Goal: Answer question/provide support: Share knowledge or assist other users

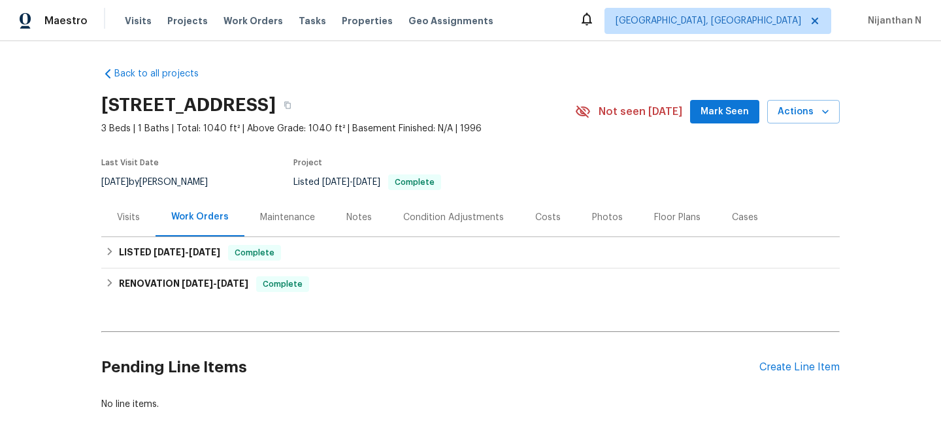
click at [276, 205] on div "Maintenance" at bounding box center [288, 217] width 86 height 39
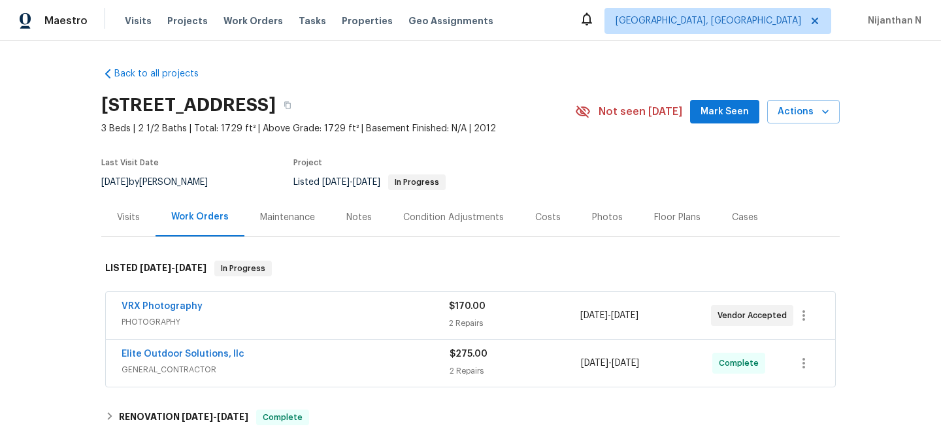
click at [316, 227] on div "Maintenance" at bounding box center [288, 217] width 86 height 39
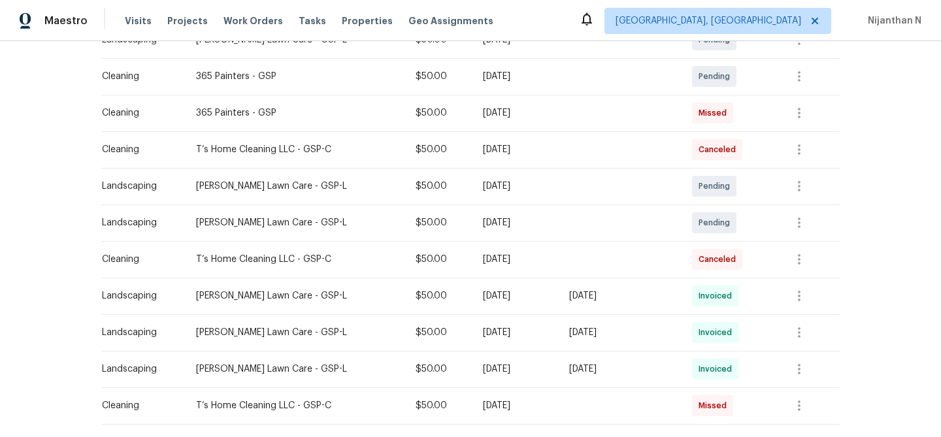
scroll to position [263, 0]
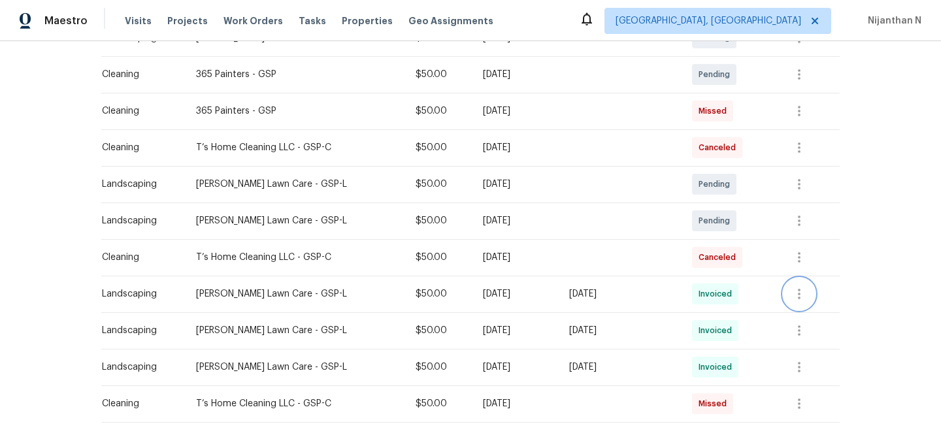
click at [800, 302] on icon "button" at bounding box center [800, 294] width 16 height 16
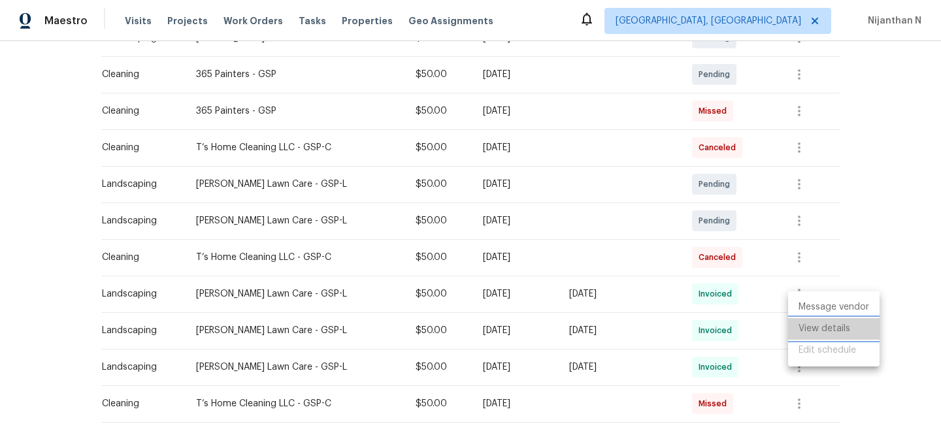
click at [812, 331] on li "View details" at bounding box center [834, 329] width 92 height 22
click at [573, 240] on div at bounding box center [470, 218] width 941 height 437
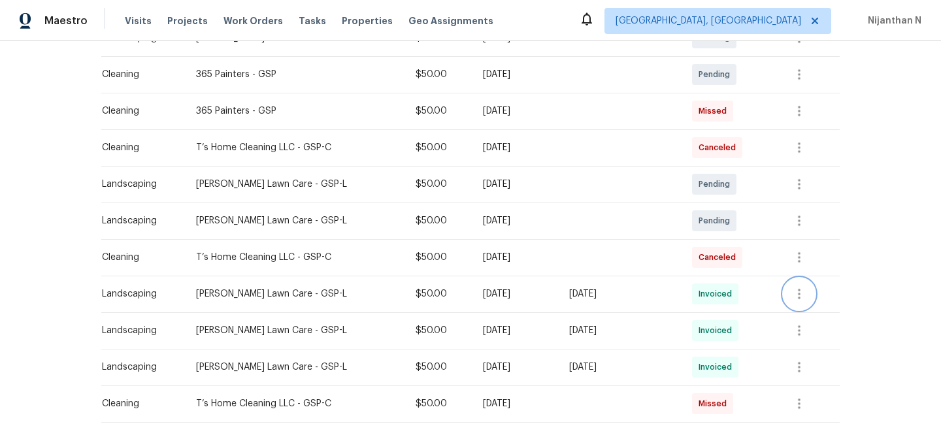
scroll to position [0, 0]
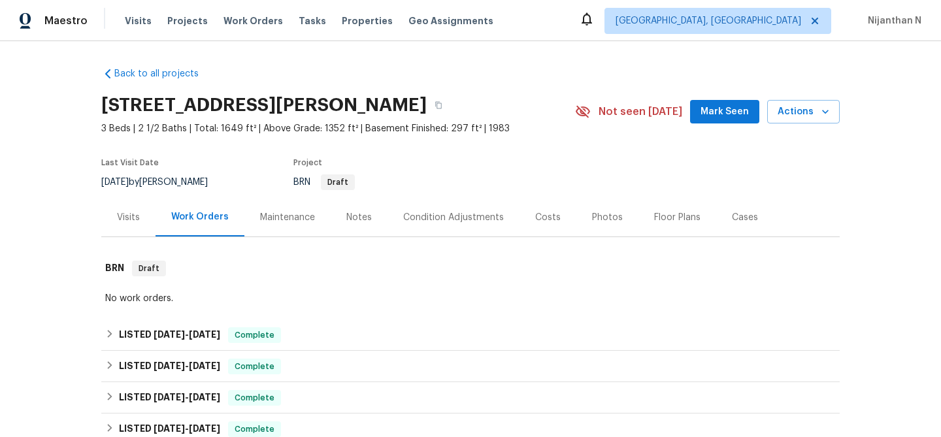
click at [285, 210] on div "Maintenance" at bounding box center [288, 217] width 86 height 39
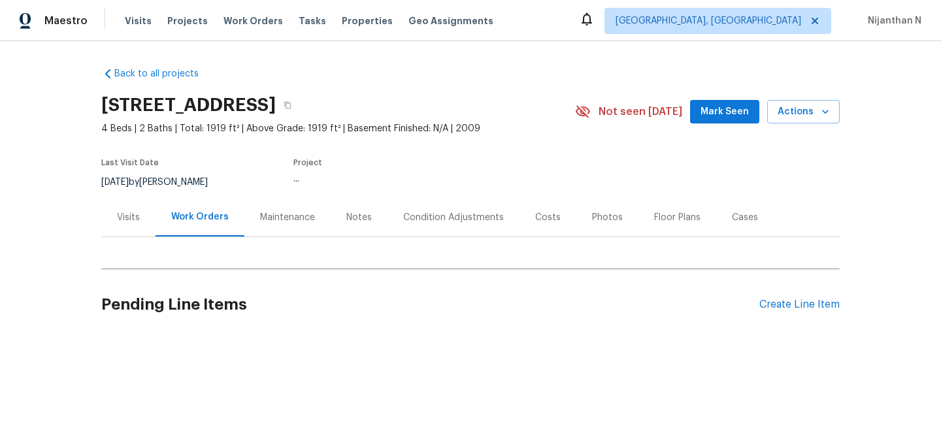
click at [267, 220] on div "Maintenance" at bounding box center [287, 217] width 55 height 13
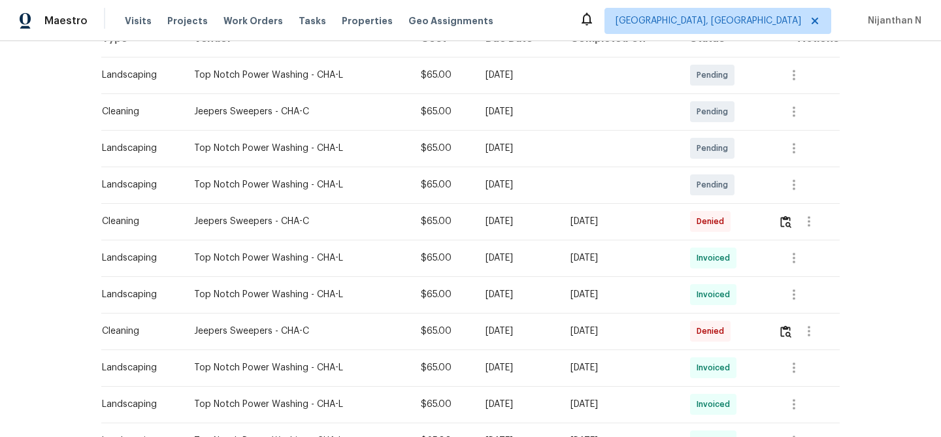
scroll to position [243, 0]
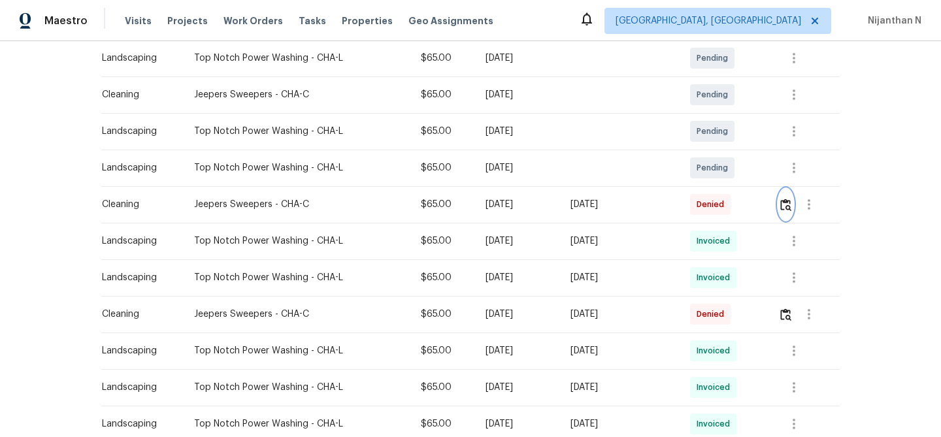
click at [786, 207] on img "button" at bounding box center [786, 205] width 11 height 12
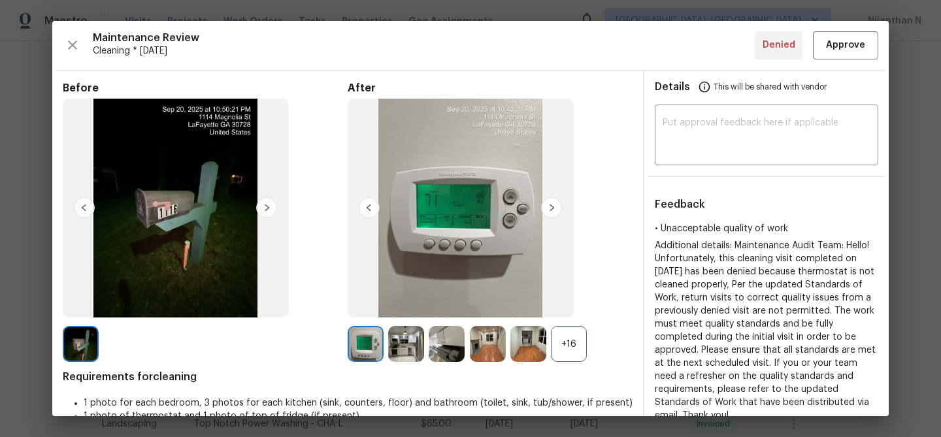
click at [564, 345] on div "+16" at bounding box center [569, 344] width 36 height 36
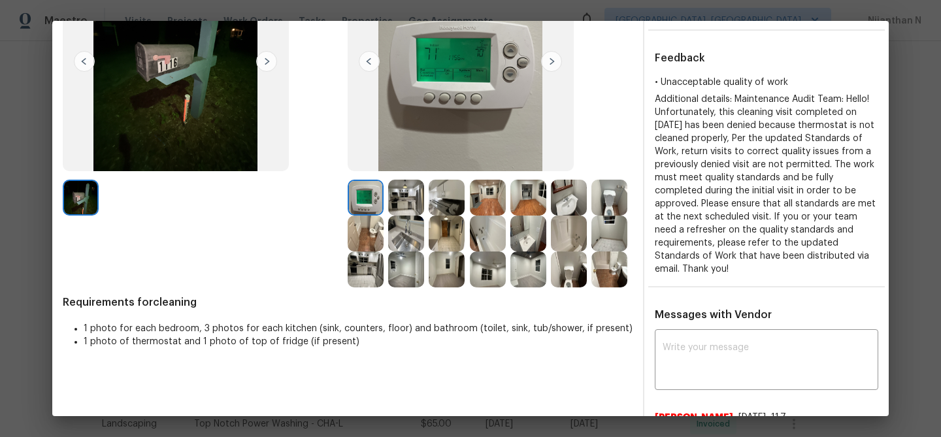
scroll to position [182, 0]
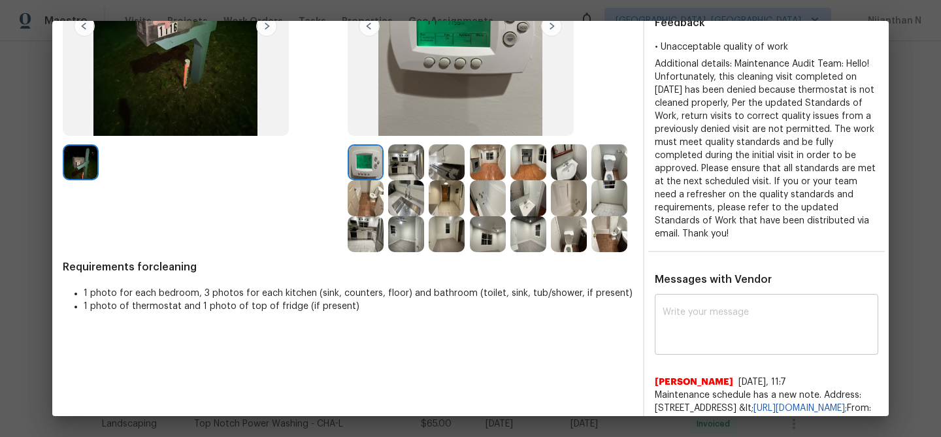
click at [694, 297] on div "x ​" at bounding box center [767, 326] width 224 height 58
paste textarea "Maintenance Audit Team: Hello! Thank you for the feedback after further review …"
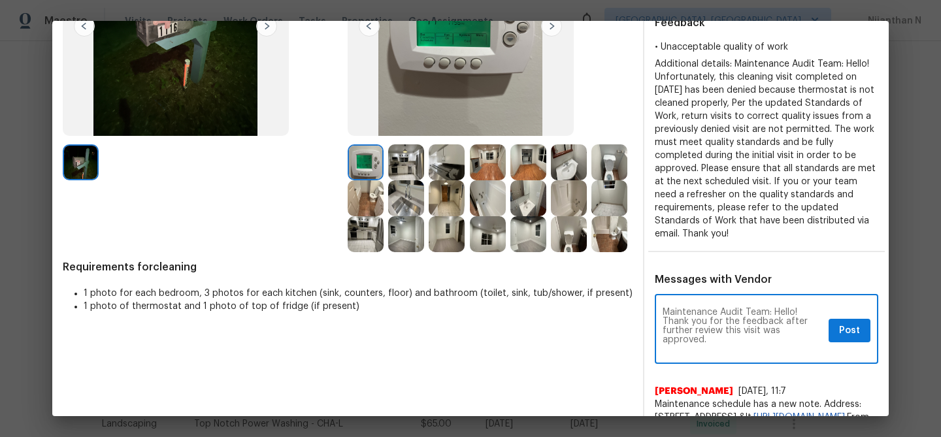
scroll to position [0, 0]
type textarea "Maintenance Audit Team: Hello! Thank you for the feedback after further review …"
click at [849, 323] on span "Post" at bounding box center [849, 331] width 21 height 16
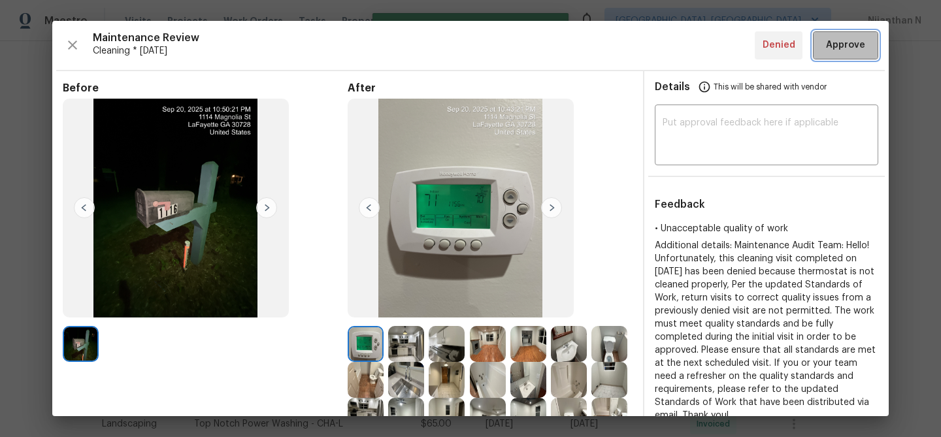
click at [828, 58] on button "Approve" at bounding box center [845, 45] width 65 height 28
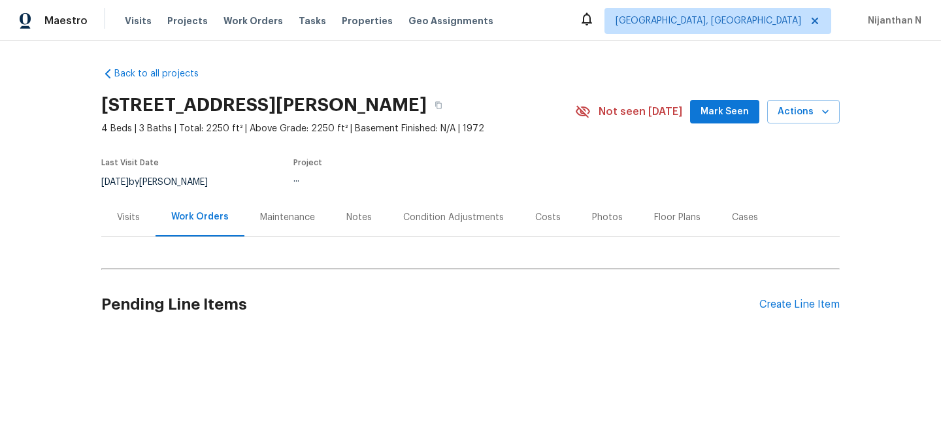
click at [261, 216] on div "Maintenance" at bounding box center [287, 217] width 55 height 13
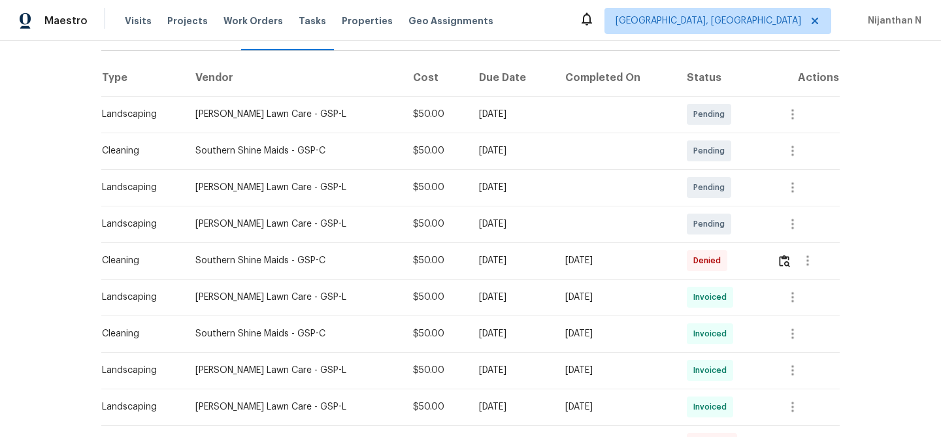
scroll to position [187, 0]
click at [790, 257] on img "button" at bounding box center [784, 260] width 11 height 12
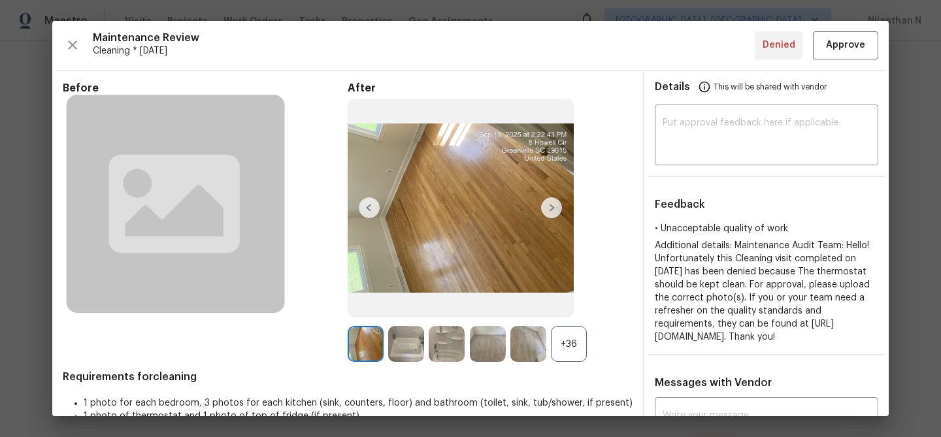
click at [565, 343] on div "+36" at bounding box center [569, 344] width 36 height 36
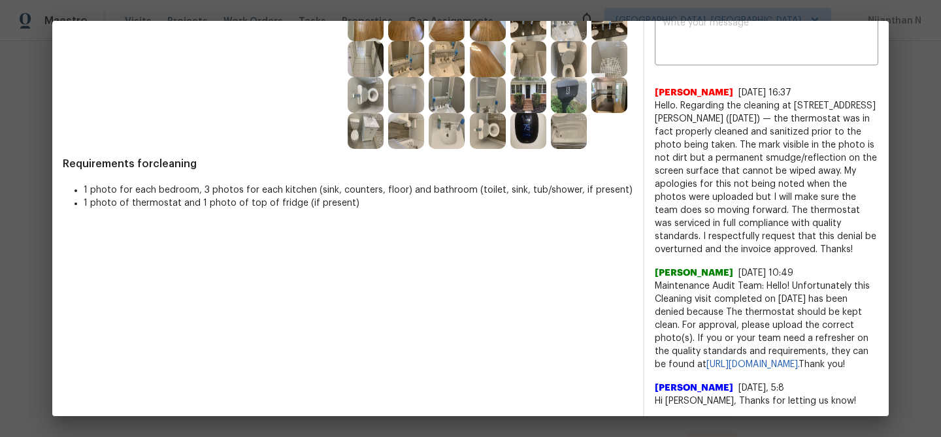
scroll to position [199, 0]
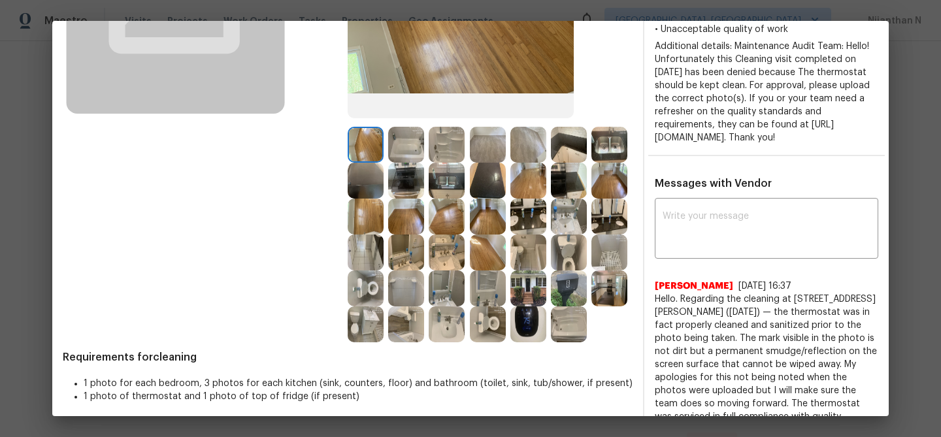
click at [531, 320] on img at bounding box center [529, 325] width 36 height 36
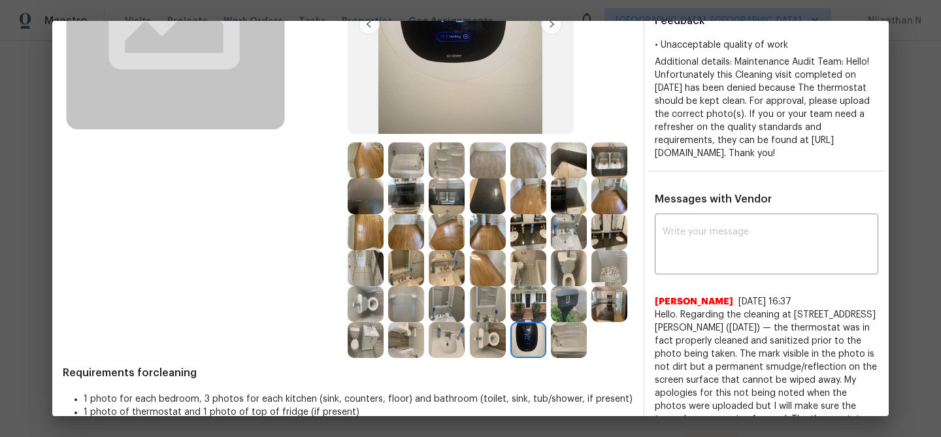
scroll to position [201, 0]
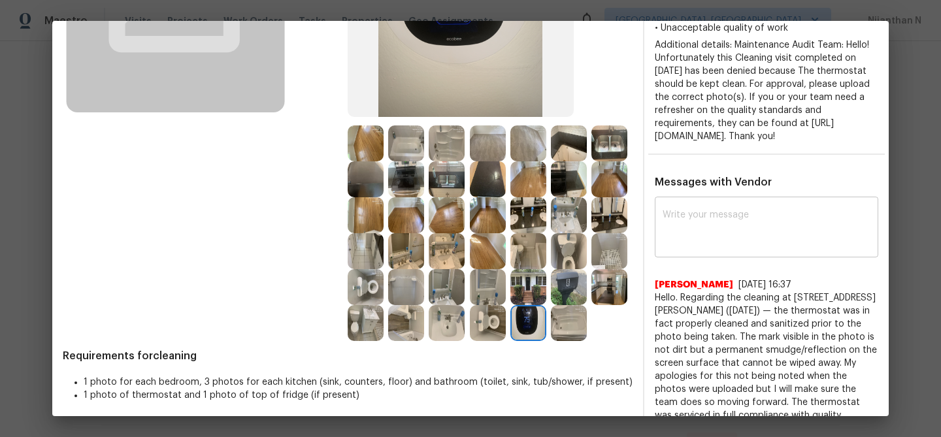
click at [700, 245] on textarea at bounding box center [767, 229] width 208 height 37
paste textarea "Maintenance Audit Team: Hello! Thank you for the feedback after further review …"
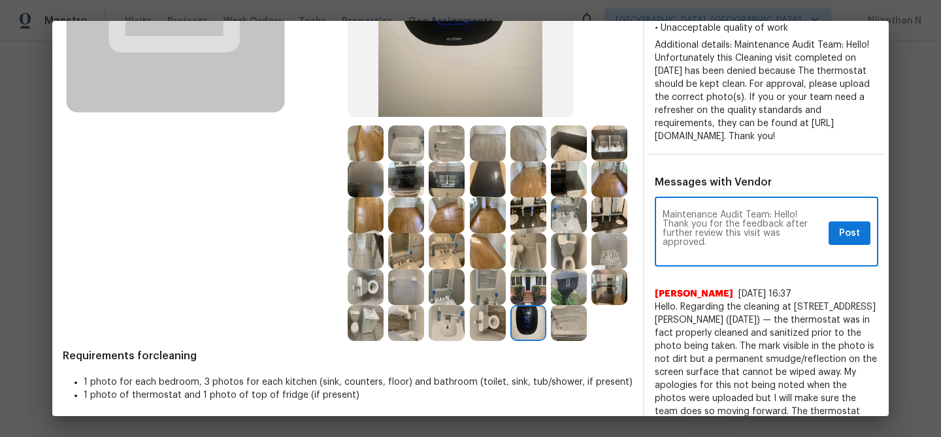
scroll to position [0, 0]
type textarea "Maintenance Audit Team: Hello! Thank you for the feedback after further review …"
click at [853, 242] on span "Post" at bounding box center [849, 234] width 21 height 16
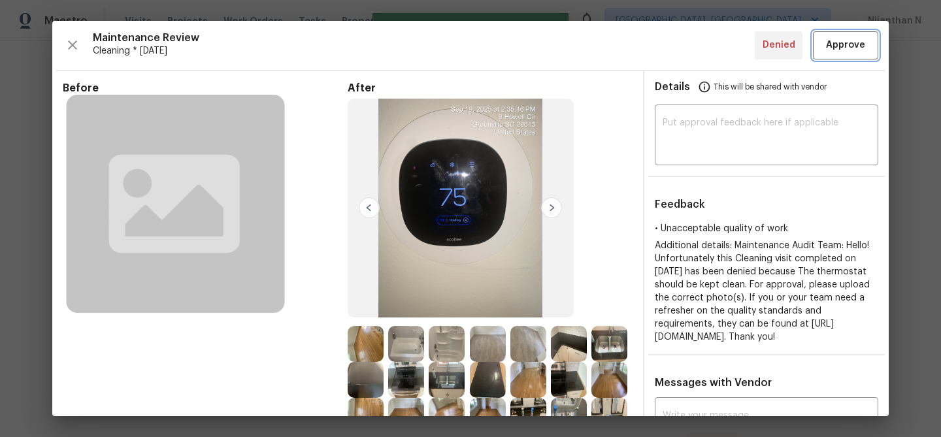
click at [843, 58] on button "Approve" at bounding box center [845, 45] width 65 height 28
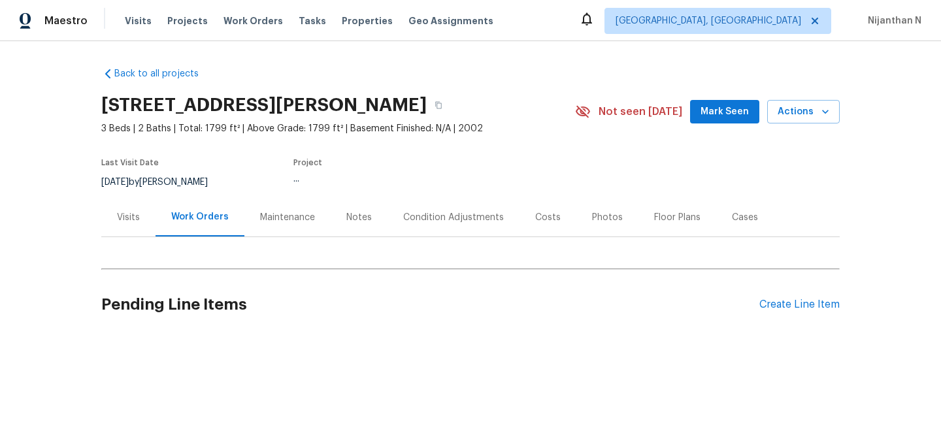
click at [273, 228] on div "Maintenance" at bounding box center [288, 217] width 86 height 39
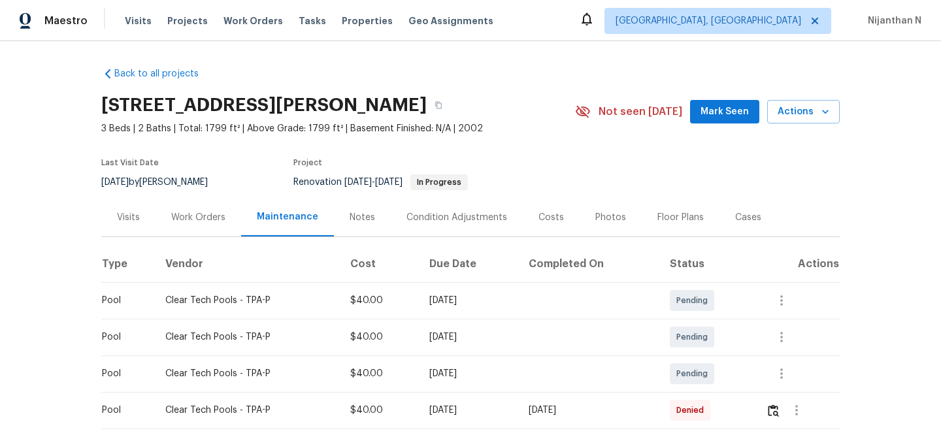
scroll to position [71, 0]
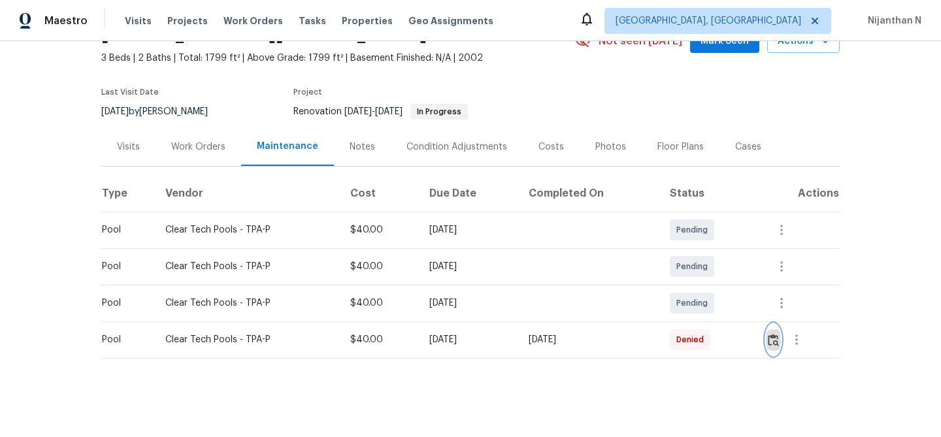
click at [779, 336] on img "button" at bounding box center [773, 340] width 11 height 12
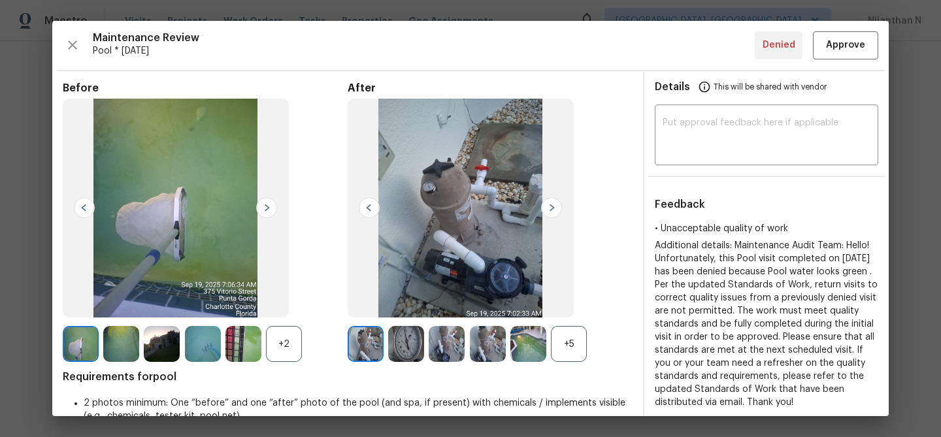
click at [570, 350] on div "+5" at bounding box center [569, 344] width 36 height 36
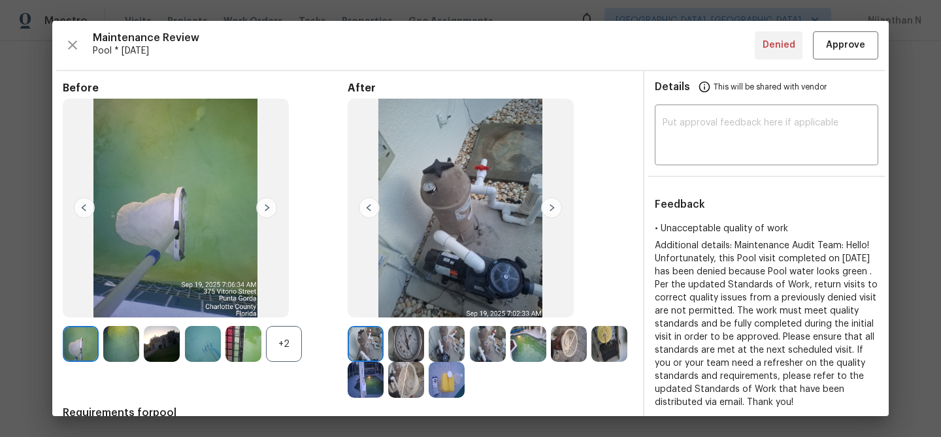
click at [282, 343] on div "+2" at bounding box center [284, 344] width 36 height 36
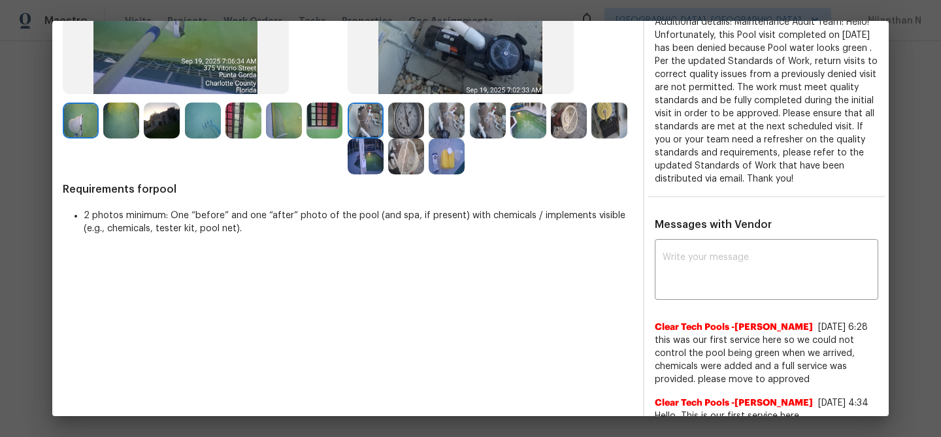
scroll to position [158, 0]
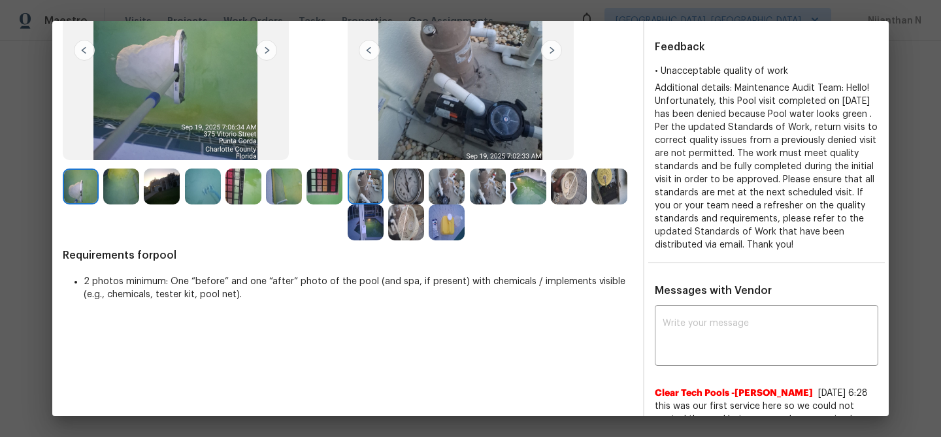
click at [532, 180] on img at bounding box center [529, 187] width 36 height 36
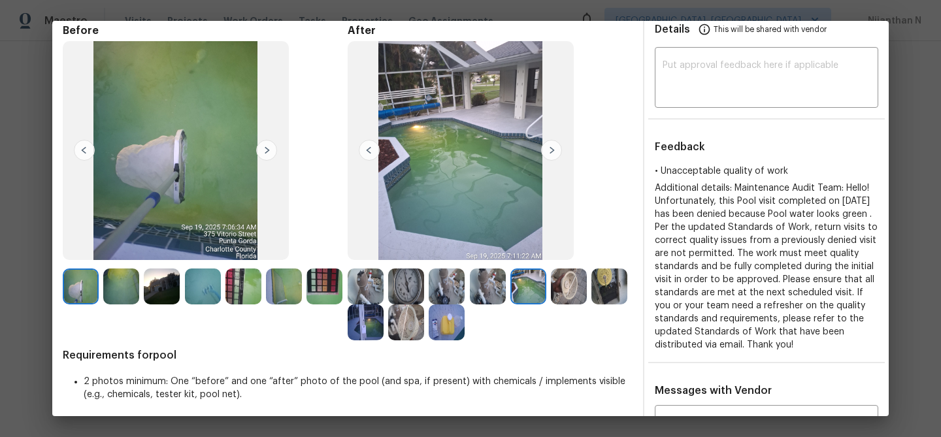
scroll to position [77, 0]
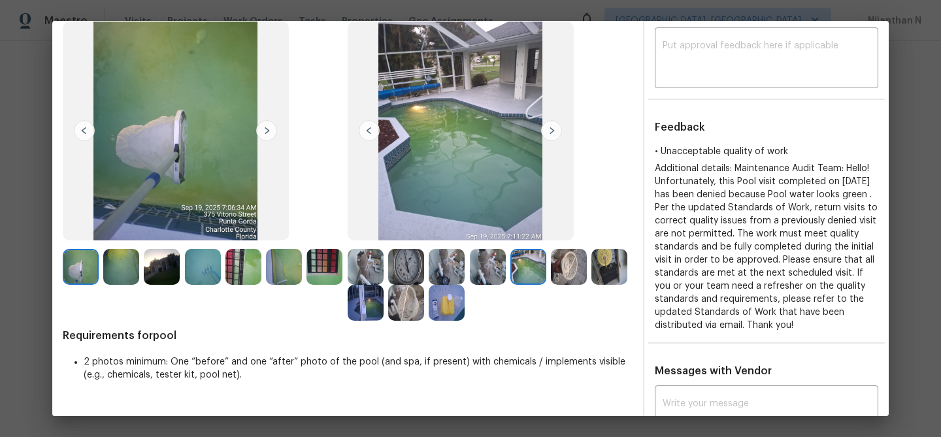
click at [119, 263] on img at bounding box center [121, 267] width 36 height 36
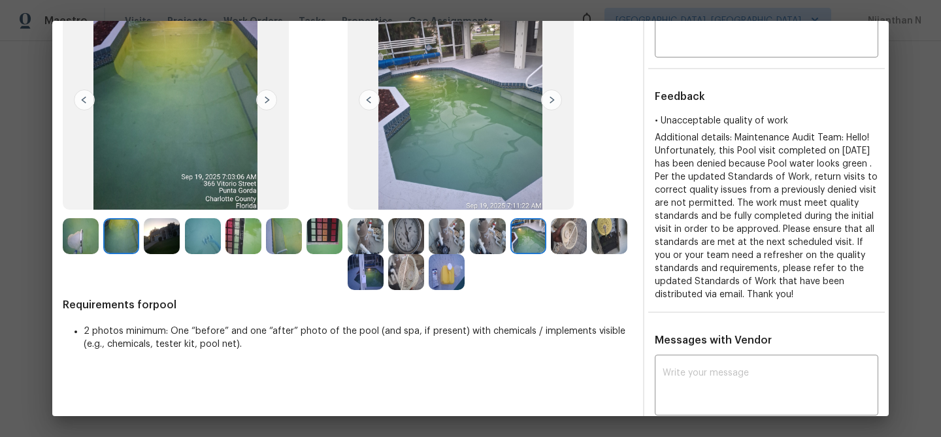
scroll to position [212, 0]
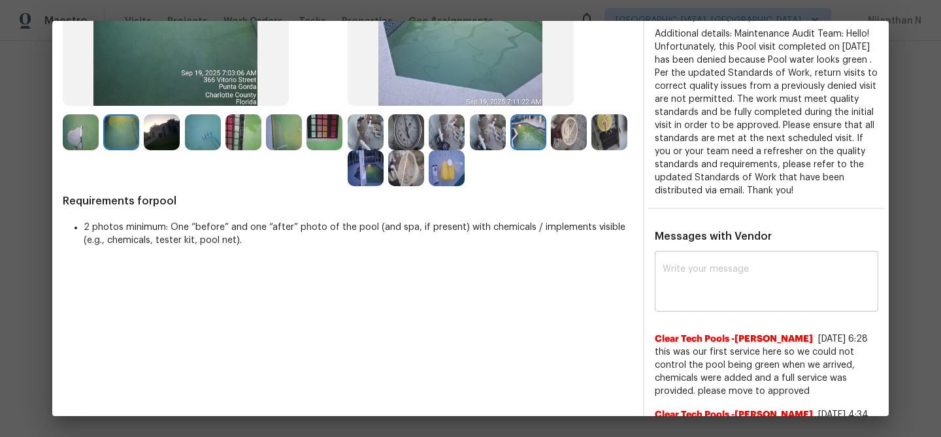
click at [705, 297] on textarea at bounding box center [767, 283] width 208 height 37
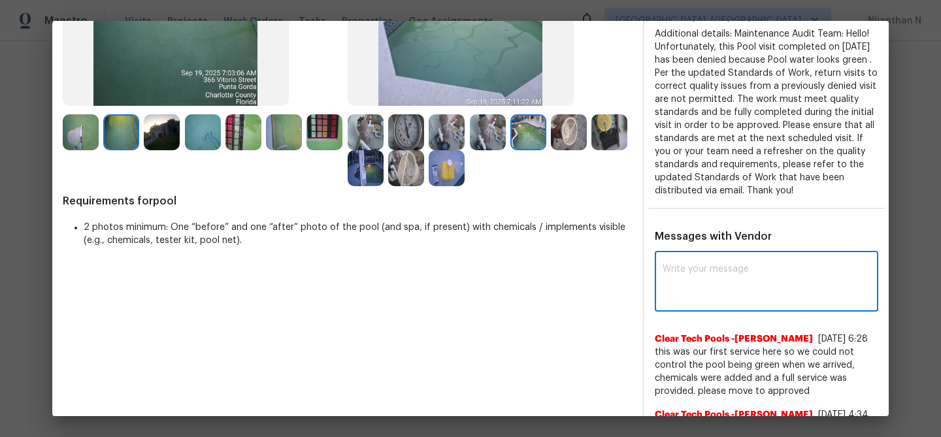
paste textarea "Maintenance Audit Team: Hello! Thank you for the feedback after further review …"
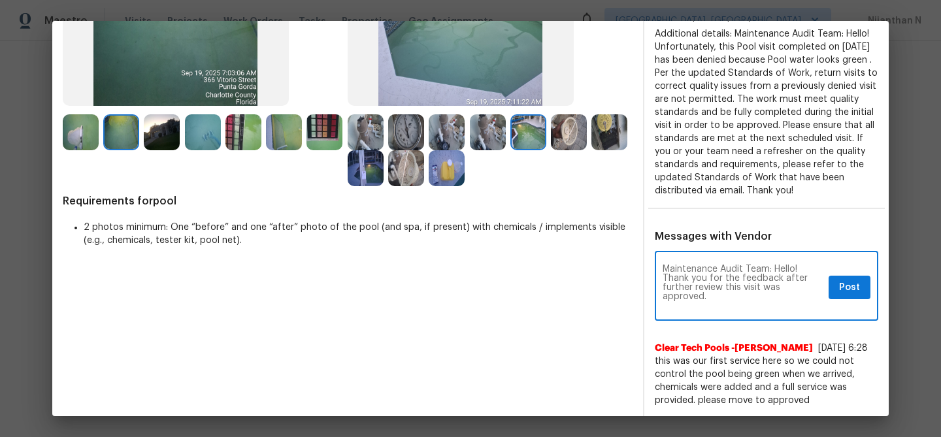
scroll to position [0, 0]
type textarea "Maintenance Audit Team: Hello! Thank you for the feedback after further review …"
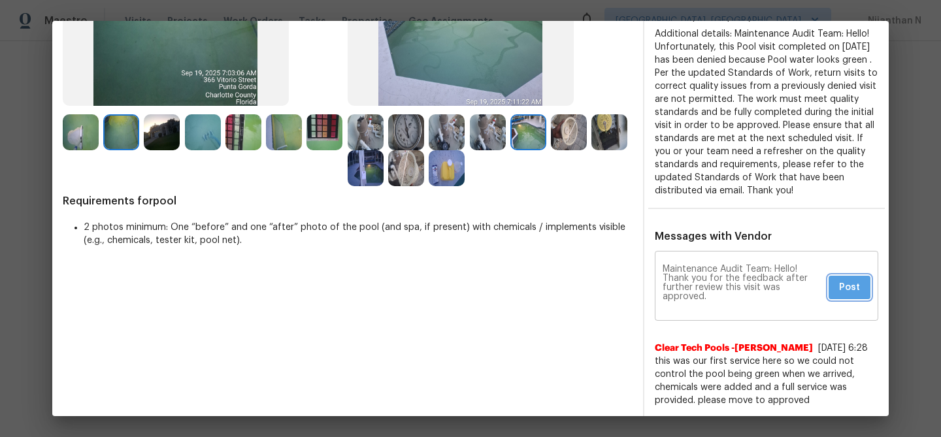
click at [850, 286] on span "Post" at bounding box center [849, 288] width 21 height 16
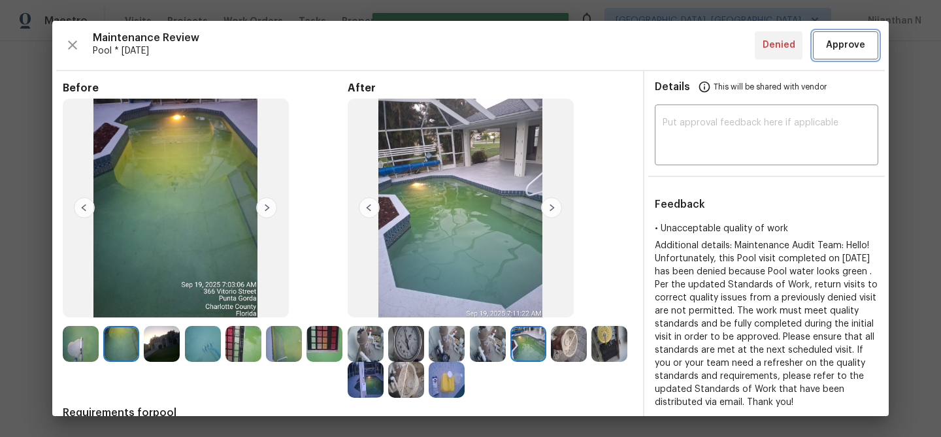
click at [828, 39] on span "Approve" at bounding box center [845, 45] width 39 height 16
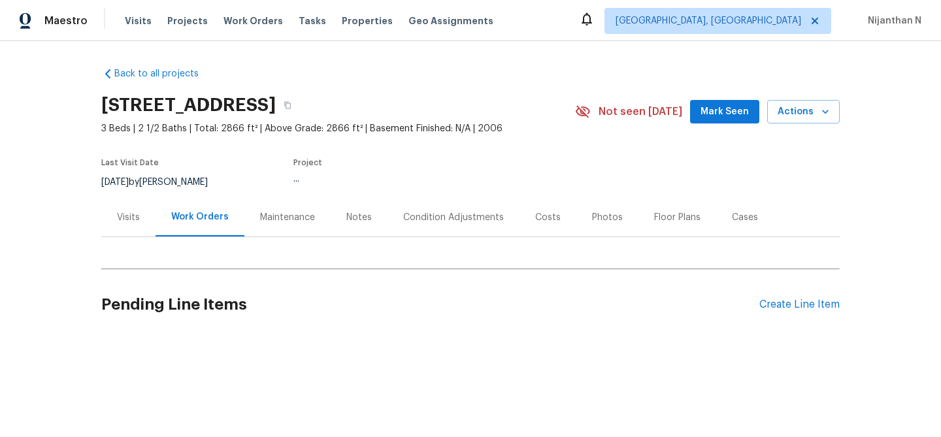
click at [269, 219] on div "Maintenance" at bounding box center [287, 217] width 55 height 13
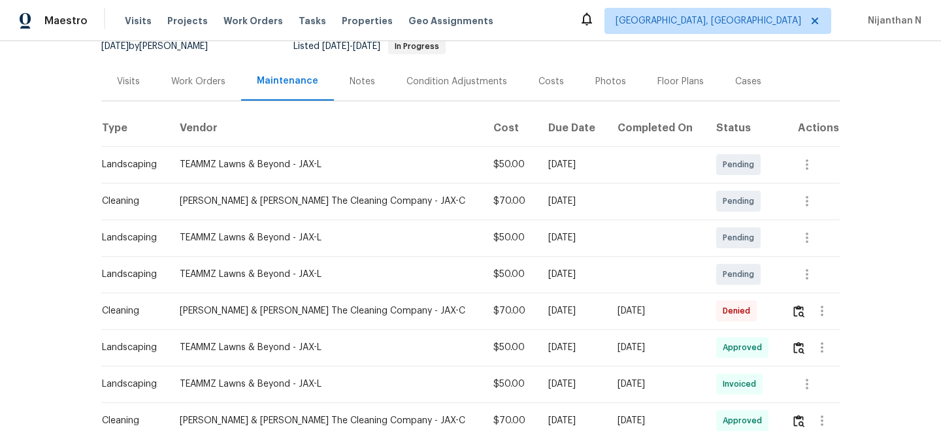
scroll to position [154, 0]
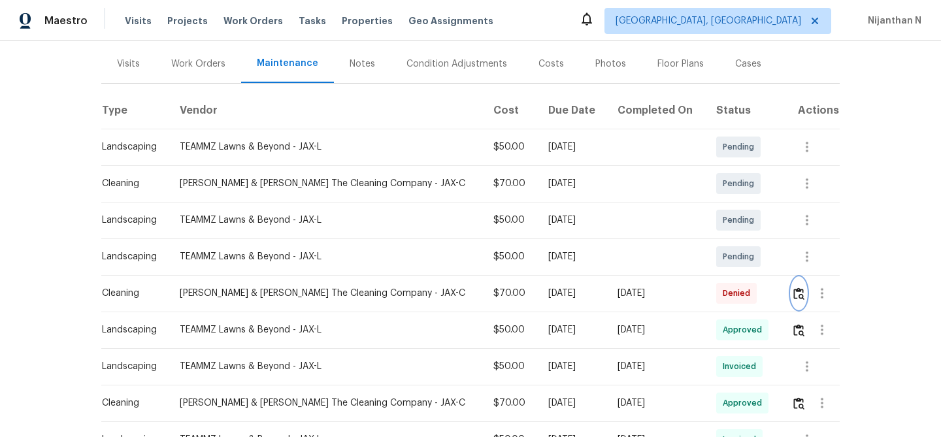
click at [800, 297] on img "button" at bounding box center [799, 294] width 11 height 12
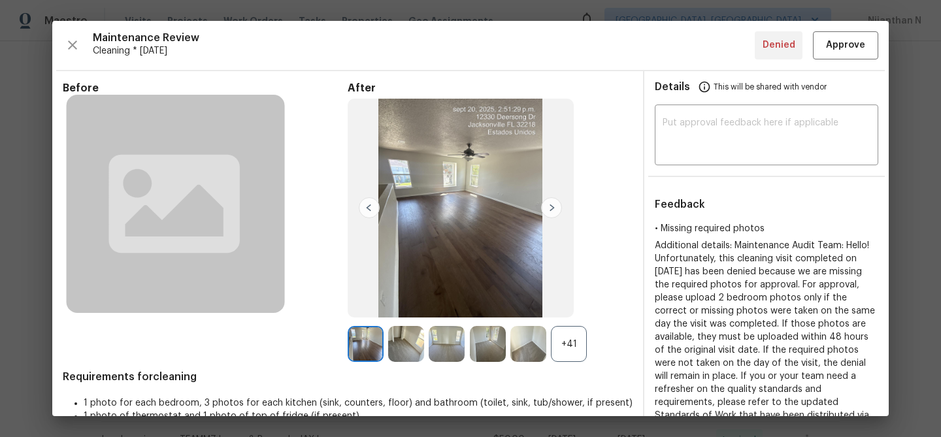
click at [570, 343] on div "+41" at bounding box center [569, 344] width 36 height 36
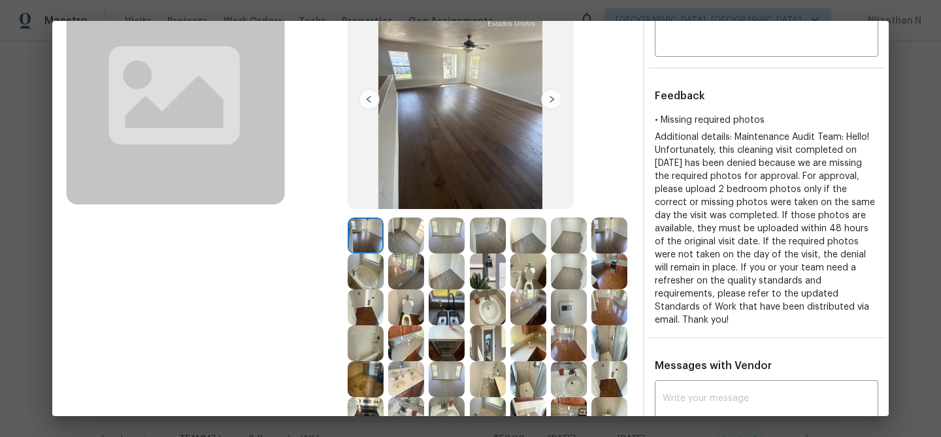
scroll to position [101, 0]
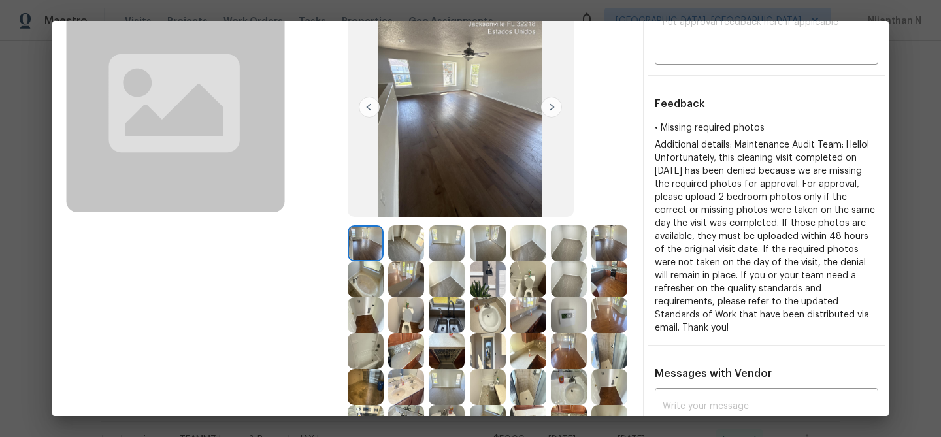
click at [405, 245] on img at bounding box center [406, 244] width 36 height 36
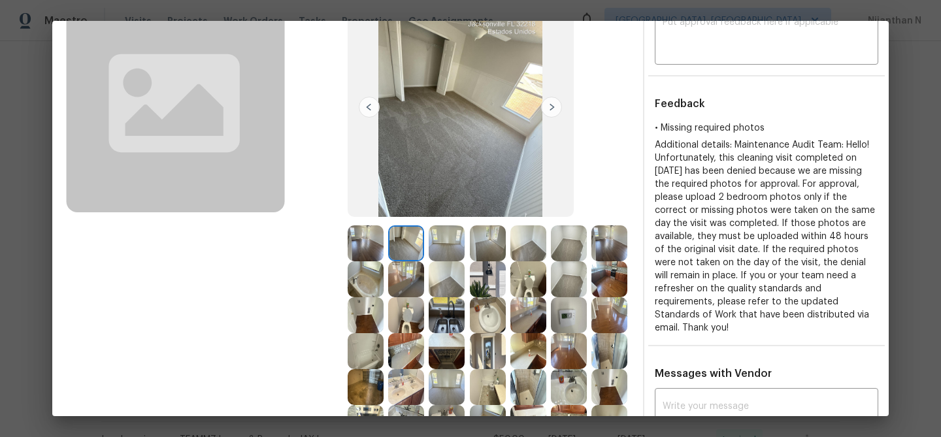
click at [452, 247] on img at bounding box center [447, 244] width 36 height 36
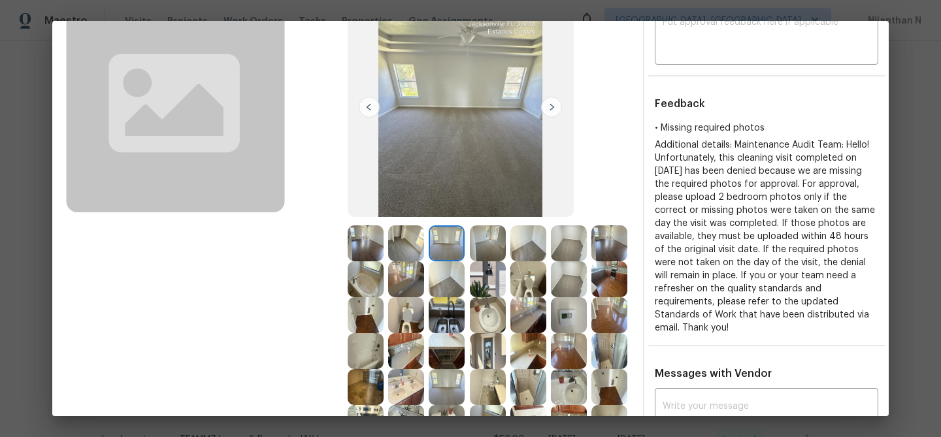
click at [482, 247] on img at bounding box center [488, 244] width 36 height 36
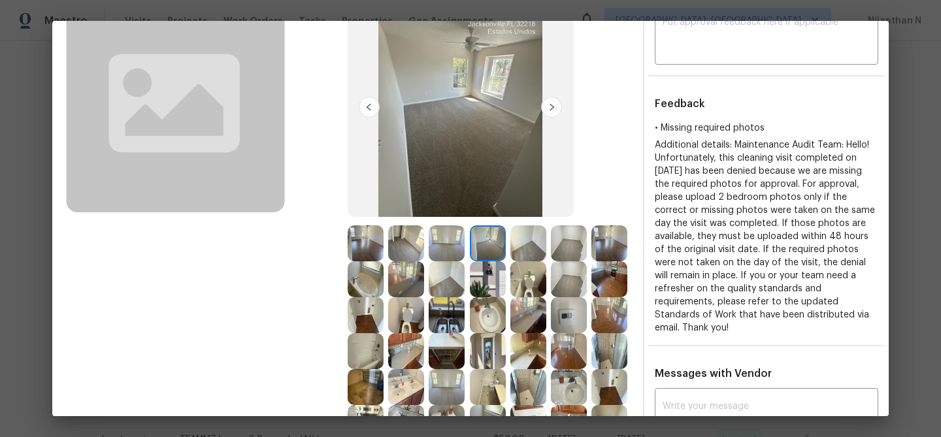
click at [535, 246] on img at bounding box center [529, 244] width 36 height 36
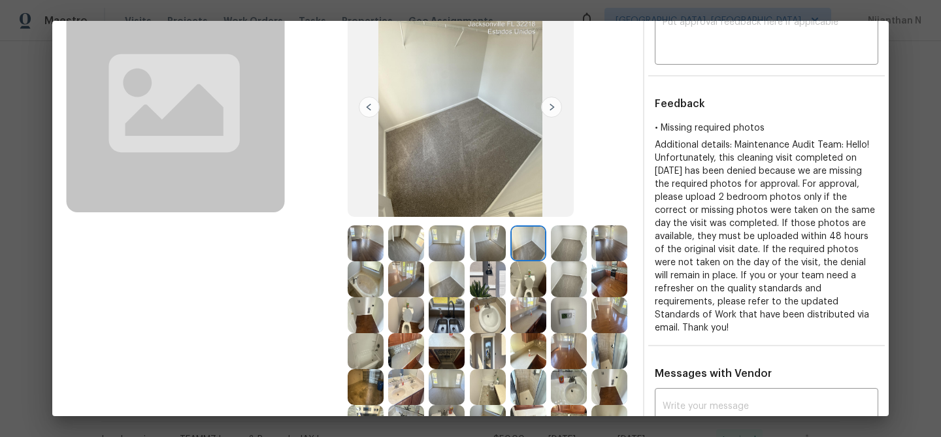
click at [573, 246] on img at bounding box center [569, 244] width 36 height 36
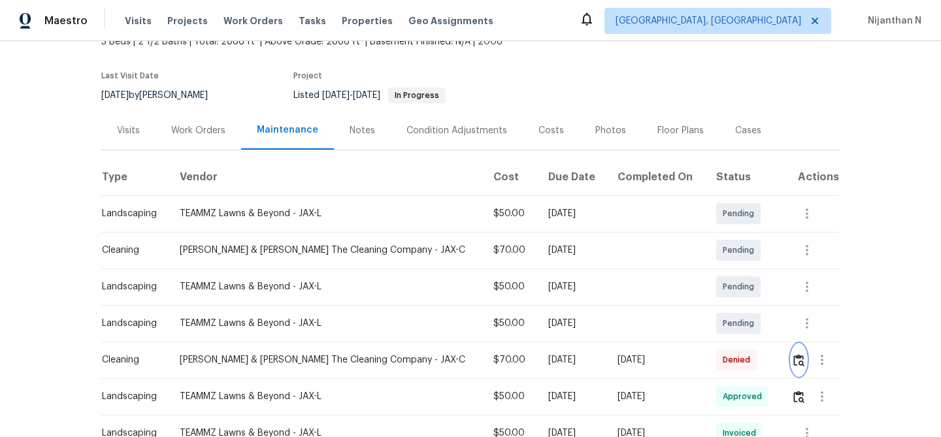
scroll to position [188, 0]
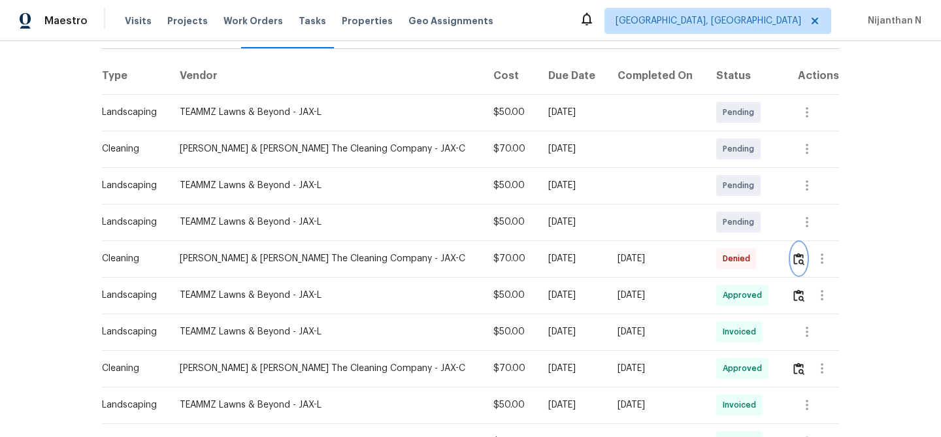
click at [797, 254] on img "button" at bounding box center [799, 259] width 11 height 12
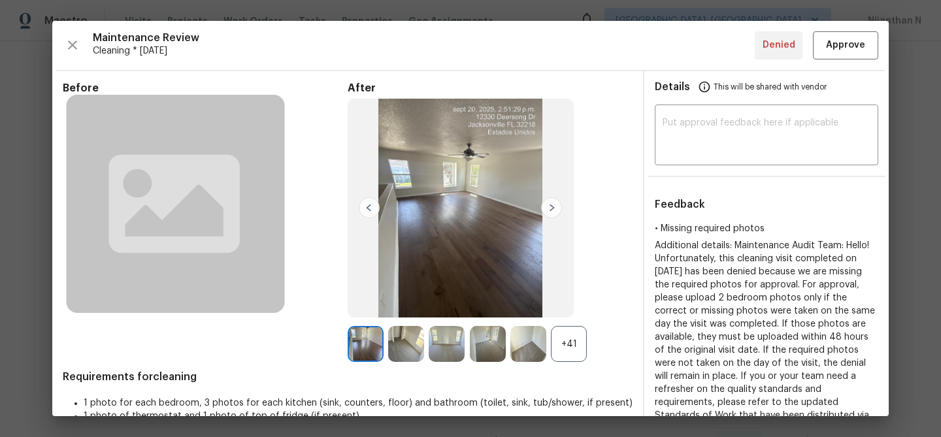
click at [574, 336] on div "+41" at bounding box center [569, 344] width 36 height 36
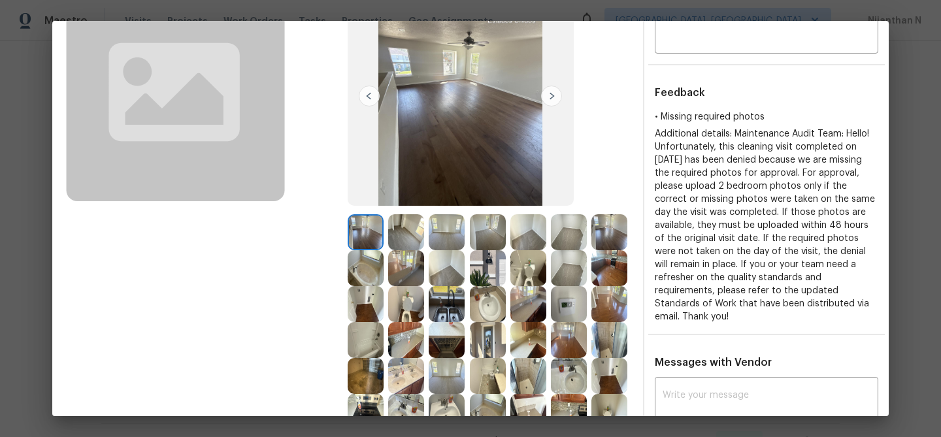
scroll to position [120, 0]
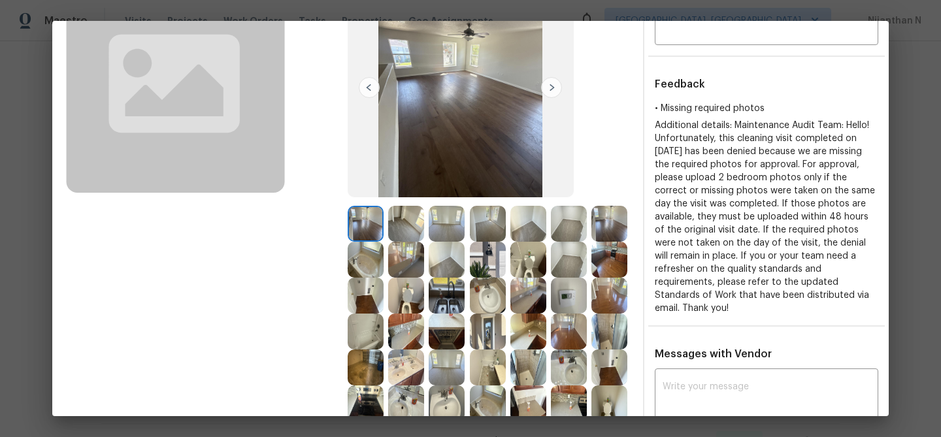
click at [532, 350] on img at bounding box center [529, 368] width 36 height 36
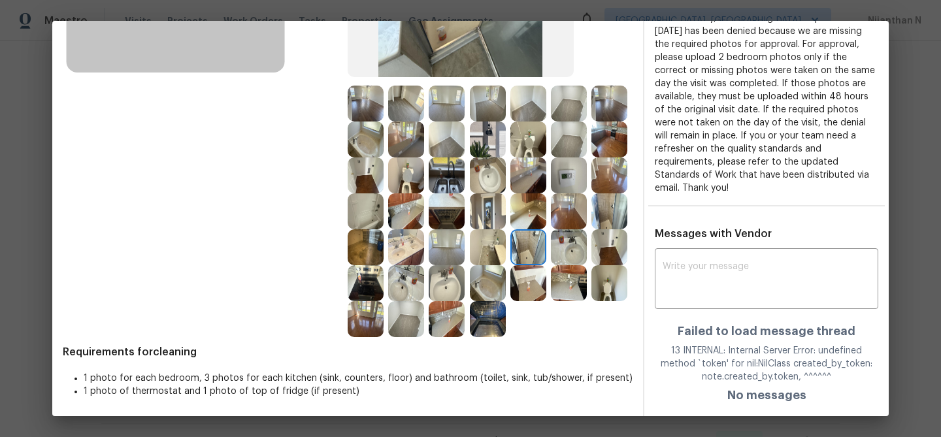
scroll to position [0, 0]
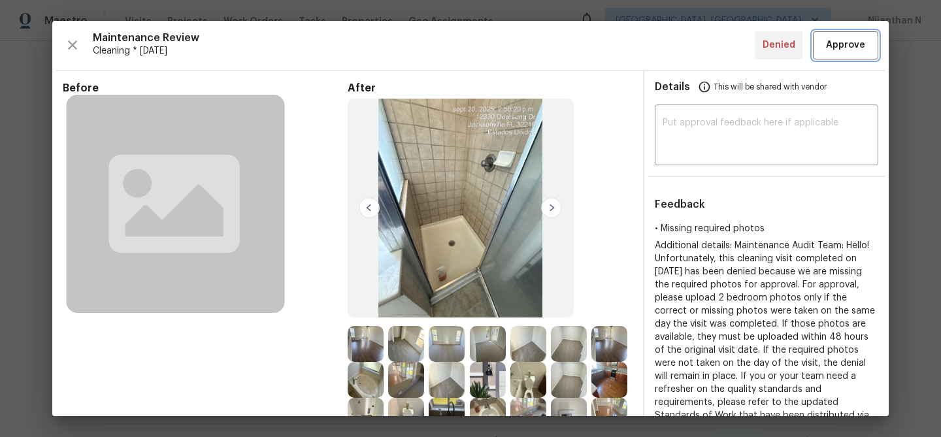
click at [851, 57] on button "Approve" at bounding box center [845, 45] width 65 height 28
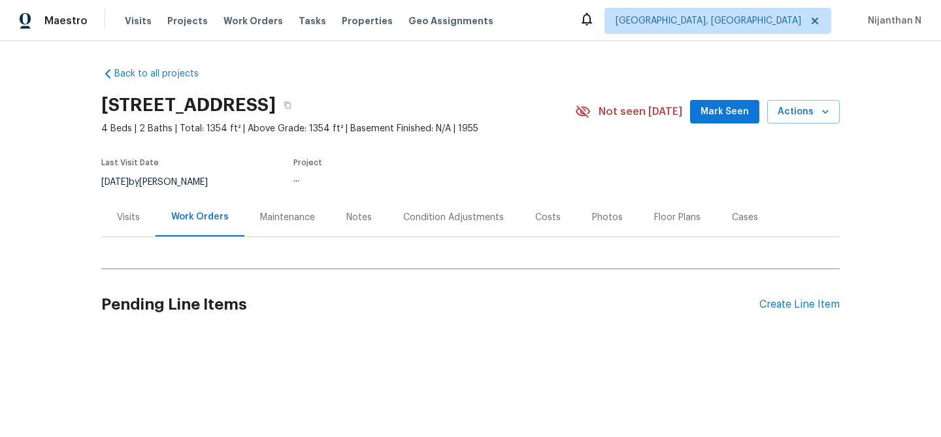
click at [279, 218] on div "Maintenance" at bounding box center [287, 217] width 55 height 13
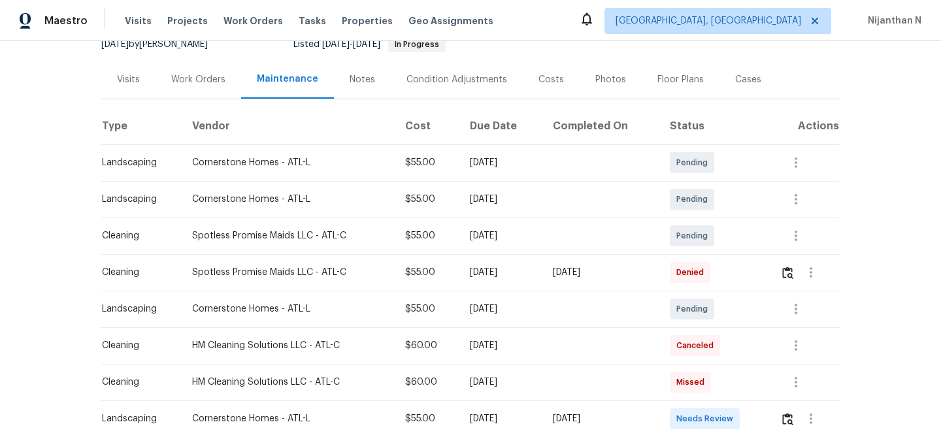
scroll to position [175, 0]
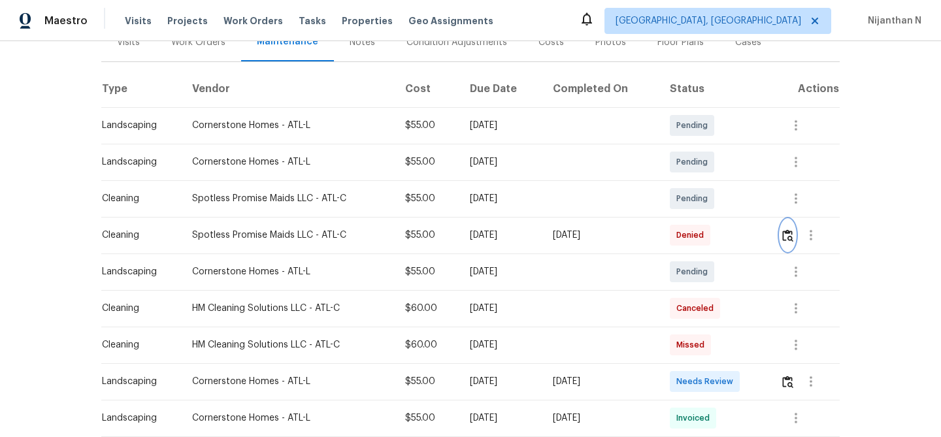
click at [792, 237] on img "button" at bounding box center [788, 235] width 11 height 12
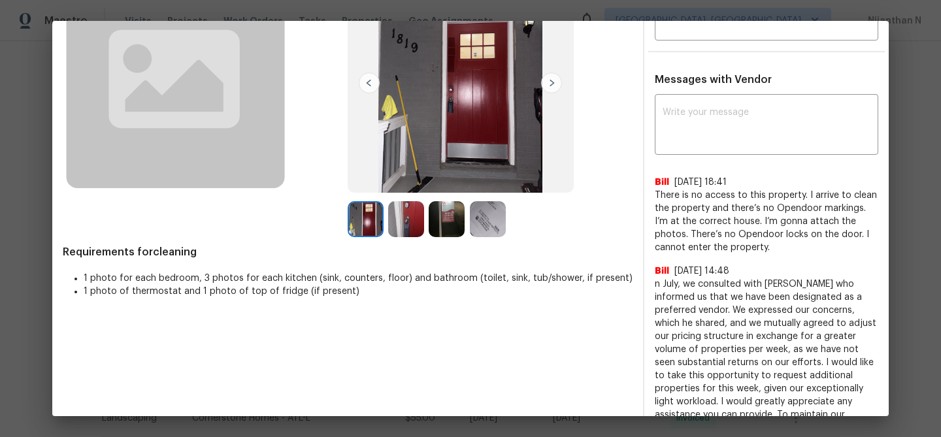
scroll to position [95, 0]
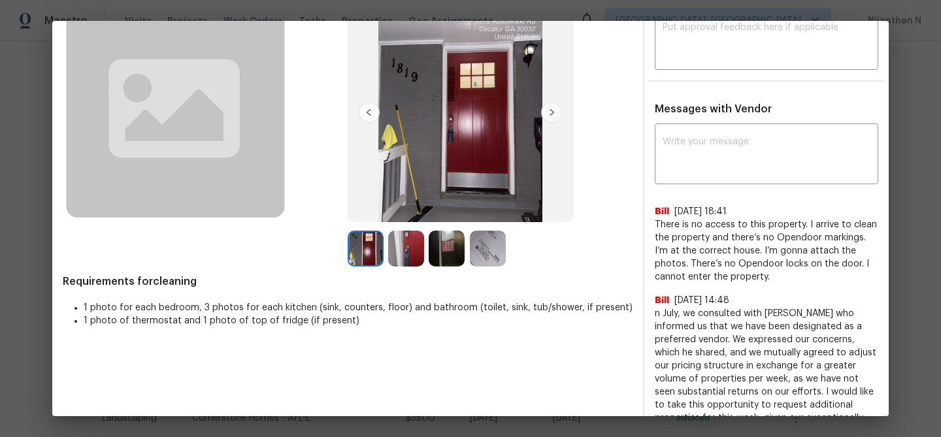
click at [487, 249] on img at bounding box center [488, 249] width 36 height 36
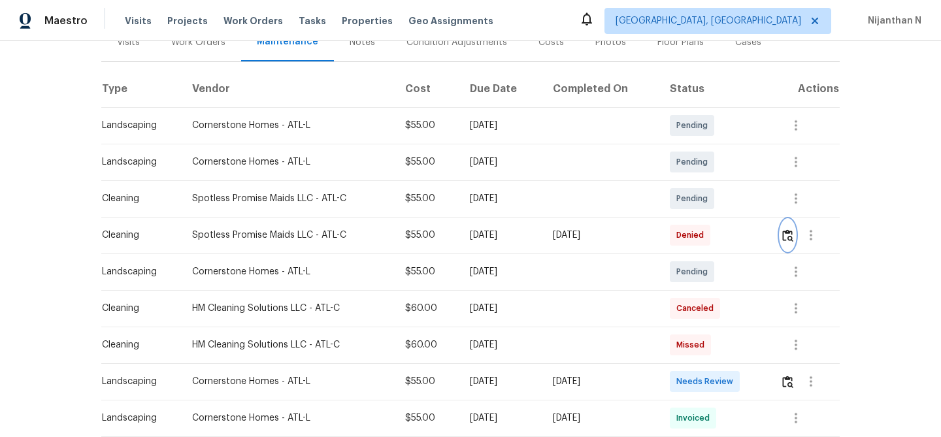
scroll to position [184, 0]
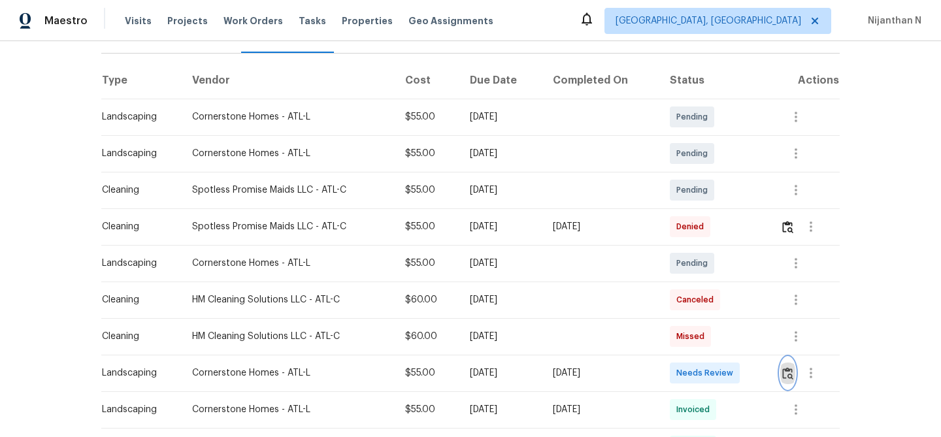
click at [792, 372] on img "button" at bounding box center [788, 373] width 11 height 12
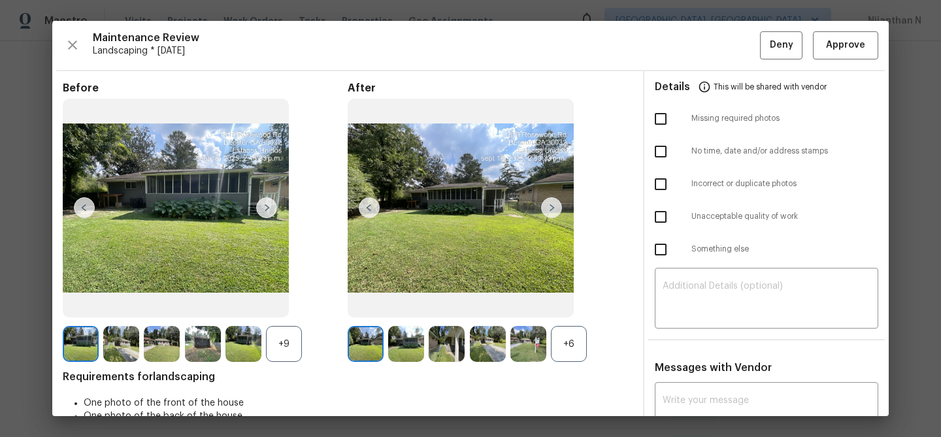
click at [578, 343] on div "+6" at bounding box center [569, 344] width 36 height 36
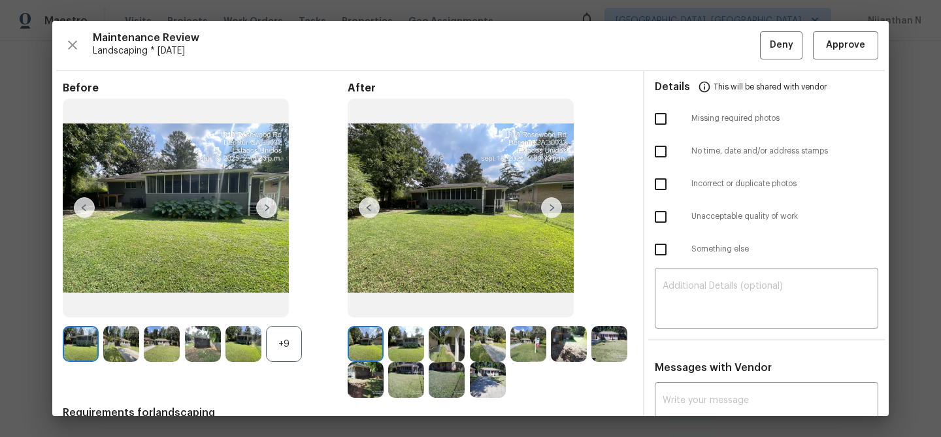
click at [289, 338] on div "+9" at bounding box center [284, 344] width 36 height 36
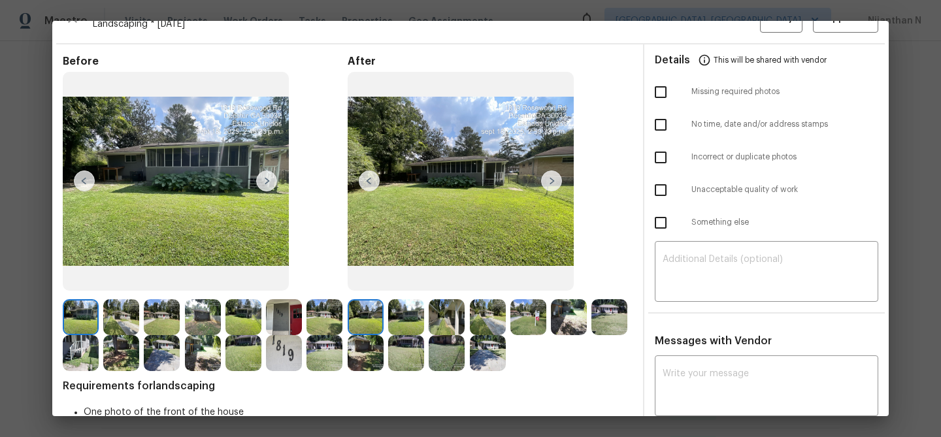
scroll to position [32, 0]
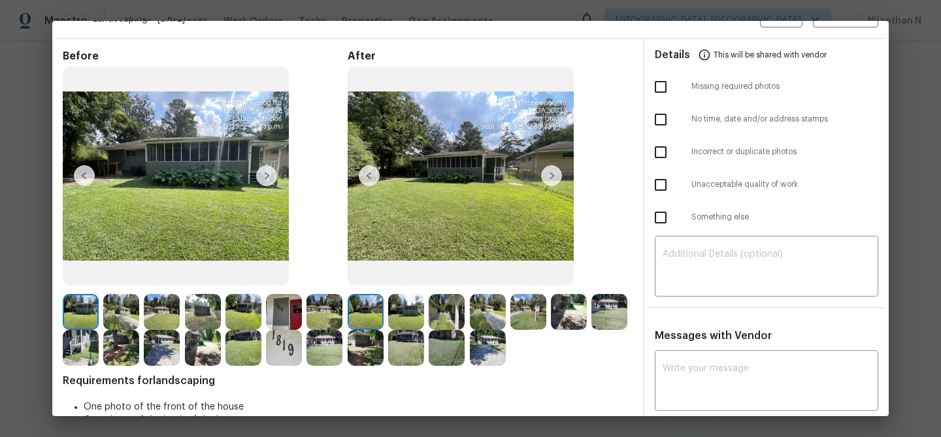
click at [467, 343] on div at bounding box center [449, 348] width 41 height 36
click at [492, 350] on img at bounding box center [488, 348] width 36 height 36
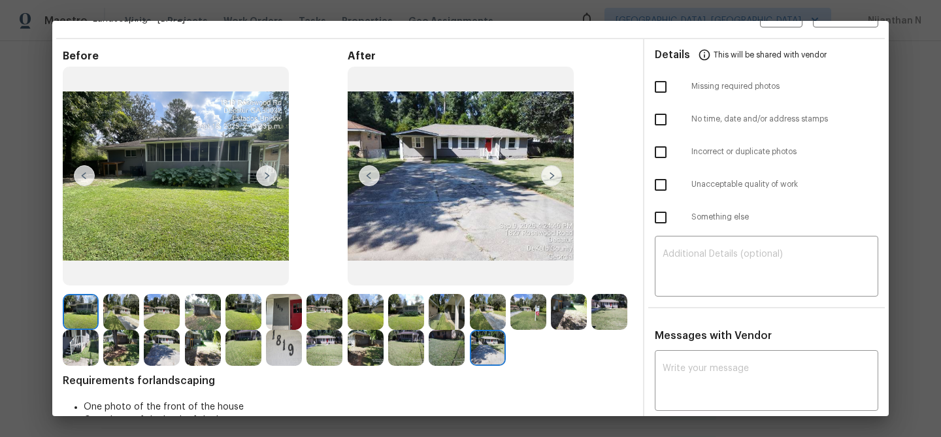
click at [367, 297] on img at bounding box center [366, 312] width 36 height 36
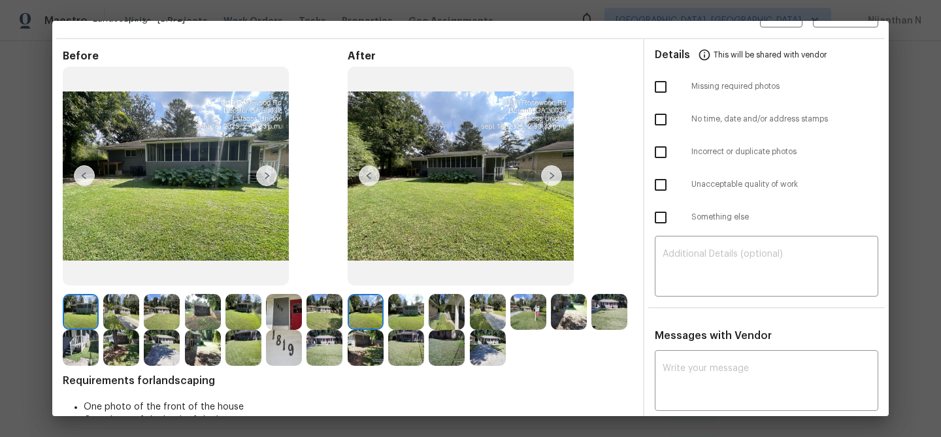
click at [367, 305] on img at bounding box center [366, 312] width 36 height 36
click at [371, 309] on img at bounding box center [366, 312] width 36 height 36
click at [413, 315] on img at bounding box center [406, 312] width 36 height 36
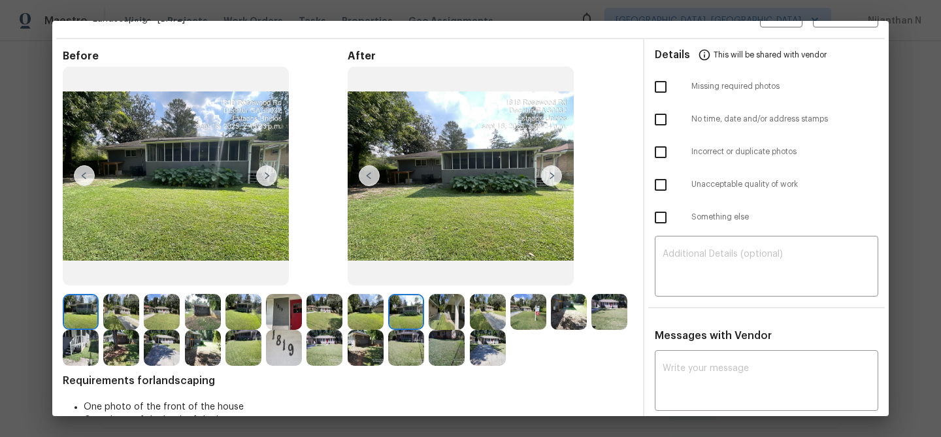
click at [446, 314] on img at bounding box center [447, 312] width 36 height 36
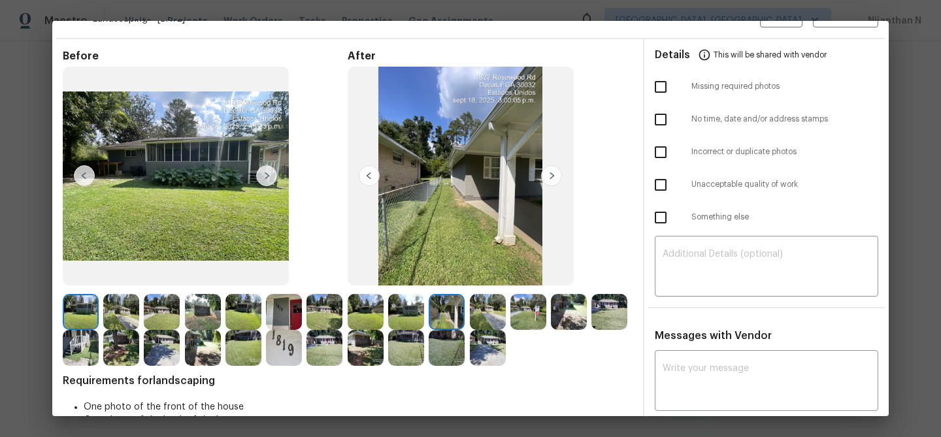
click at [409, 320] on img at bounding box center [406, 312] width 36 height 36
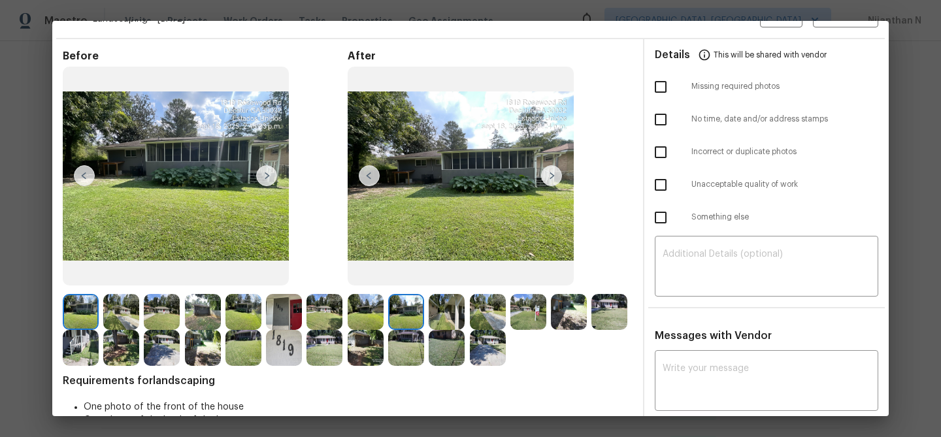
click at [363, 318] on img at bounding box center [366, 312] width 36 height 36
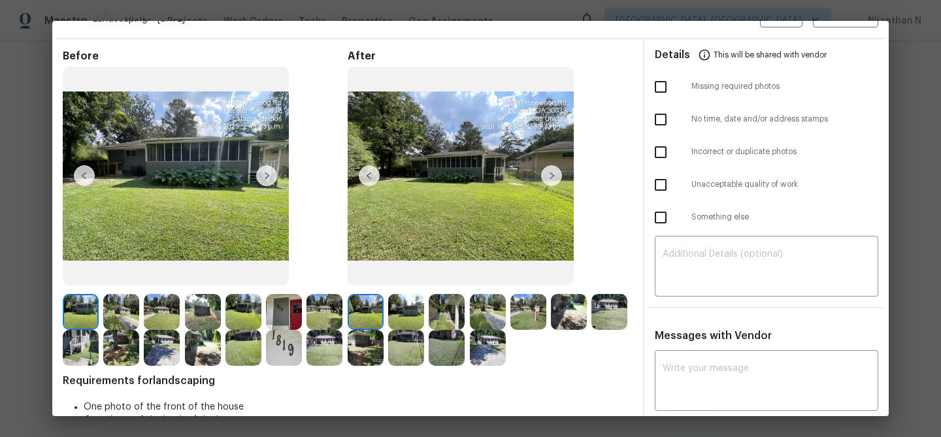
click at [409, 313] on img at bounding box center [406, 312] width 36 height 36
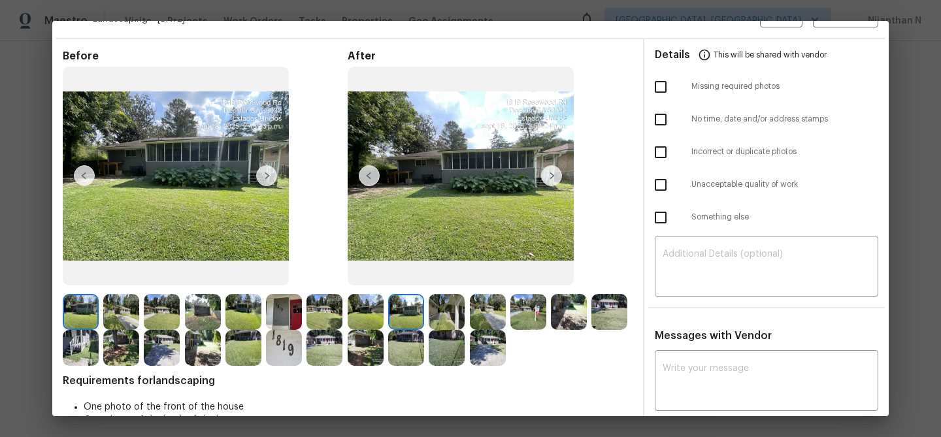
click at [436, 313] on img at bounding box center [447, 312] width 36 height 36
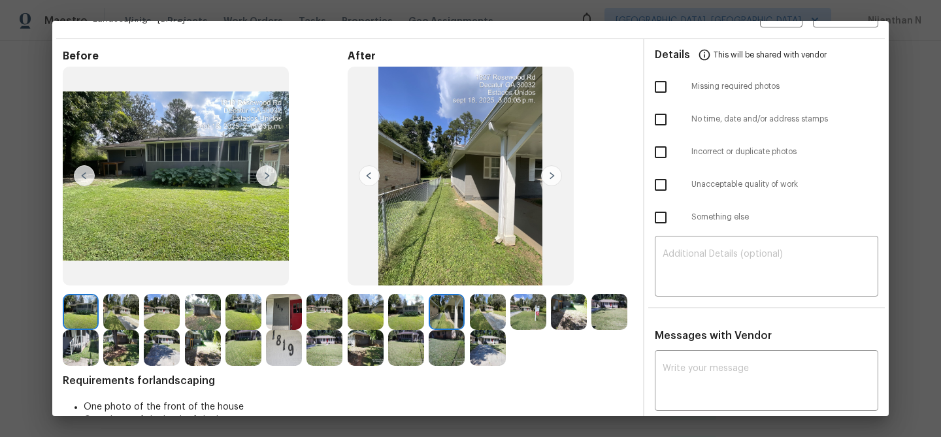
click at [484, 313] on img at bounding box center [488, 312] width 36 height 36
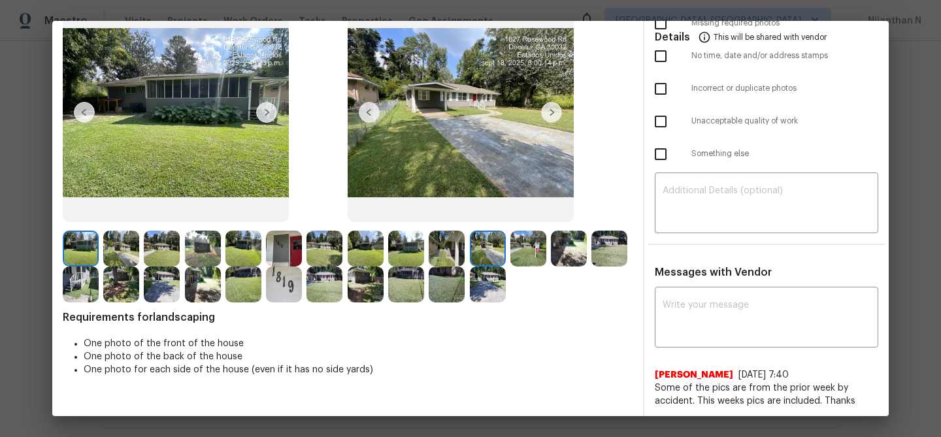
scroll to position [97, 0]
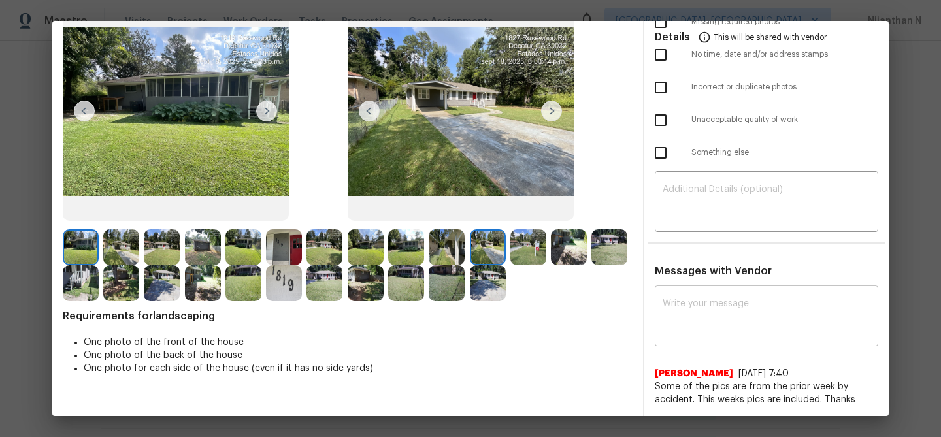
click at [695, 315] on textarea at bounding box center [767, 317] width 208 height 37
paste textarea "Maintenance Audit Team: Hello! Thank you for uploading the photo, after further…"
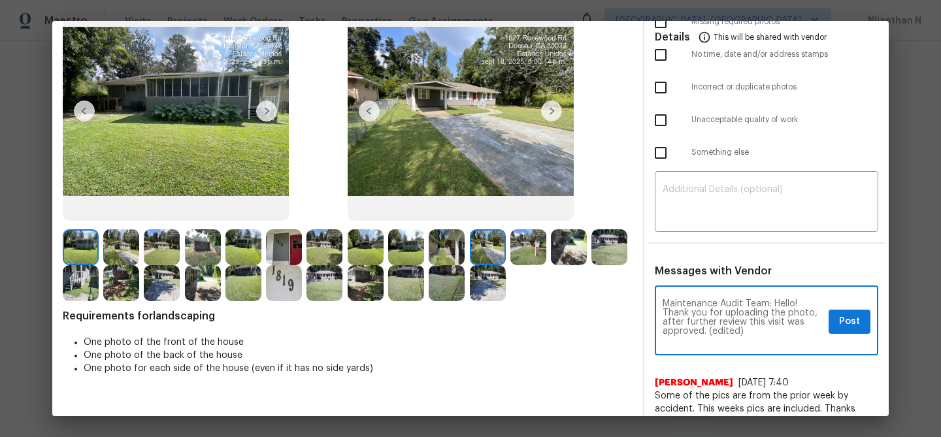
scroll to position [0, 0]
drag, startPoint x: 709, startPoint y: 329, endPoint x: 753, endPoint y: 329, distance: 43.8
click at [753, 329] on textarea "Maintenance Audit Team: Hello! Thank you for uploading the photo, after further…" at bounding box center [743, 322] width 161 height 46
type textarea "Maintenance Audit Team: Hello! Thank you for uploading the photo, after further…"
click at [843, 327] on span "Post" at bounding box center [849, 322] width 21 height 16
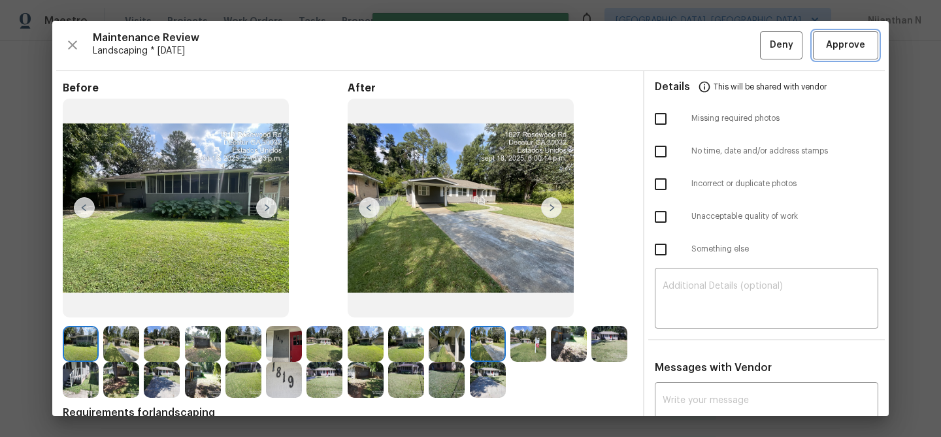
click at [837, 48] on span "Approve" at bounding box center [845, 45] width 39 height 16
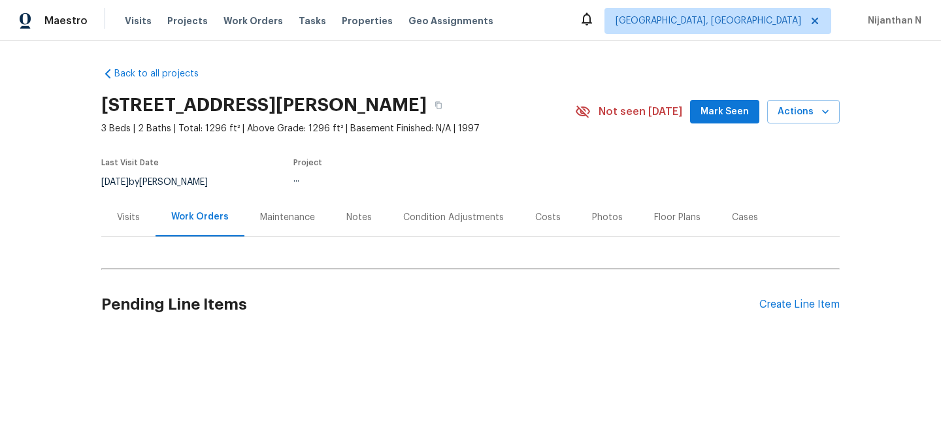
click at [282, 215] on div "Maintenance" at bounding box center [287, 217] width 55 height 13
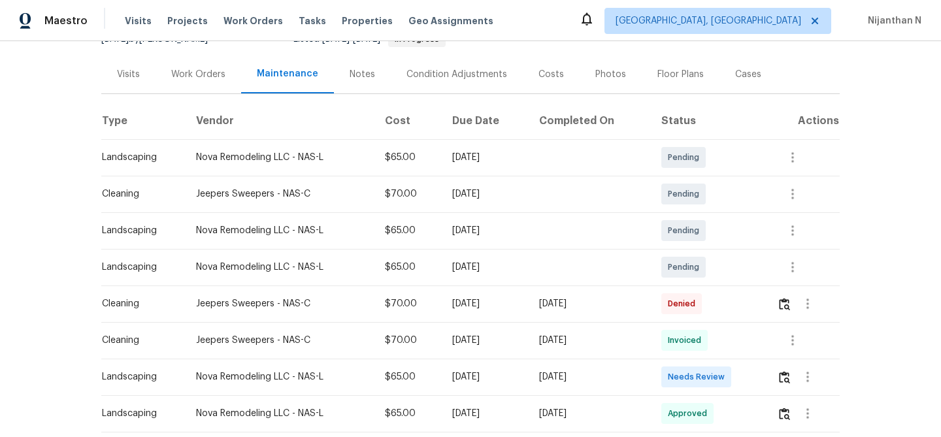
scroll to position [216, 0]
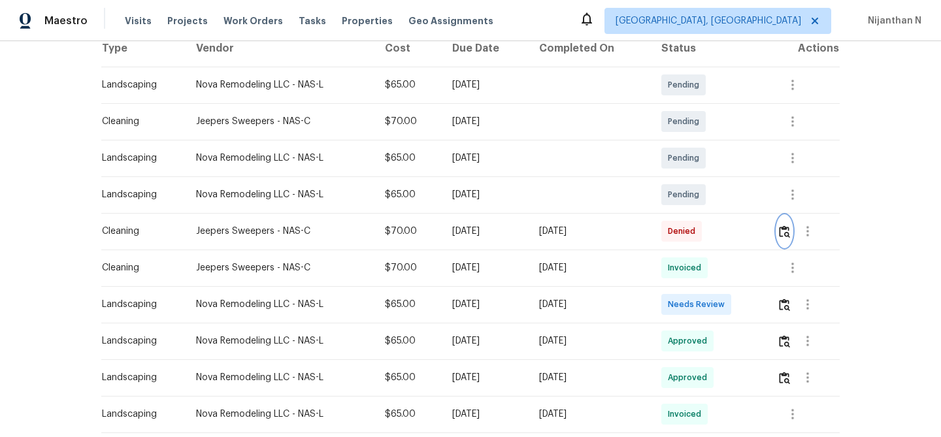
click at [783, 231] on img "button" at bounding box center [784, 232] width 11 height 12
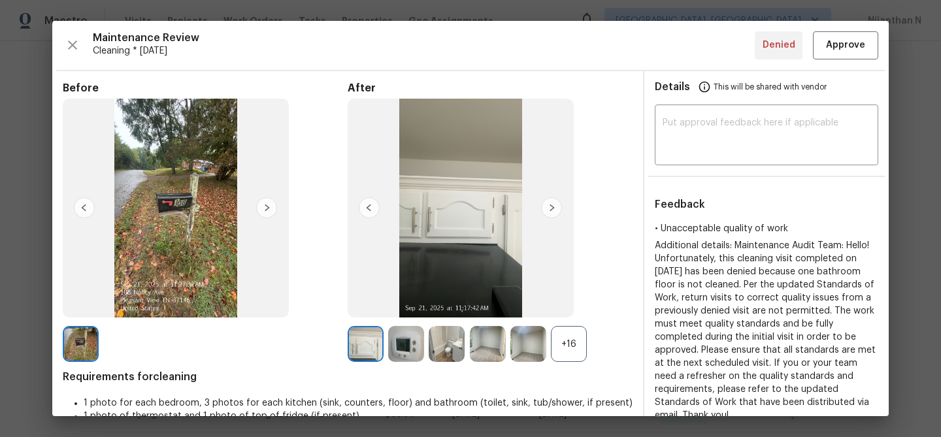
click at [578, 352] on div "+16" at bounding box center [569, 344] width 36 height 36
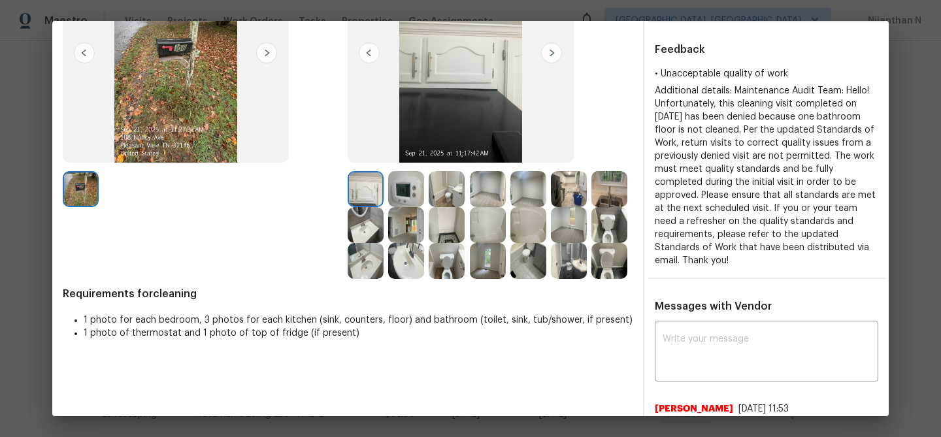
scroll to position [113, 0]
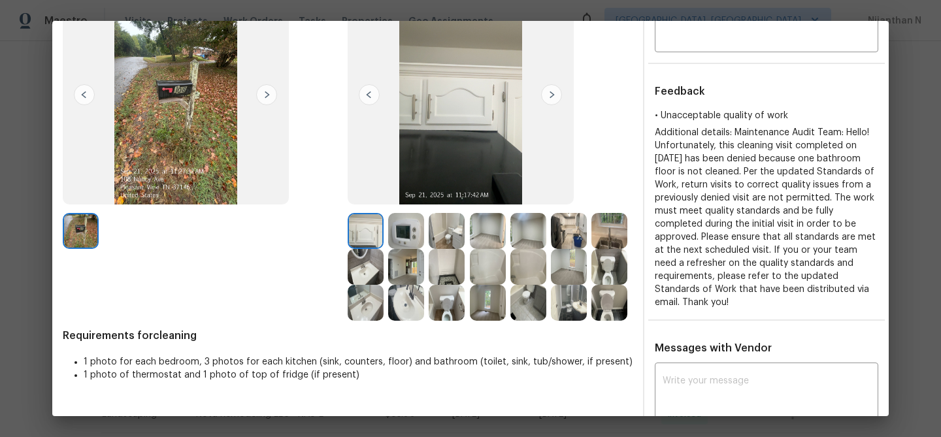
click at [522, 306] on img at bounding box center [529, 303] width 36 height 36
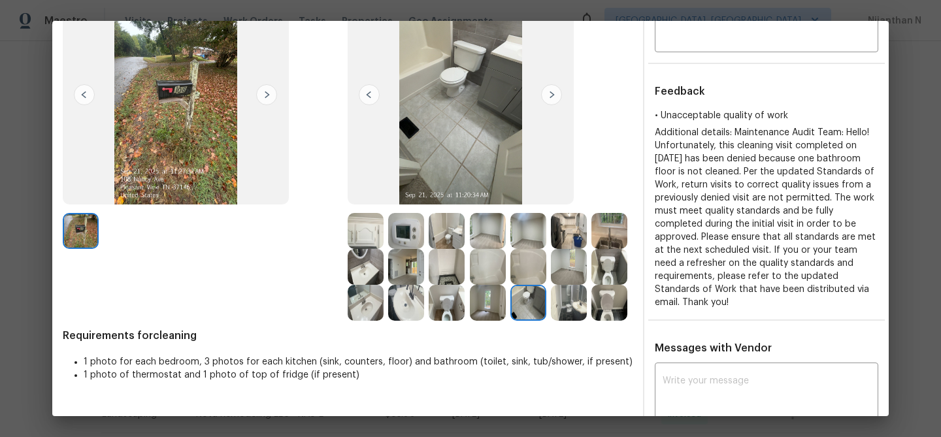
click at [615, 290] on img at bounding box center [610, 303] width 36 height 36
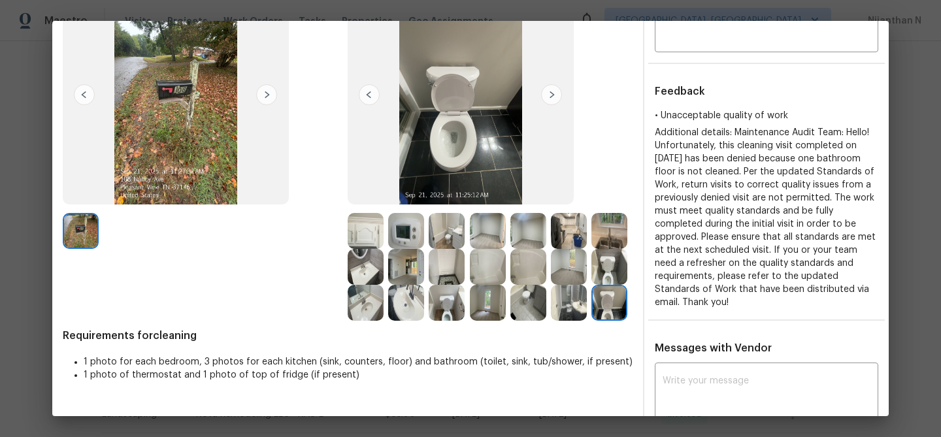
click at [617, 273] on img at bounding box center [610, 267] width 36 height 36
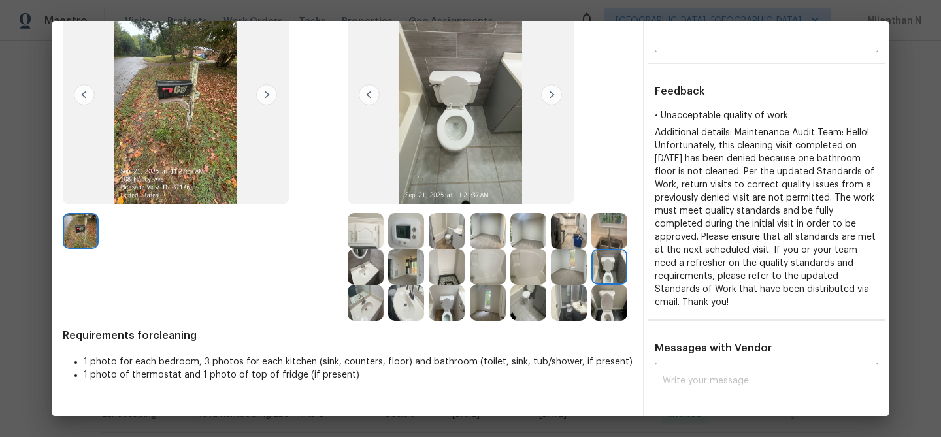
click at [445, 299] on img at bounding box center [447, 303] width 36 height 36
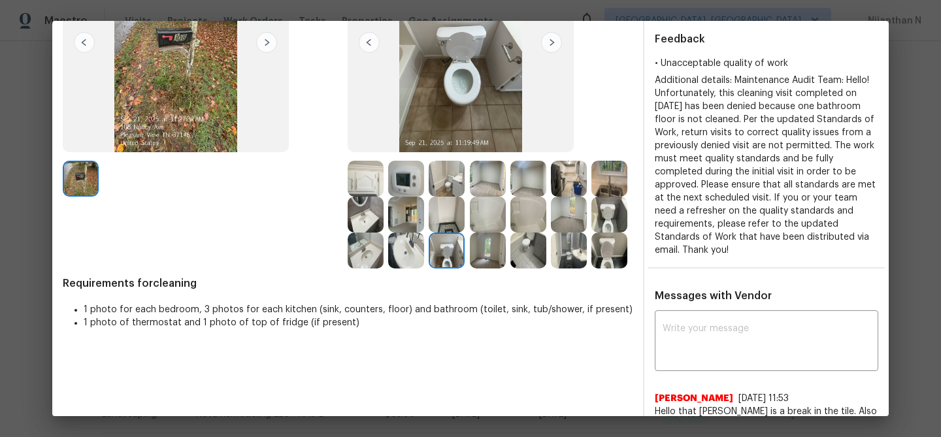
scroll to position [222, 0]
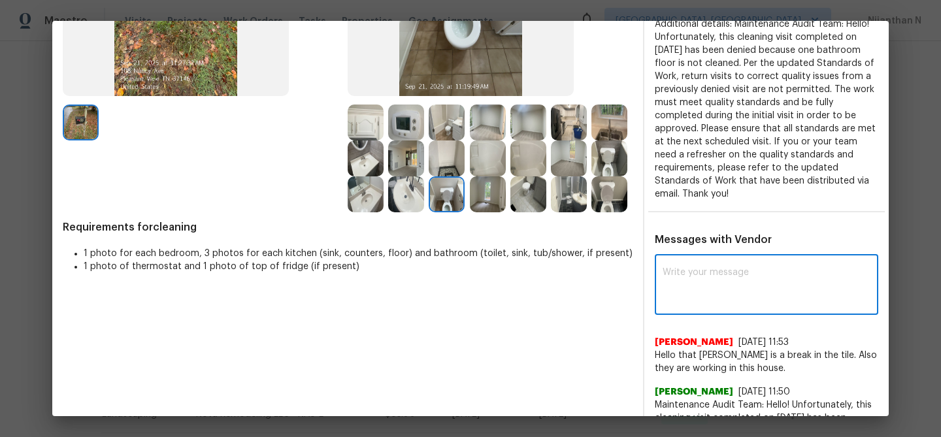
click at [728, 275] on textarea at bounding box center [767, 286] width 208 height 37
paste textarea "Maintenance Audit Team: Hello! Thank you for the feedback after further review …"
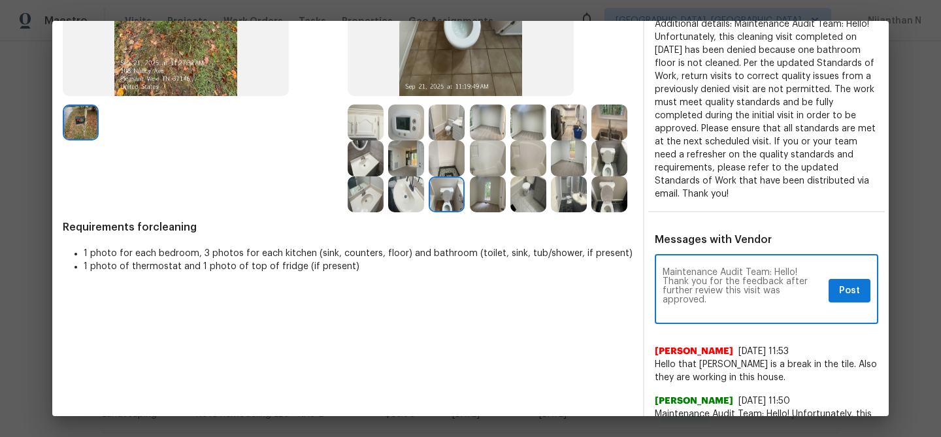
scroll to position [0, 0]
type textarea "Maintenance Audit Team: Hello! Thank you for the feedback after further review …"
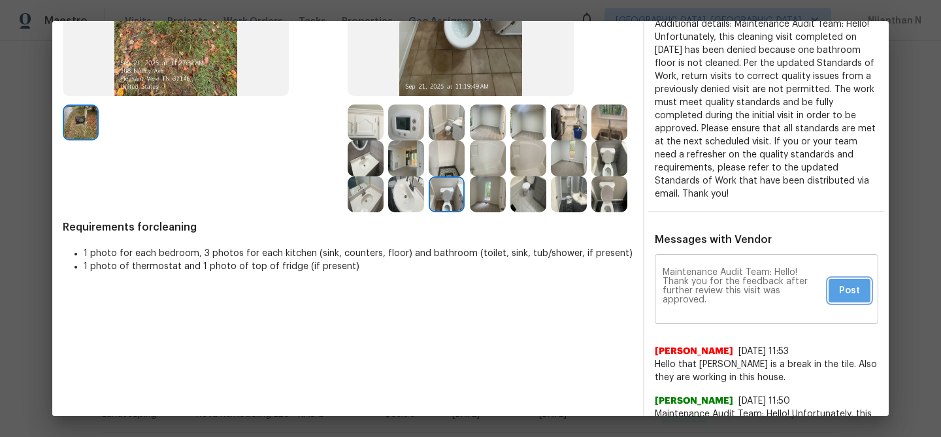
click at [853, 290] on span "Post" at bounding box center [849, 291] width 21 height 16
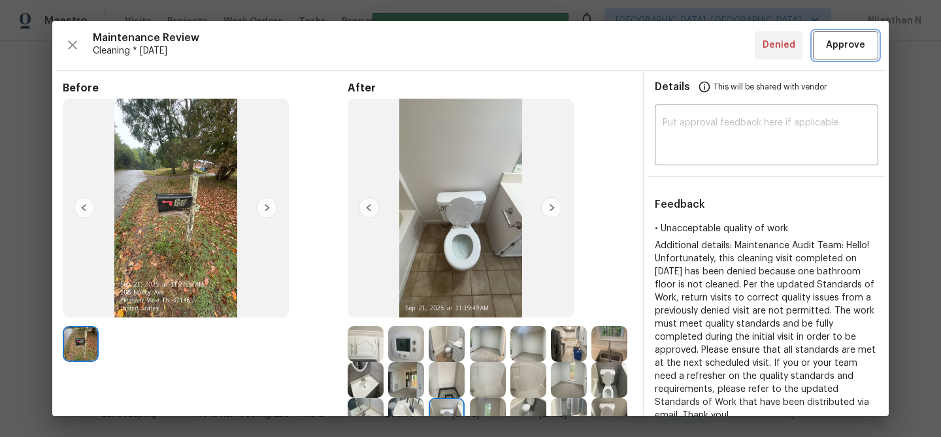
click at [833, 39] on span "Approve" at bounding box center [845, 45] width 39 height 16
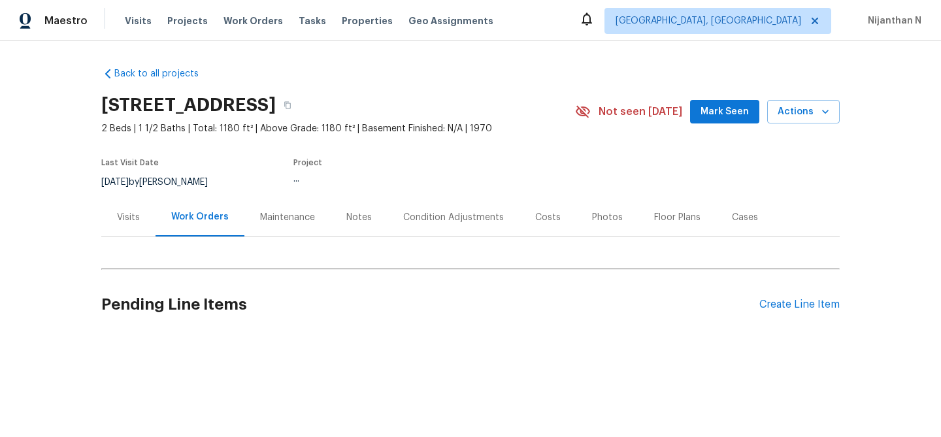
click at [282, 218] on div "Maintenance" at bounding box center [287, 217] width 55 height 13
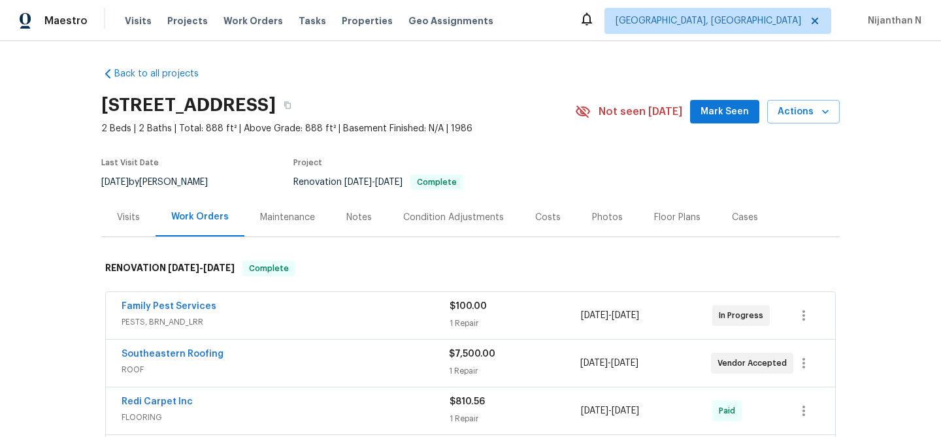
click at [263, 215] on div "Maintenance" at bounding box center [287, 217] width 55 height 13
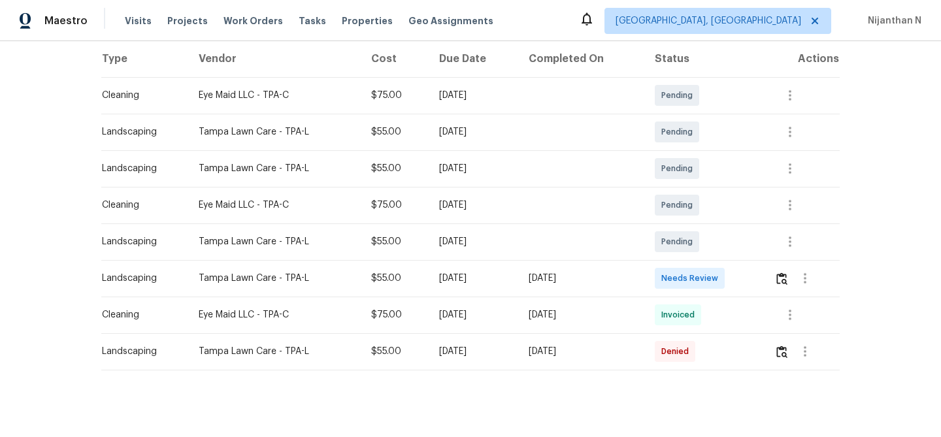
scroll to position [217, 0]
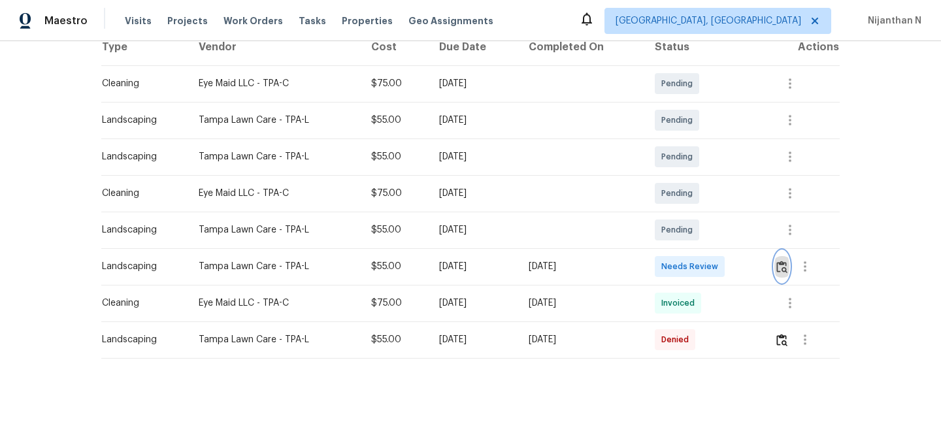
click at [786, 264] on img "button" at bounding box center [782, 267] width 11 height 12
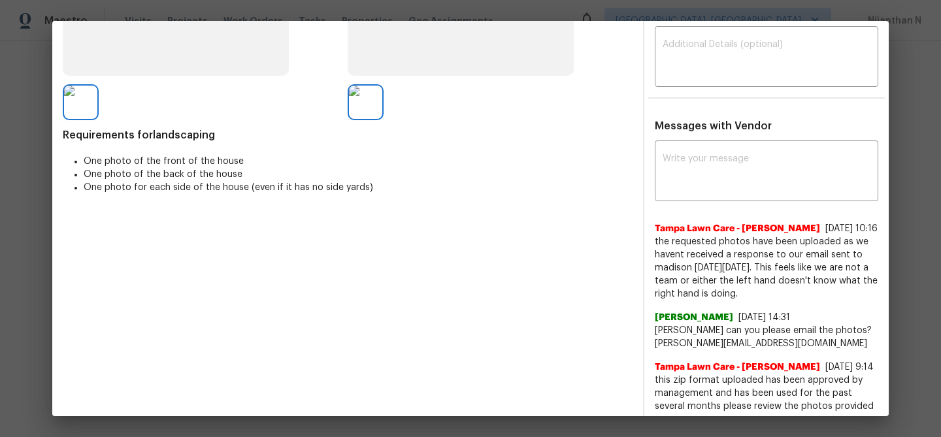
scroll to position [354, 0]
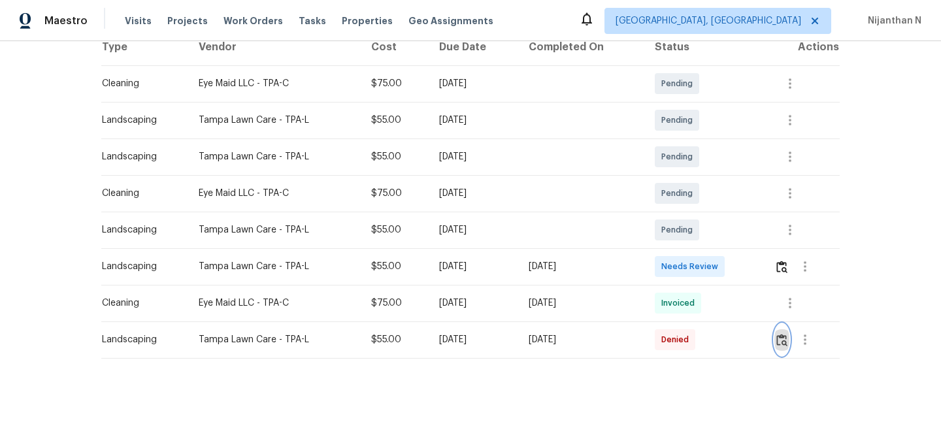
click at [787, 348] on button "button" at bounding box center [782, 339] width 15 height 31
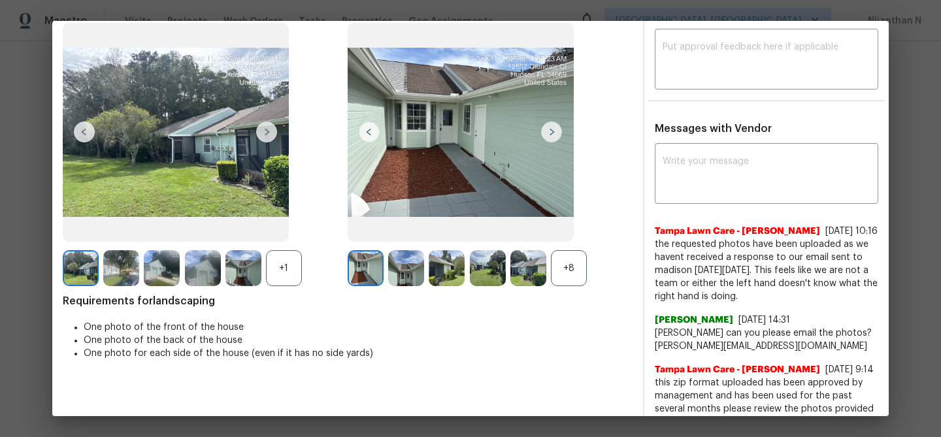
scroll to position [34, 0]
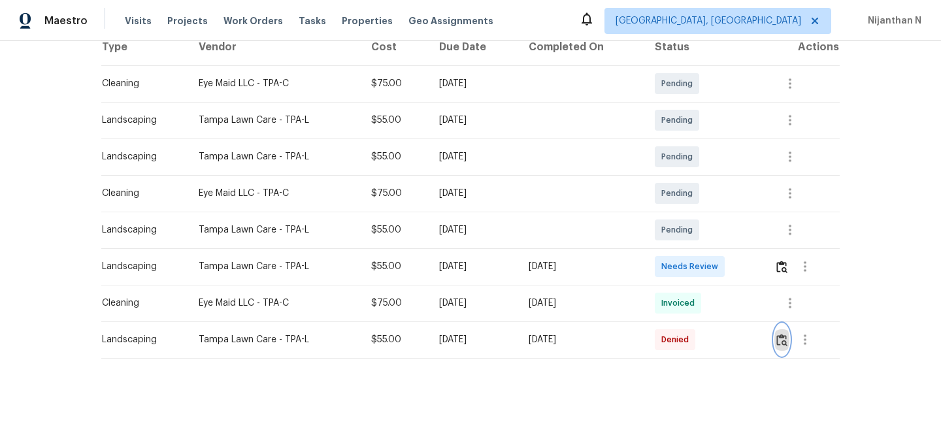
click at [787, 347] on button "button" at bounding box center [782, 339] width 15 height 31
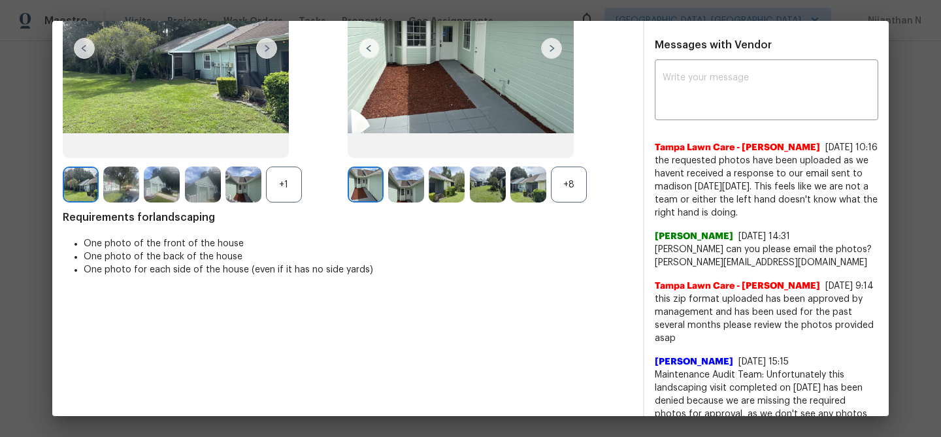
scroll to position [279, 0]
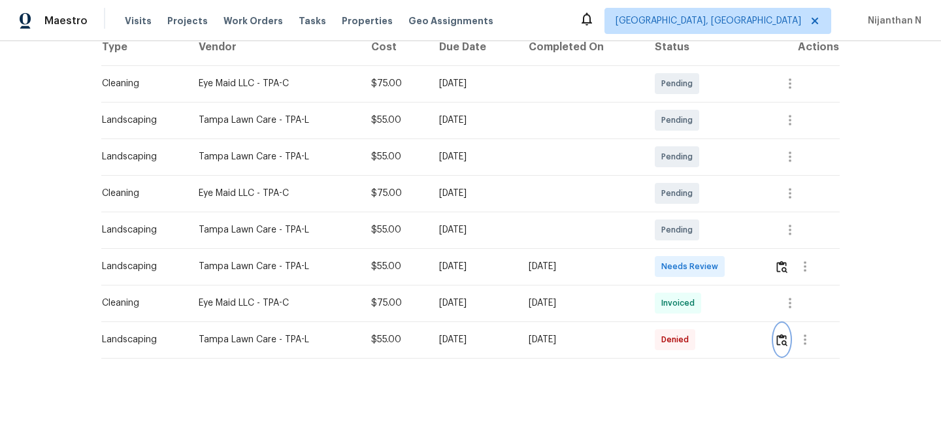
click at [787, 341] on img "button" at bounding box center [782, 340] width 11 height 12
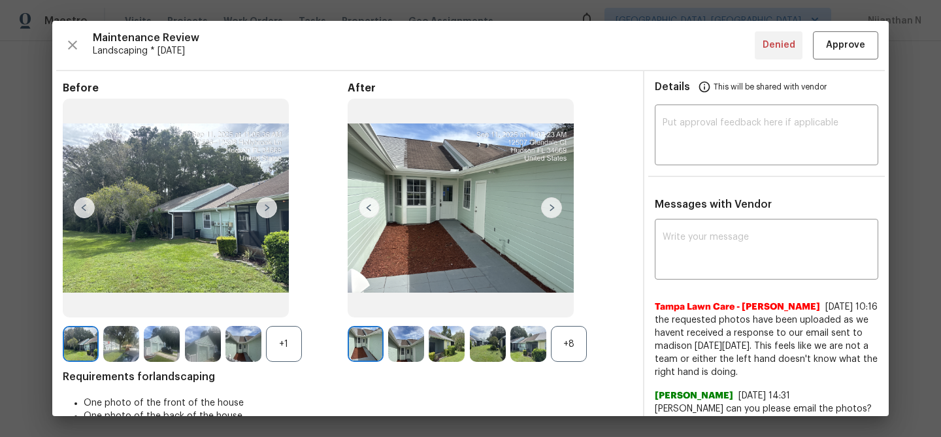
click at [573, 345] on div "+8" at bounding box center [569, 344] width 36 height 36
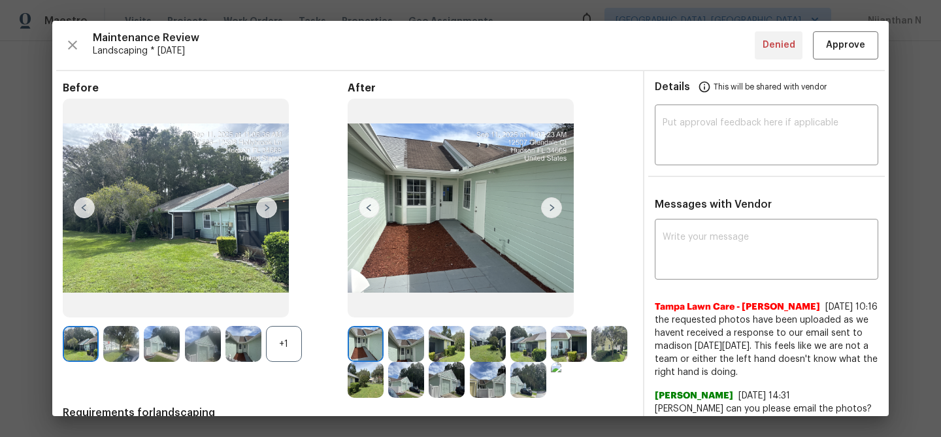
click at [299, 346] on div "+1" at bounding box center [284, 344] width 36 height 36
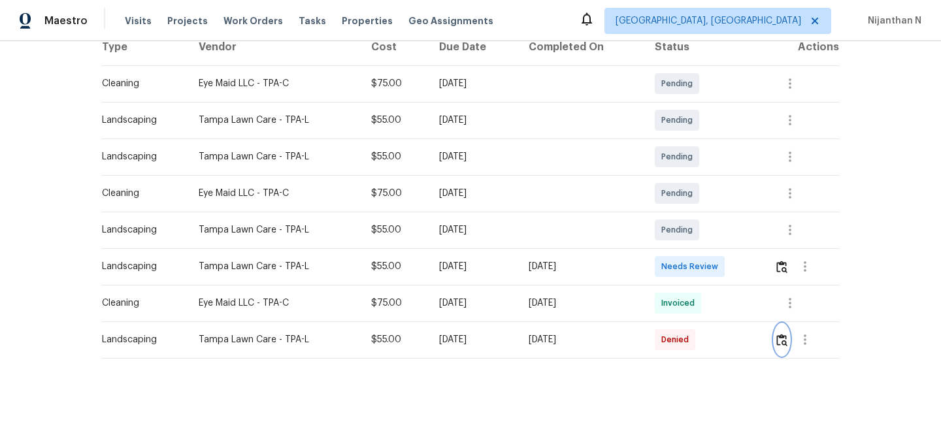
click at [788, 343] on img "button" at bounding box center [782, 340] width 11 height 12
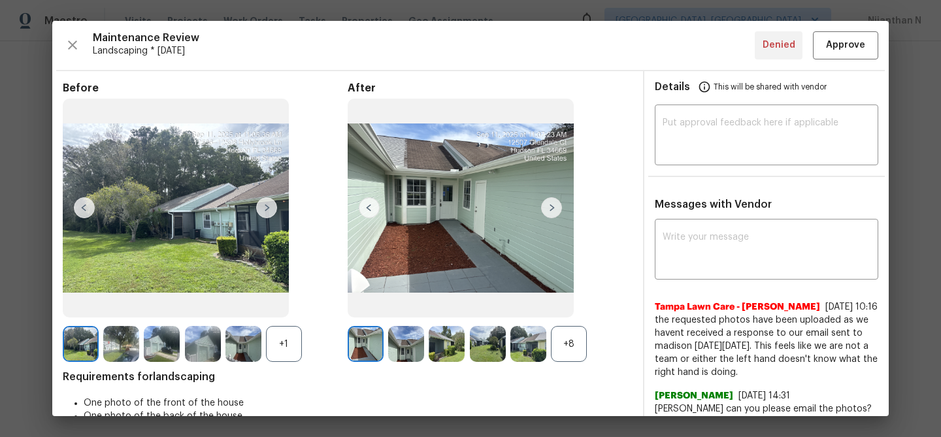
click at [568, 348] on div "+8" at bounding box center [569, 344] width 36 height 36
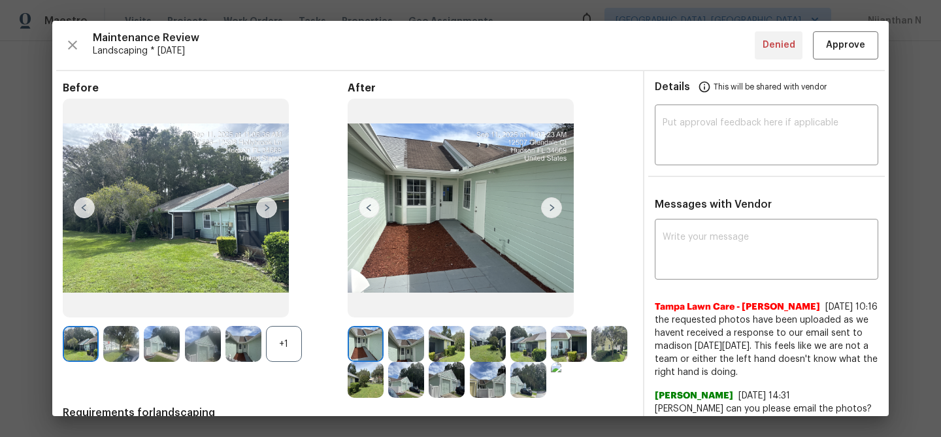
click at [277, 347] on div "+1" at bounding box center [284, 344] width 36 height 36
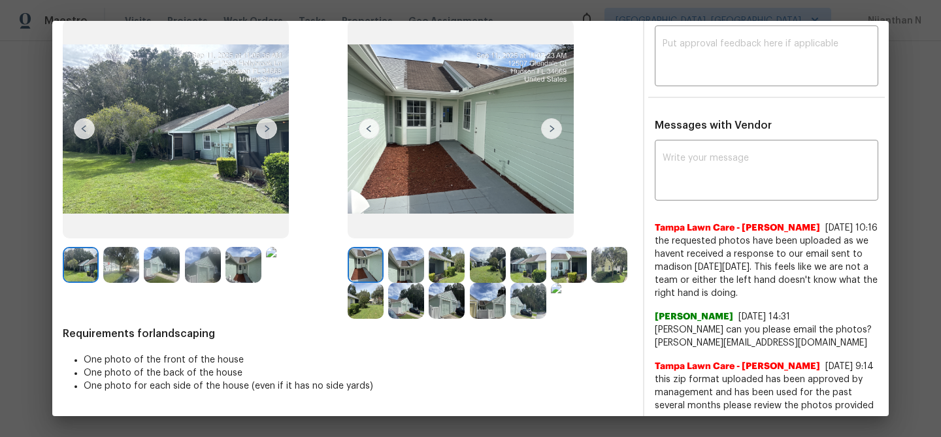
scroll to position [101, 0]
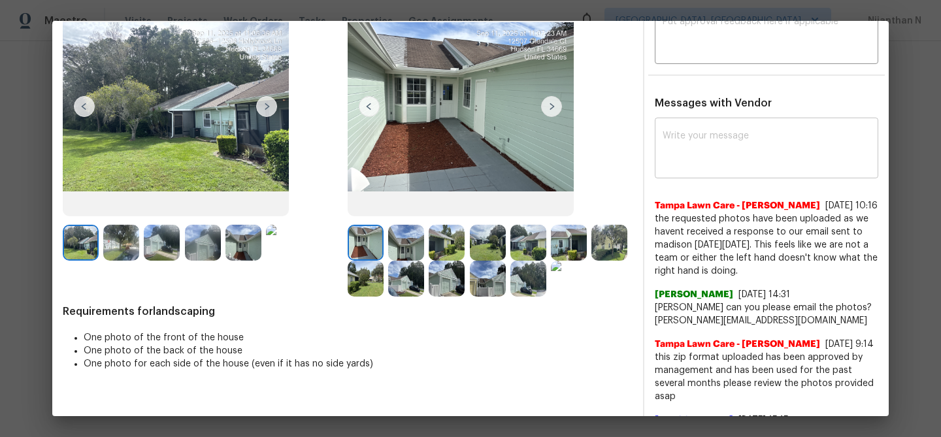
click at [711, 170] on div "x ​" at bounding box center [767, 150] width 224 height 58
paste textarea "Maintenance Audit Team: Hello! Thank you for the feedback after further review …"
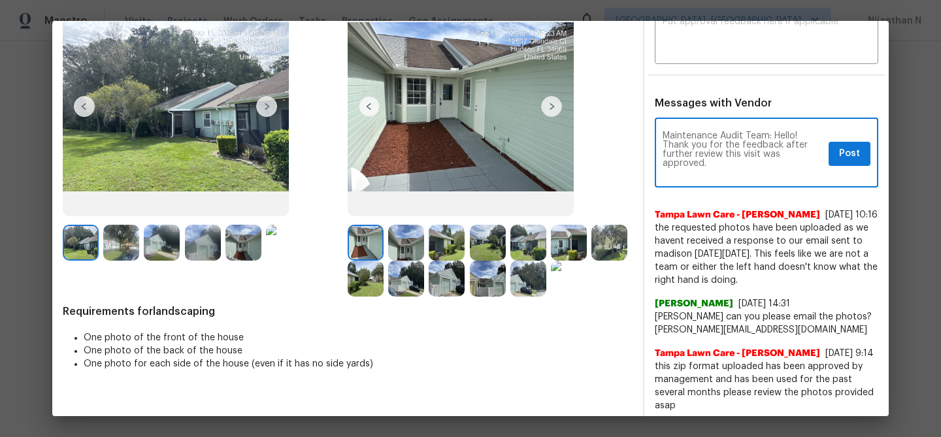
scroll to position [0, 0]
type textarea "Maintenance Audit Team: Hello! Thank you for the feedback after further review …"
click at [843, 158] on span "Post" at bounding box center [849, 154] width 21 height 16
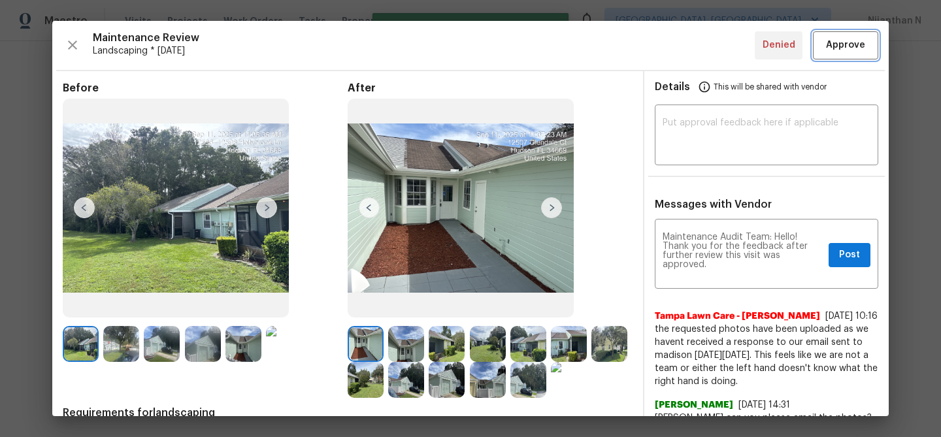
click at [838, 58] on button "Approve" at bounding box center [845, 45] width 65 height 28
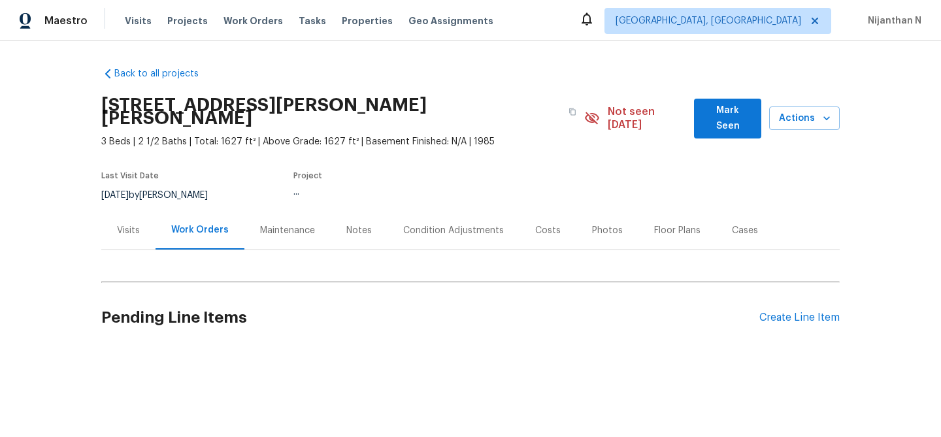
click at [273, 224] on div "Maintenance" at bounding box center [287, 230] width 55 height 13
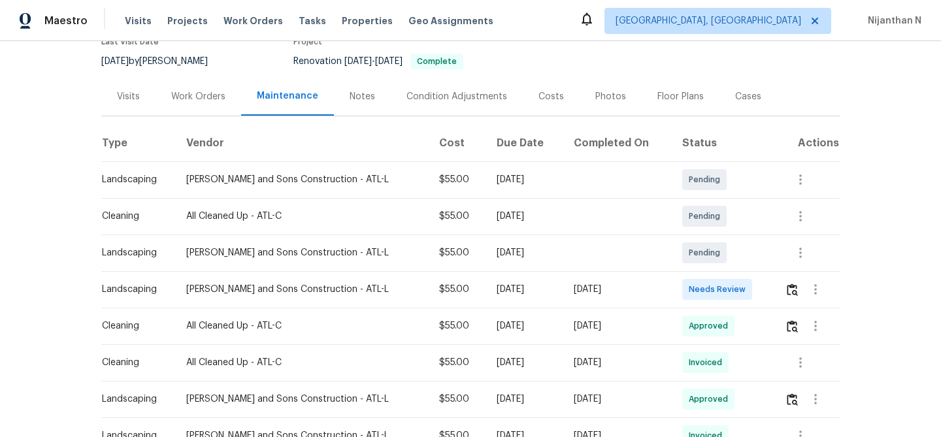
scroll to position [107, 0]
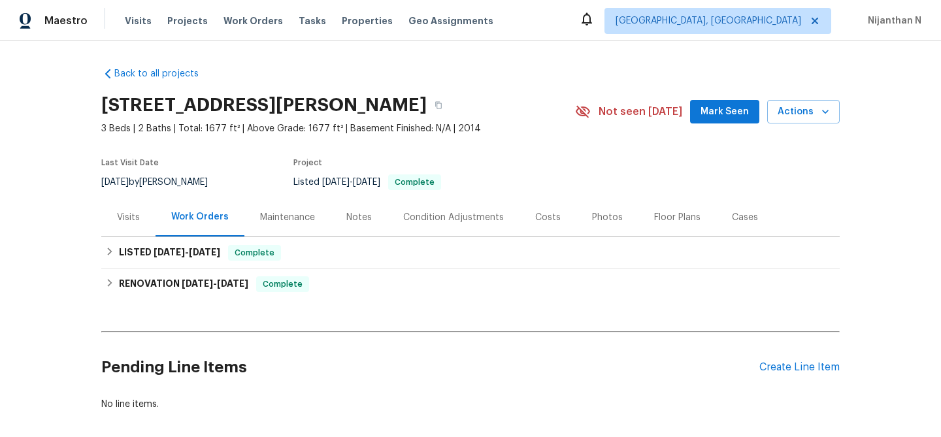
click at [280, 220] on div "Maintenance" at bounding box center [287, 217] width 55 height 13
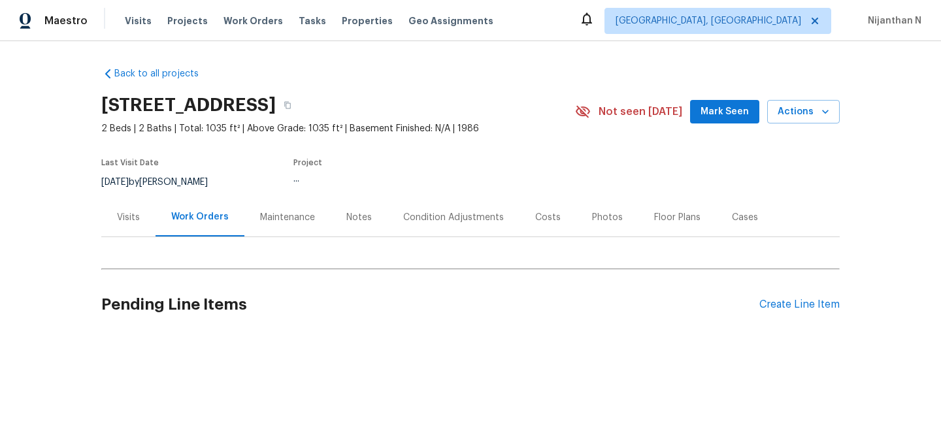
click at [283, 211] on div "Maintenance" at bounding box center [287, 217] width 55 height 13
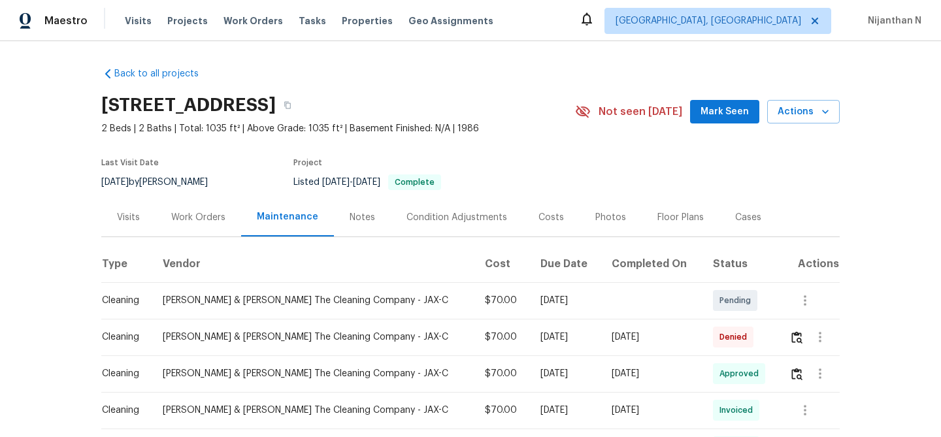
scroll to position [97, 0]
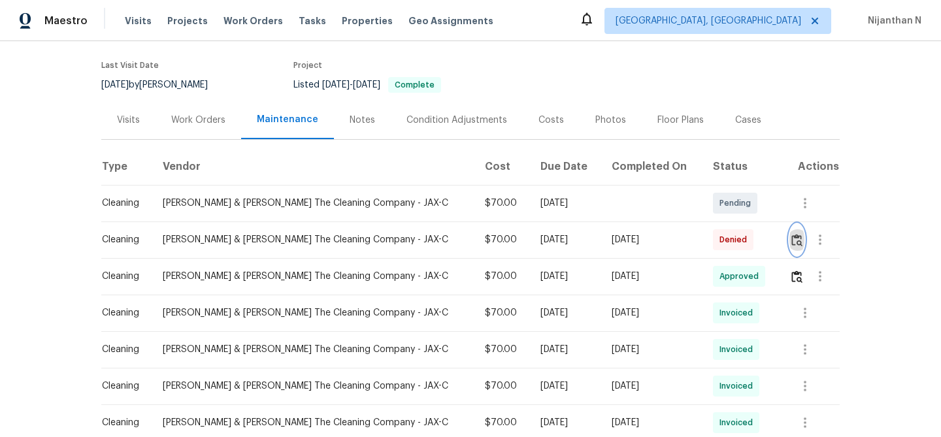
click at [794, 239] on img "button" at bounding box center [797, 240] width 11 height 12
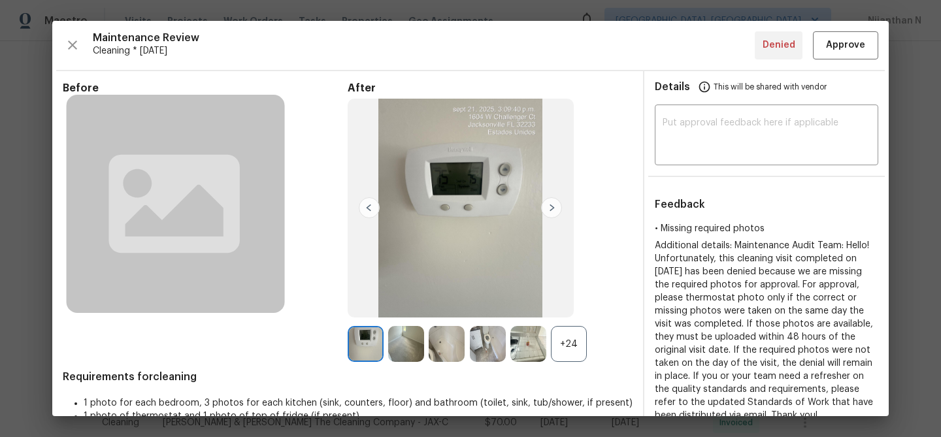
click at [581, 348] on div "+24" at bounding box center [569, 344] width 36 height 36
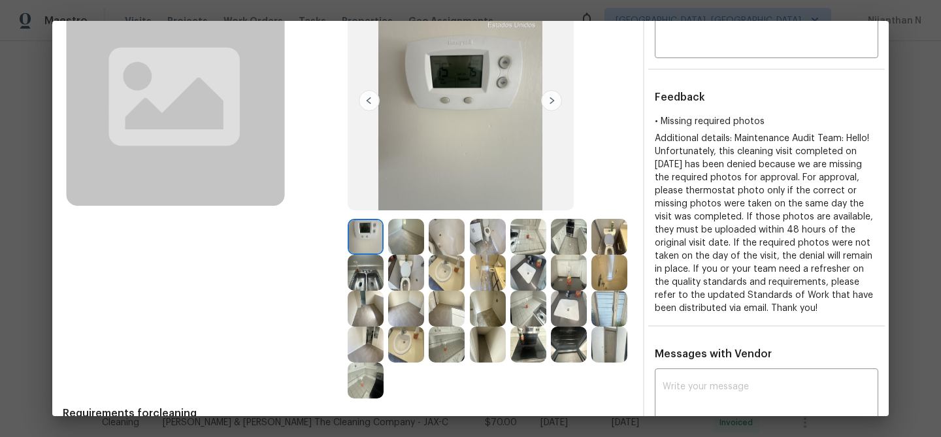
scroll to position [135, 0]
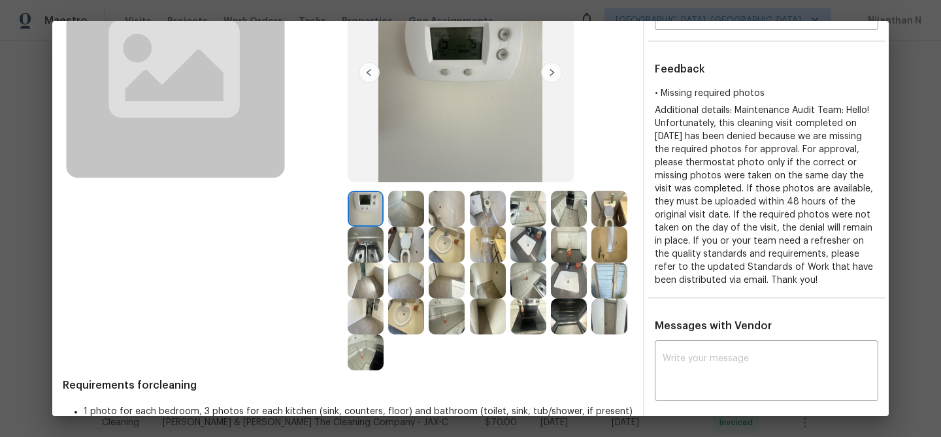
click at [603, 314] on img at bounding box center [610, 317] width 36 height 36
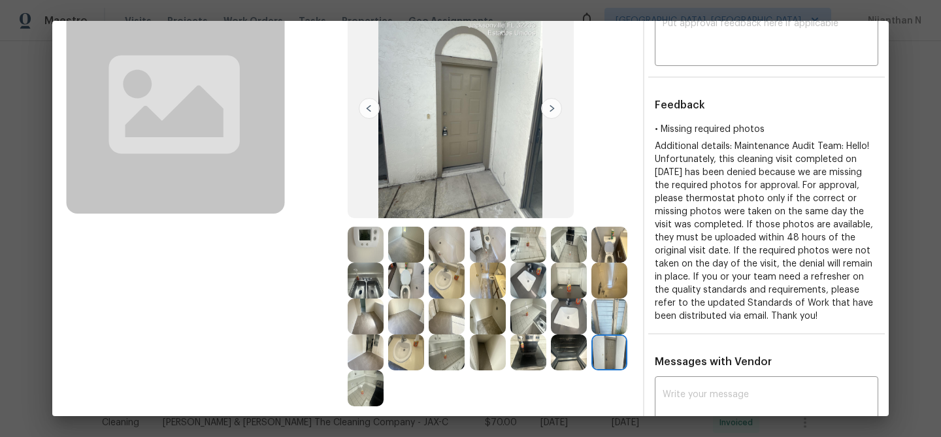
scroll to position [243, 0]
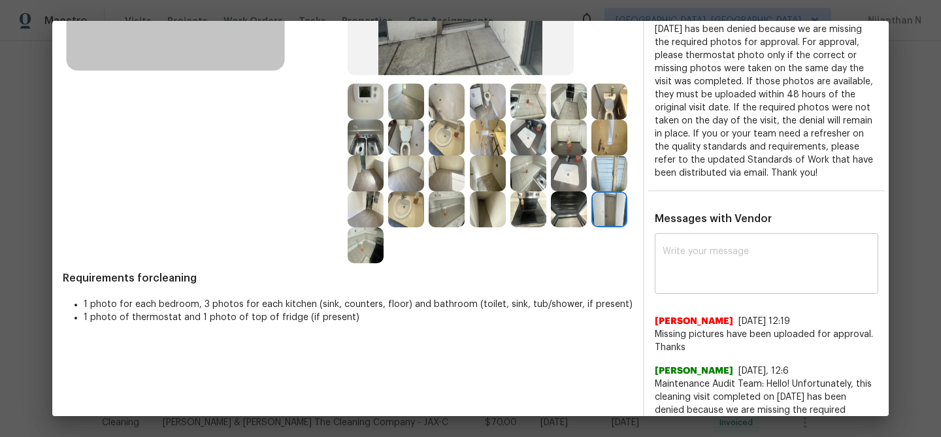
click at [712, 294] on div "x ​" at bounding box center [767, 266] width 224 height 58
paste textarea "Maintenance Audit Team: Hello! Thank you for uploading the photo, after further…"
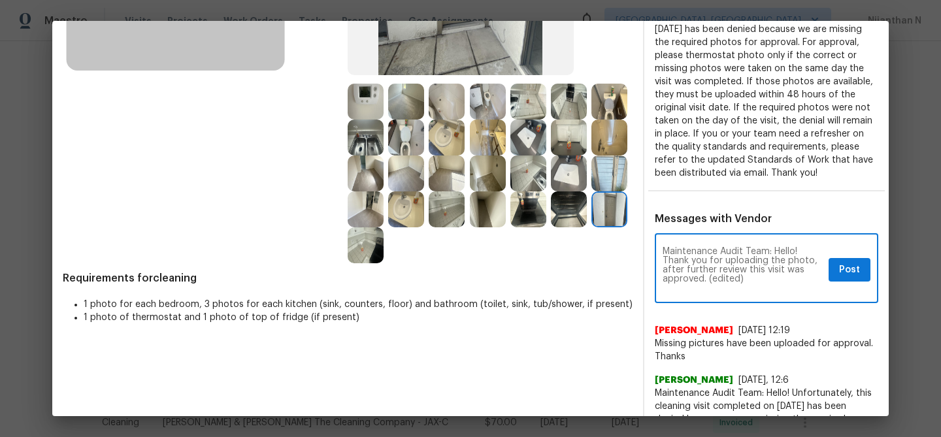
scroll to position [0, 0]
drag, startPoint x: 708, startPoint y: 292, endPoint x: 742, endPoint y: 293, distance: 34.0
click at [742, 293] on textarea "Maintenance Audit Team: Hello! Thank you for uploading the photo, after further…" at bounding box center [743, 270] width 161 height 46
type textarea "Maintenance Audit Team: Hello! Thank you for uploading the photo, after further…"
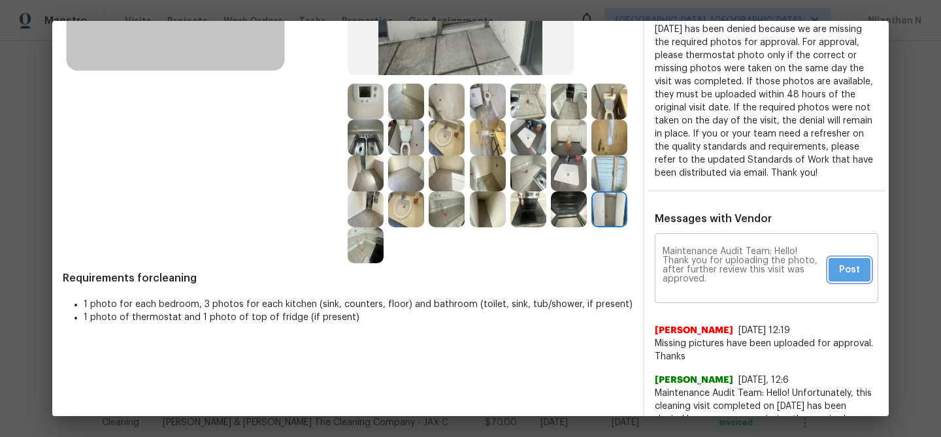
click at [851, 279] on span "Post" at bounding box center [849, 270] width 21 height 16
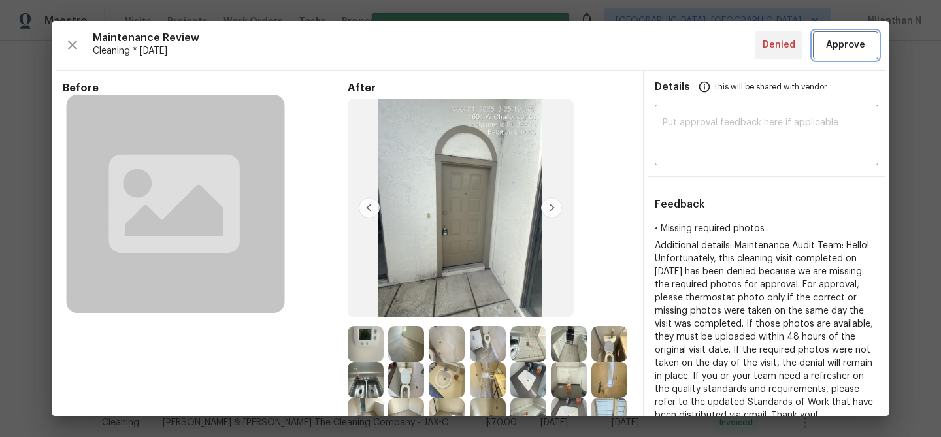
click at [836, 44] on span "Approve" at bounding box center [845, 45] width 39 height 16
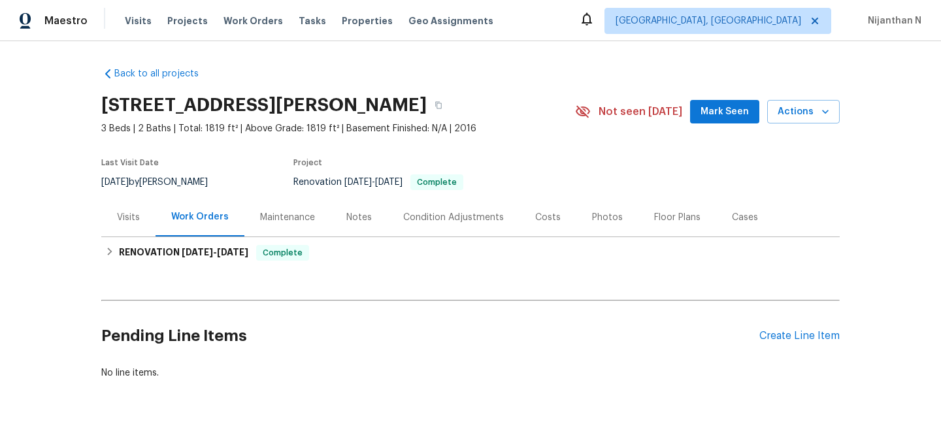
click at [269, 218] on div "Maintenance" at bounding box center [287, 217] width 55 height 13
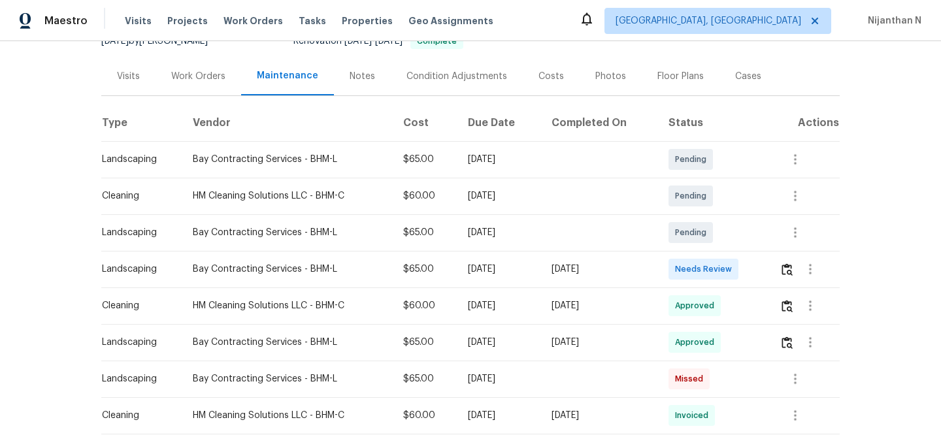
scroll to position [171, 0]
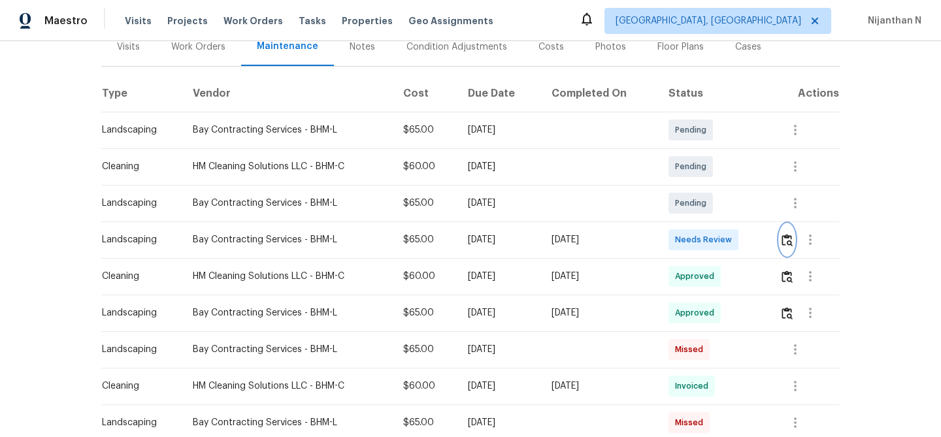
click at [792, 239] on img "button" at bounding box center [787, 240] width 11 height 12
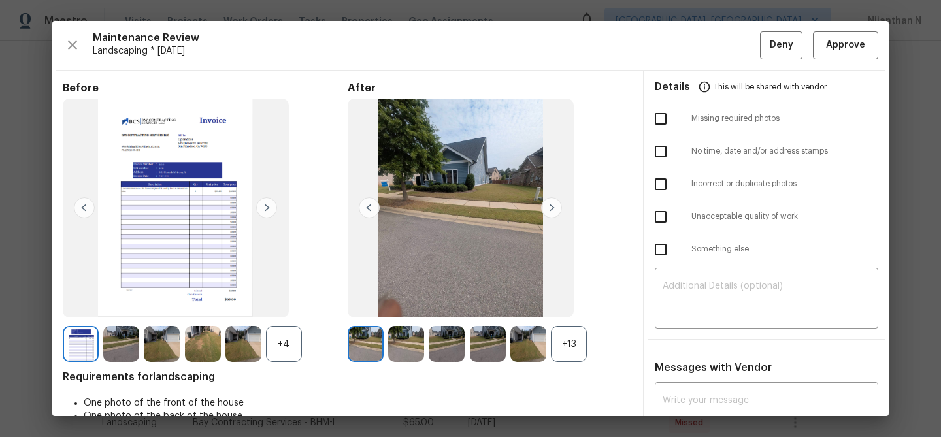
click at [564, 340] on div "+13" at bounding box center [569, 344] width 36 height 36
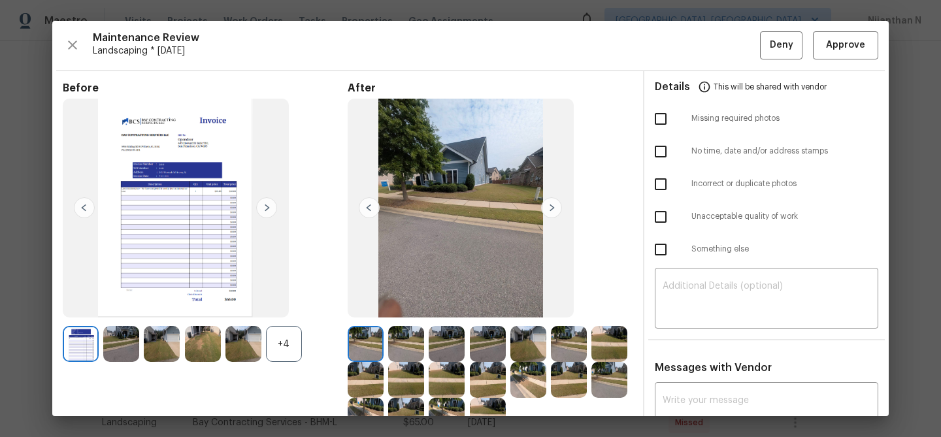
click at [287, 341] on div "+4" at bounding box center [284, 344] width 36 height 36
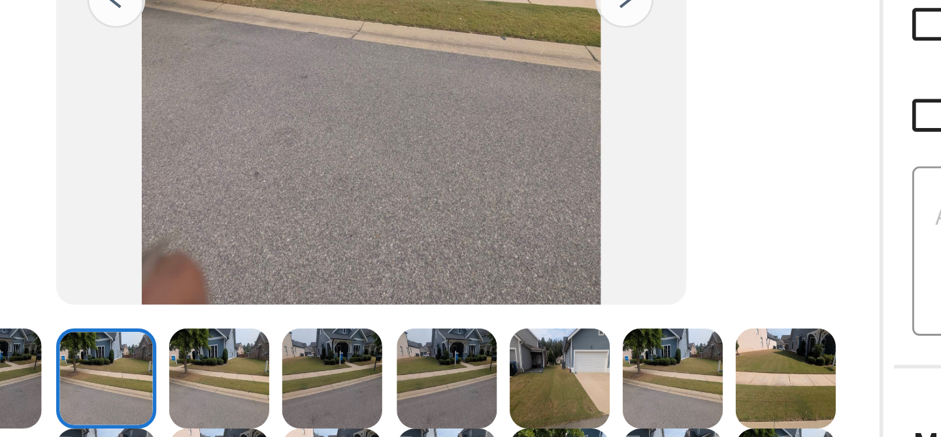
scroll to position [0, 0]
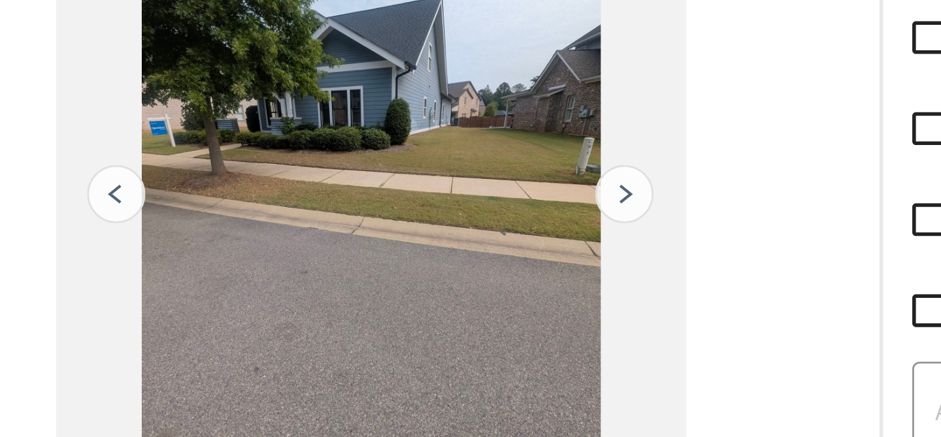
click at [554, 204] on img at bounding box center [551, 207] width 21 height 21
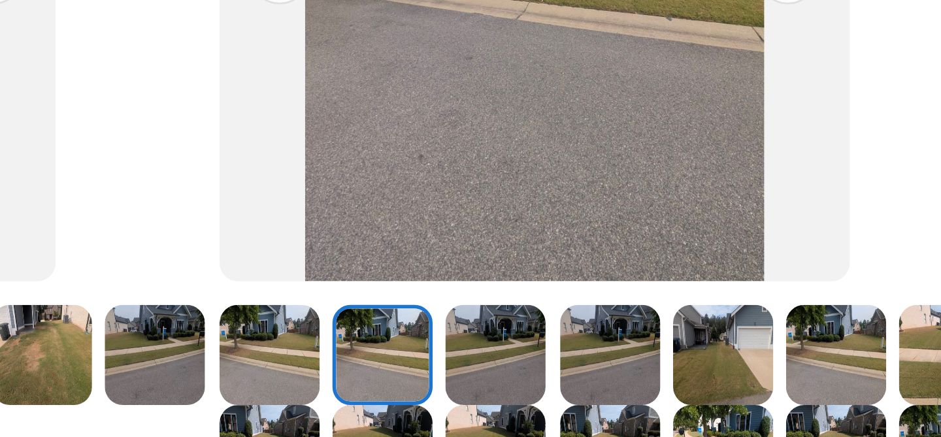
scroll to position [99, 0]
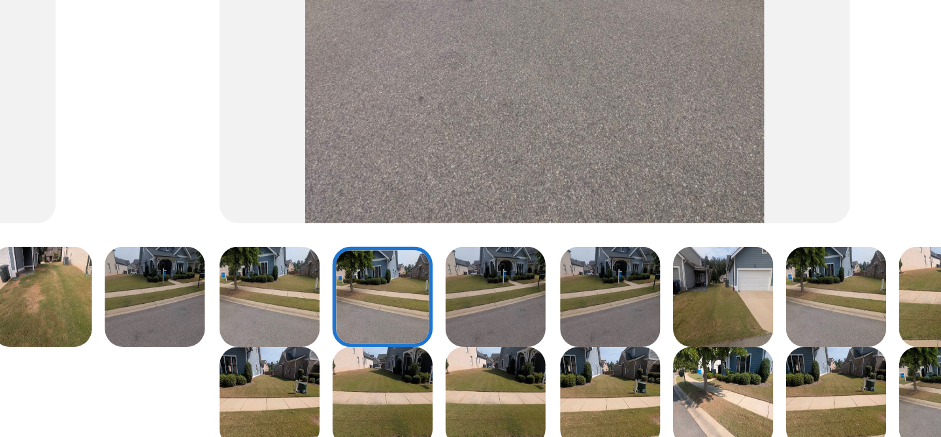
click at [486, 241] on img at bounding box center [488, 245] width 36 height 36
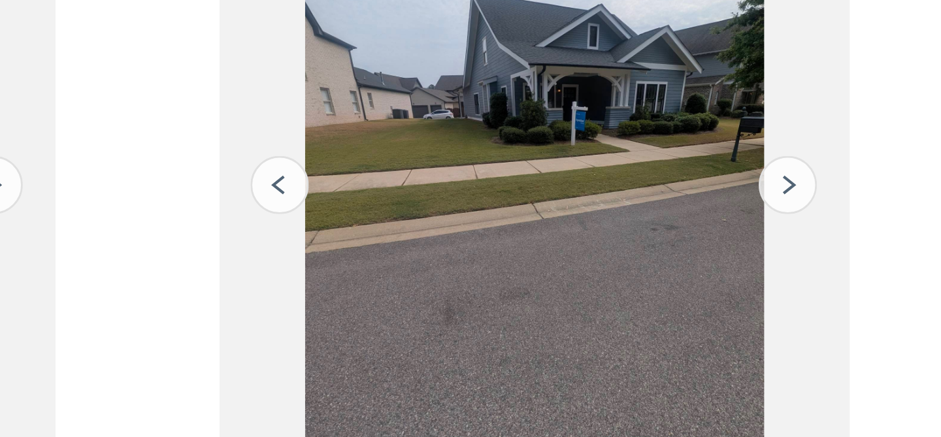
scroll to position [2, 0]
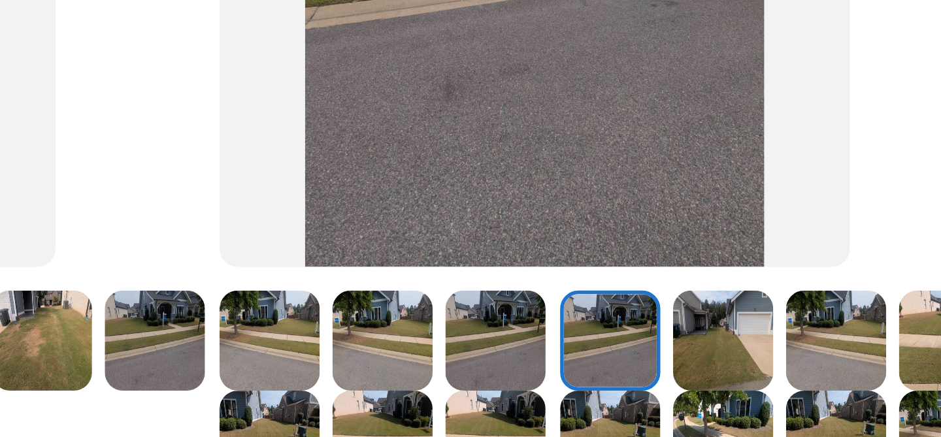
click at [534, 256] on img at bounding box center [529, 261] width 36 height 36
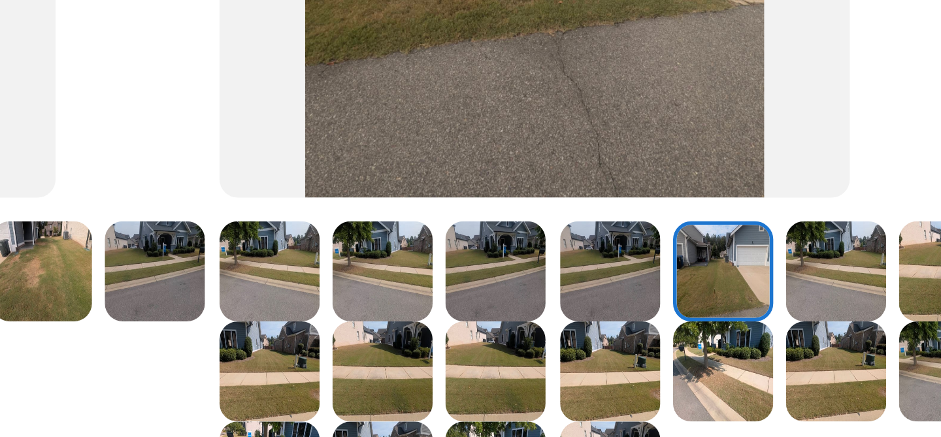
scroll to position [176, 0]
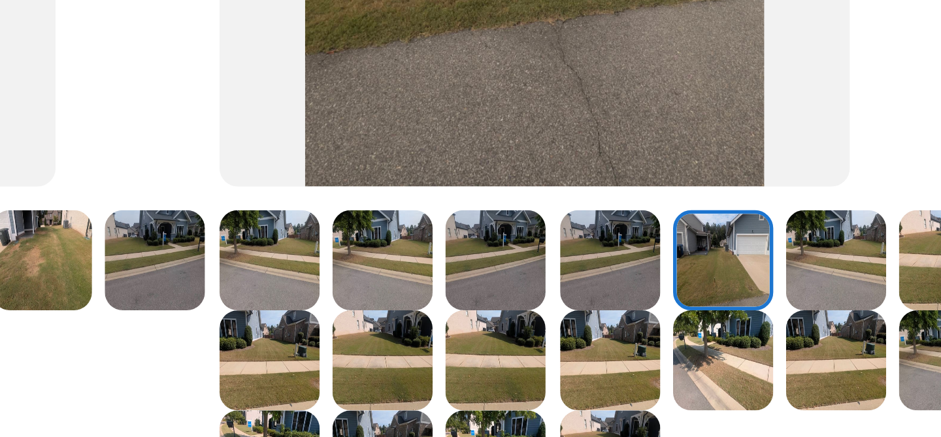
click at [556, 173] on img at bounding box center [569, 168] width 36 height 36
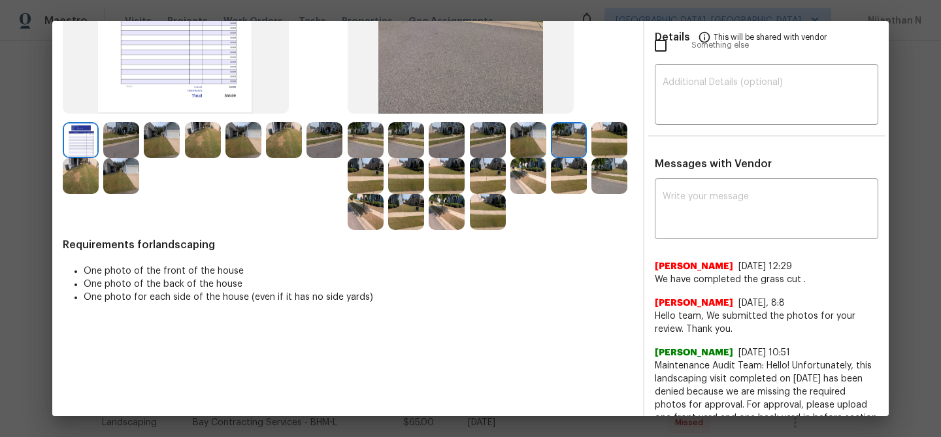
scroll to position [192, 0]
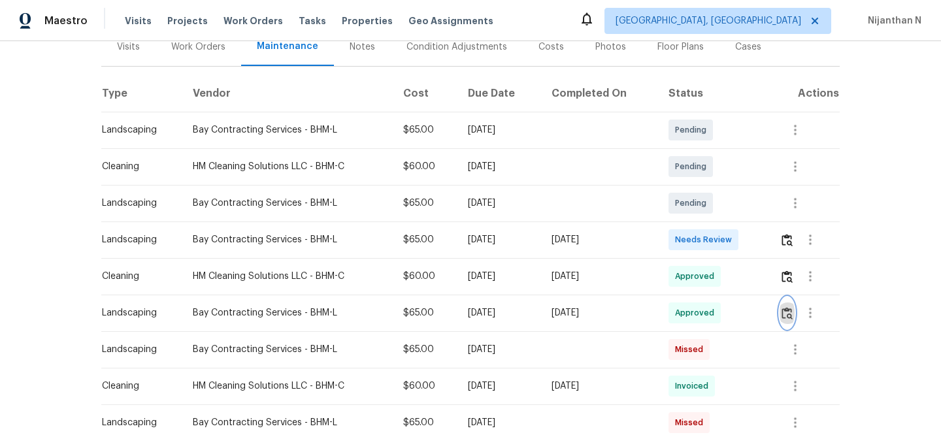
click at [795, 317] on button "button" at bounding box center [787, 312] width 15 height 31
click at [793, 244] on img "button" at bounding box center [787, 240] width 11 height 12
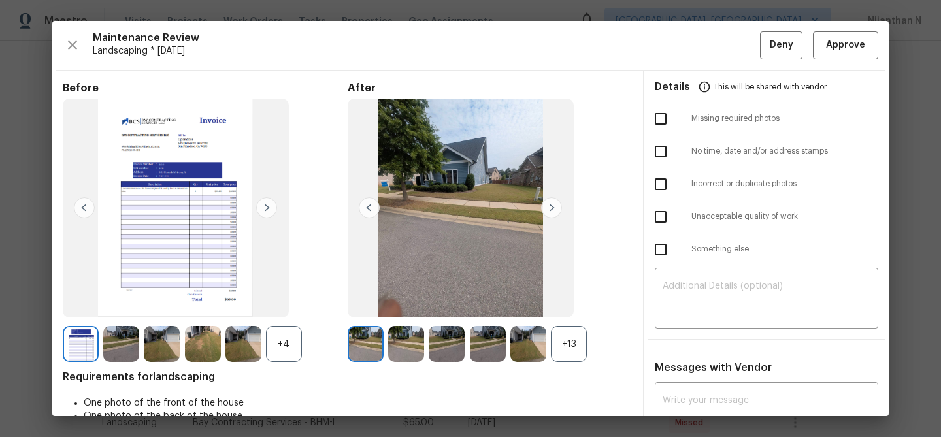
click at [578, 343] on div "+13" at bounding box center [569, 344] width 36 height 36
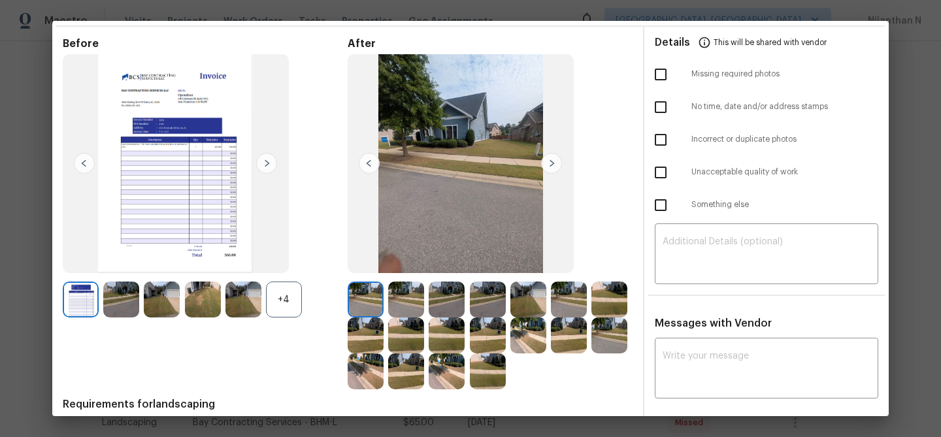
scroll to position [103, 0]
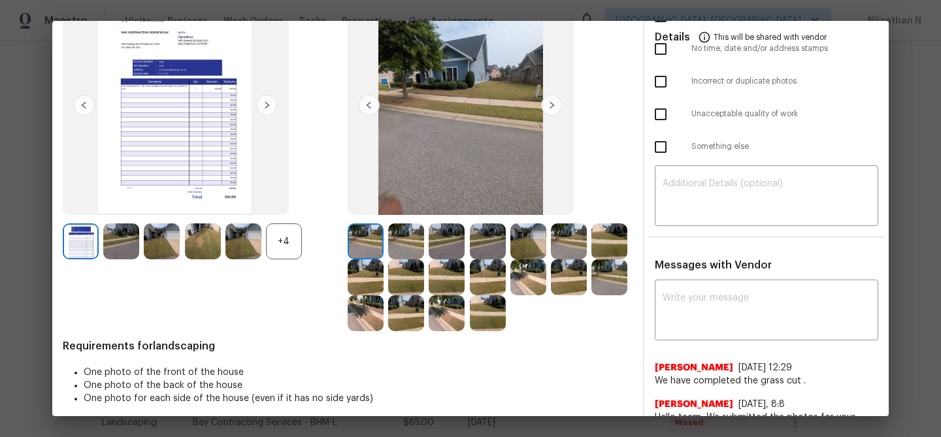
click at [259, 234] on img at bounding box center [244, 242] width 36 height 36
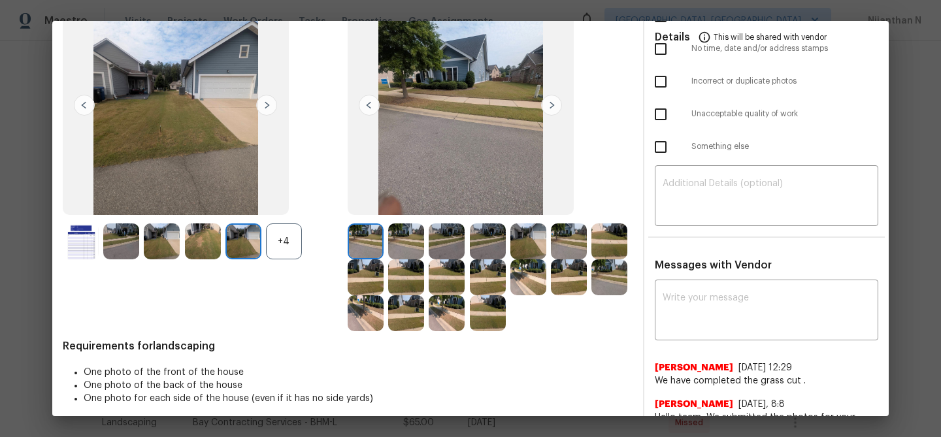
click at [280, 237] on div "+4" at bounding box center [284, 242] width 36 height 36
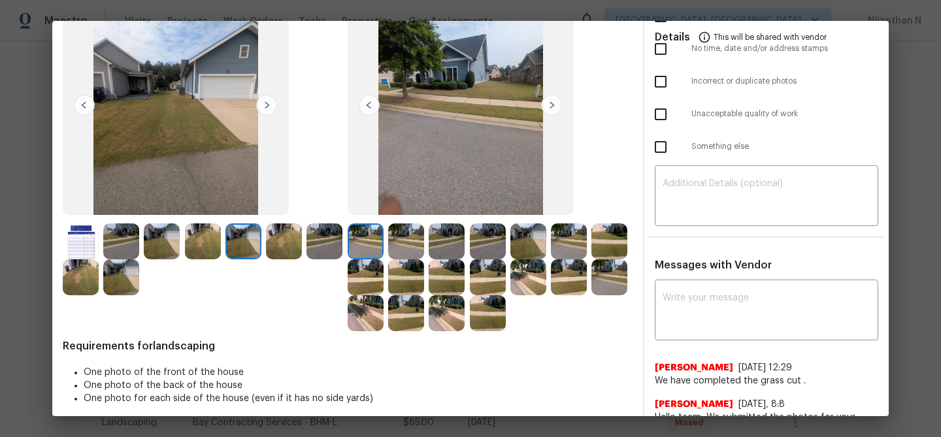
click at [490, 314] on img at bounding box center [488, 314] width 36 height 36
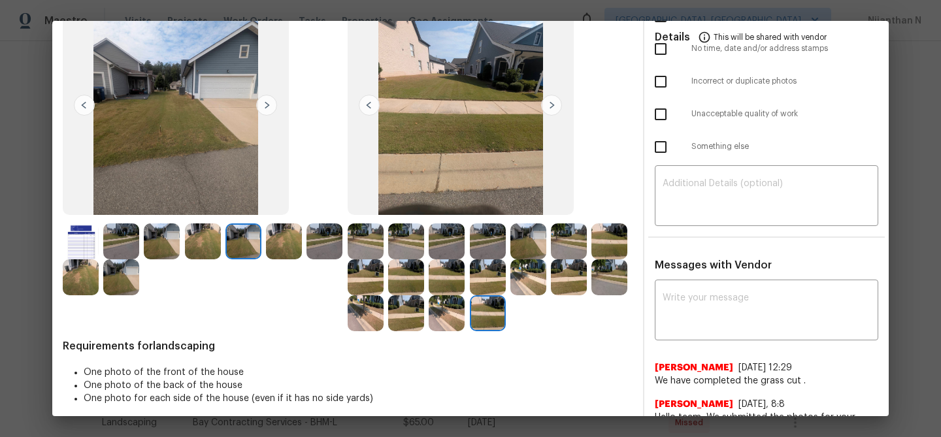
click at [447, 318] on img at bounding box center [447, 314] width 36 height 36
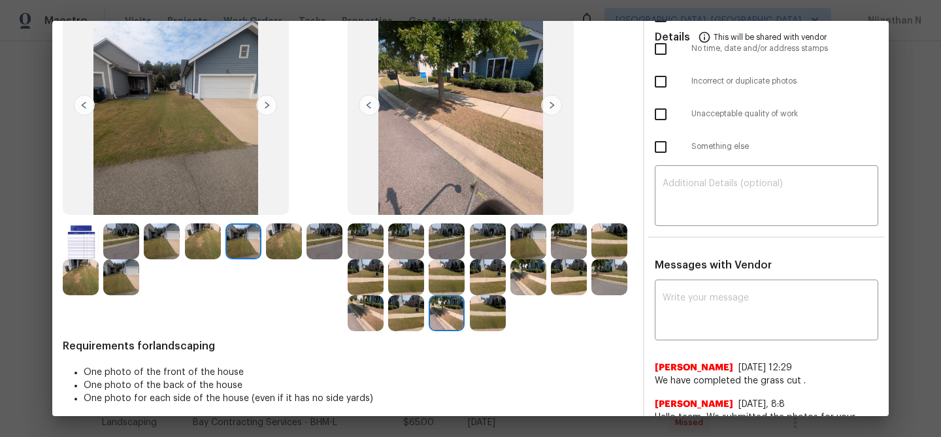
click at [405, 312] on img at bounding box center [406, 314] width 36 height 36
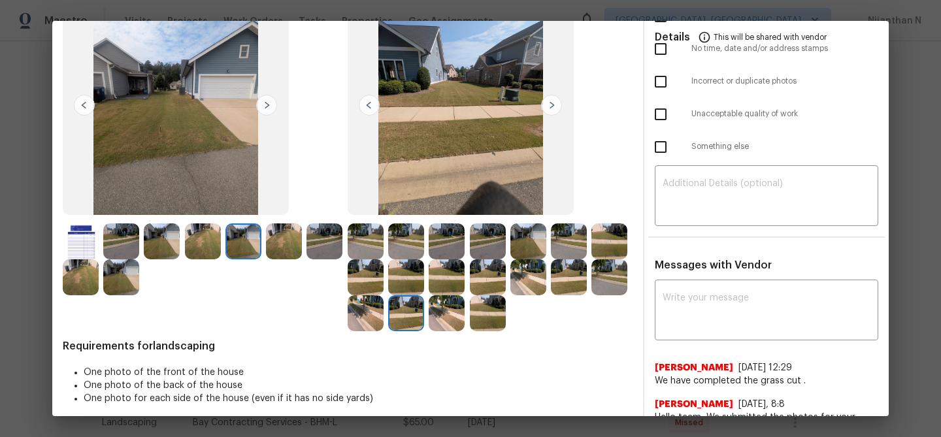
click at [354, 311] on img at bounding box center [366, 314] width 36 height 36
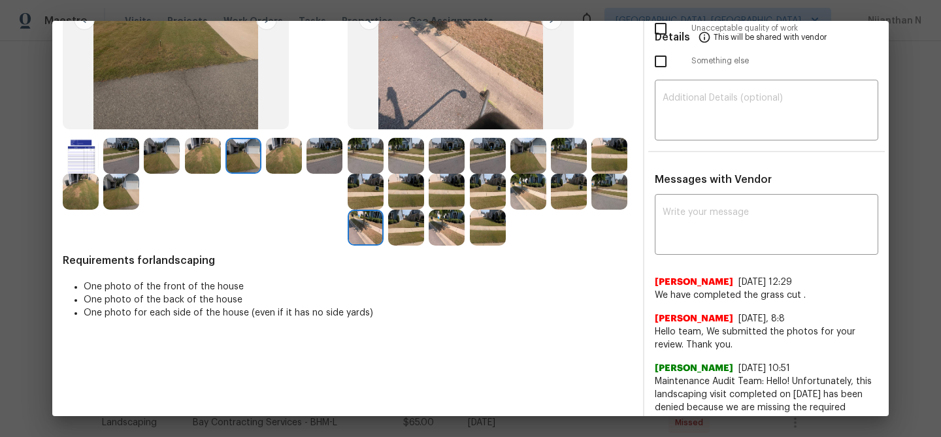
scroll to position [199, 0]
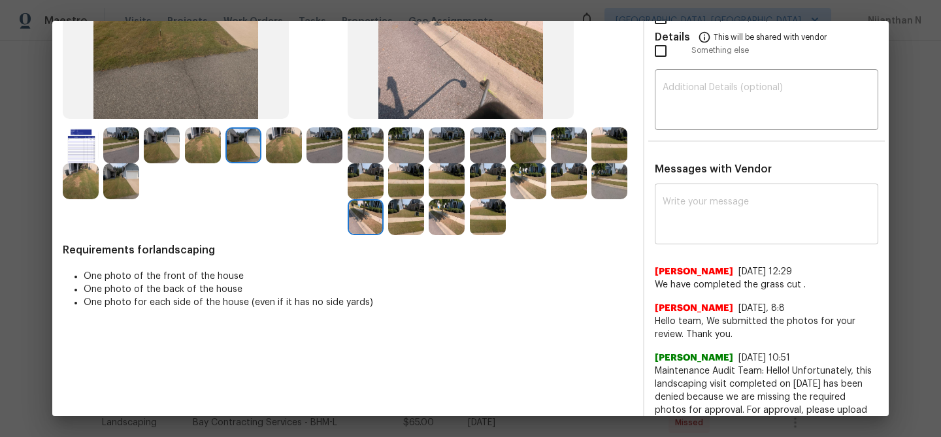
click at [772, 217] on textarea at bounding box center [767, 215] width 208 height 37
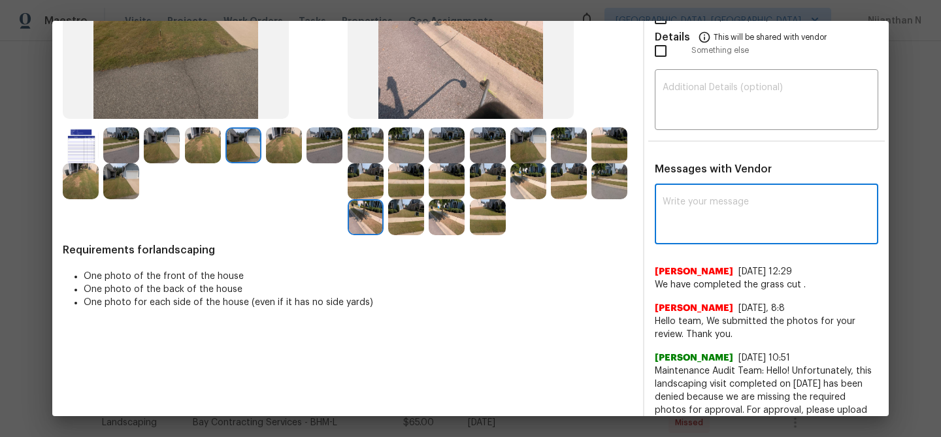
paste textarea "Maintenance Audit Team: Hello! For the visit [DATE] we need timestamp in the ph…"
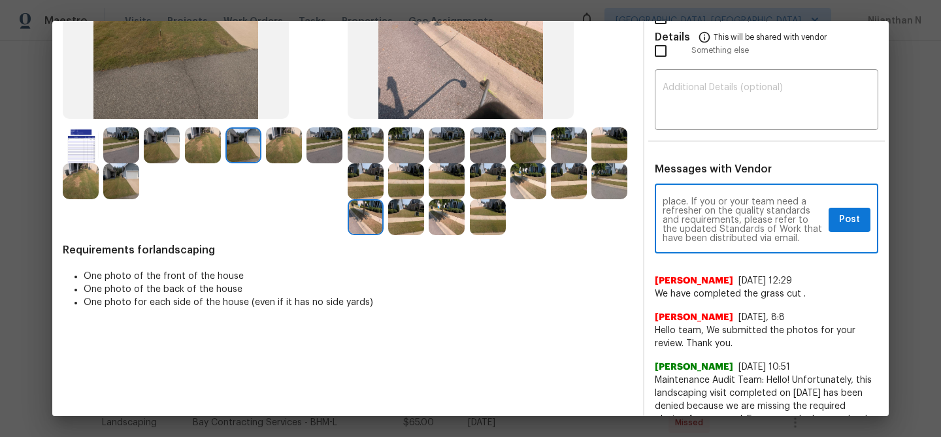
scroll to position [0, 0]
drag, startPoint x: 802, startPoint y: 201, endPoint x: 800, endPoint y: 211, distance: 10.6
click at [800, 211] on textarea "Maintenance Audit Team: Hello! For the visit [DATE] we need timestamp in the ph…" at bounding box center [743, 220] width 161 height 46
click at [709, 210] on textarea "Maintenance Audit Team: Hello! The timestamp in the photos for approval. As per…" at bounding box center [743, 220] width 161 height 46
click at [822, 197] on textarea "Maintenance Audit Team: Hello! The timestamp and date in the photos for approva…" at bounding box center [743, 220] width 161 height 46
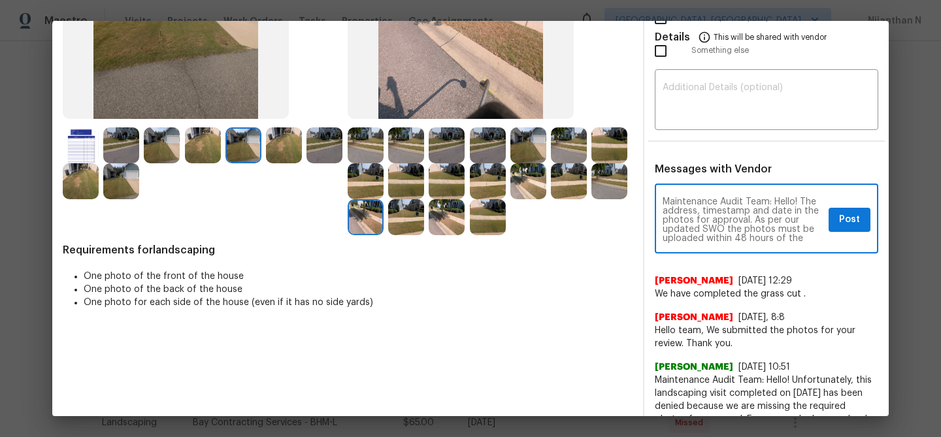
click at [737, 213] on textarea "Maintenance Audit Team: Hello! The address, timestamp and date in the photos fo…" at bounding box center [743, 220] width 161 height 46
click at [728, 213] on textarea "Maintenance Audit Team: Hello! The address, timestamp and date in the photos fo…" at bounding box center [743, 220] width 161 height 46
click at [722, 212] on textarea "Maintenance Audit Team: Hello! The address, timestamp and date in the photos fo…" at bounding box center [743, 220] width 161 height 46
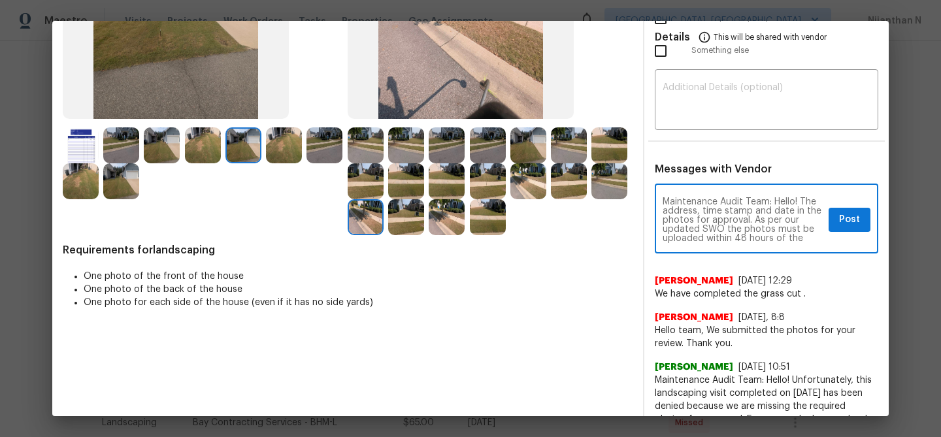
click at [734, 212] on textarea "Maintenance Audit Team: Hello! The address, time stamp and date in the photos f…" at bounding box center [743, 220] width 161 height 46
click at [772, 211] on textarea "Maintenance Audit Team: Hello! The address, time and date in the photos for app…" at bounding box center [743, 220] width 161 height 46
click at [762, 207] on textarea "Maintenance Audit Team: Hello! The address, time and date in the photos for app…" at bounding box center [743, 220] width 161 height 46
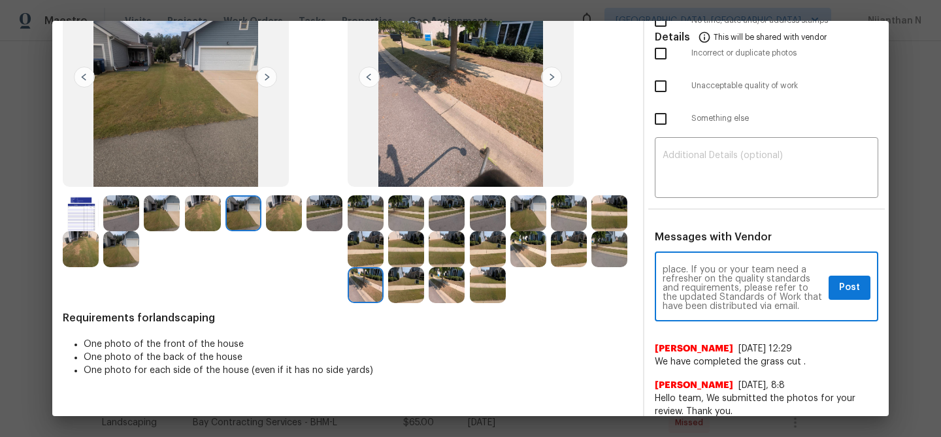
scroll to position [104, 0]
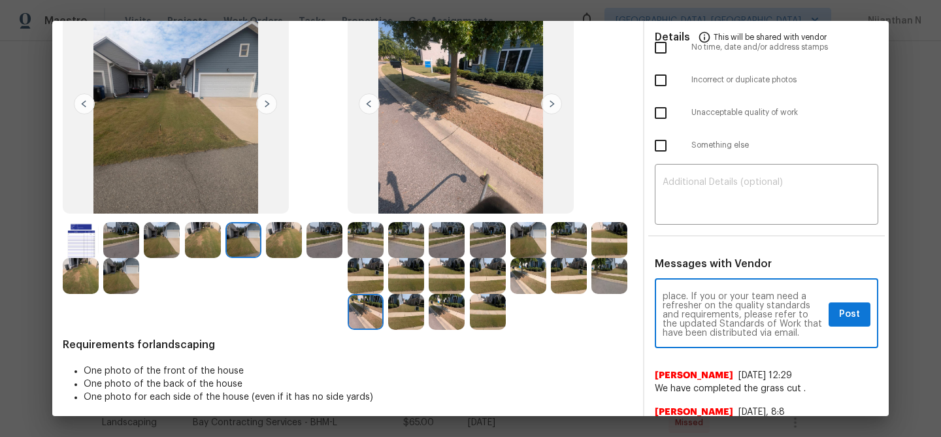
type textarea "Maintenance Audit Team: Hello! The address, time and date is missing in the pho…"
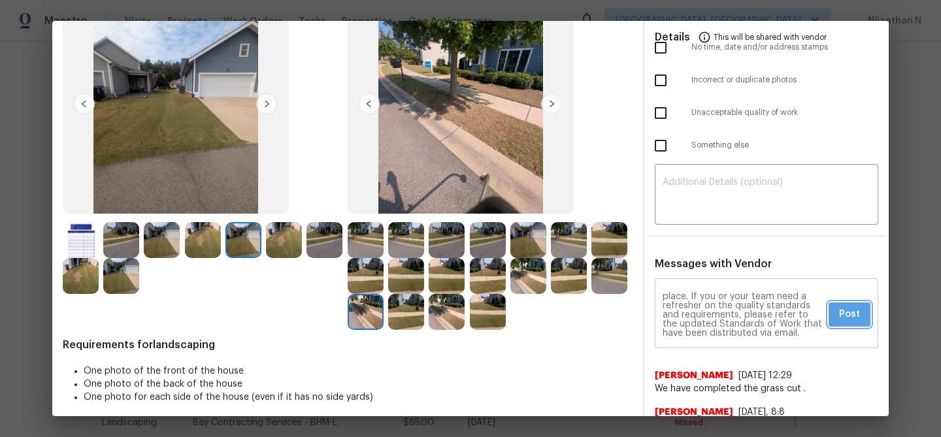
click at [852, 305] on button "Post" at bounding box center [850, 315] width 42 height 24
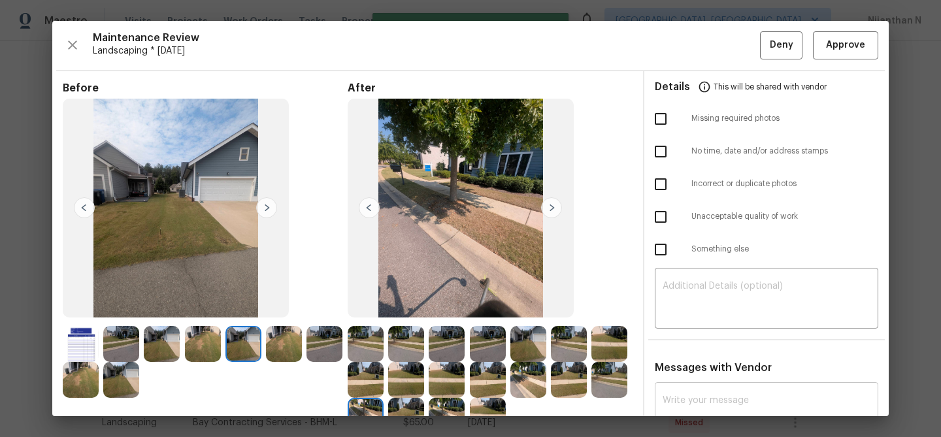
scroll to position [0, 0]
click at [794, 56] on button "Deny" at bounding box center [781, 45] width 42 height 28
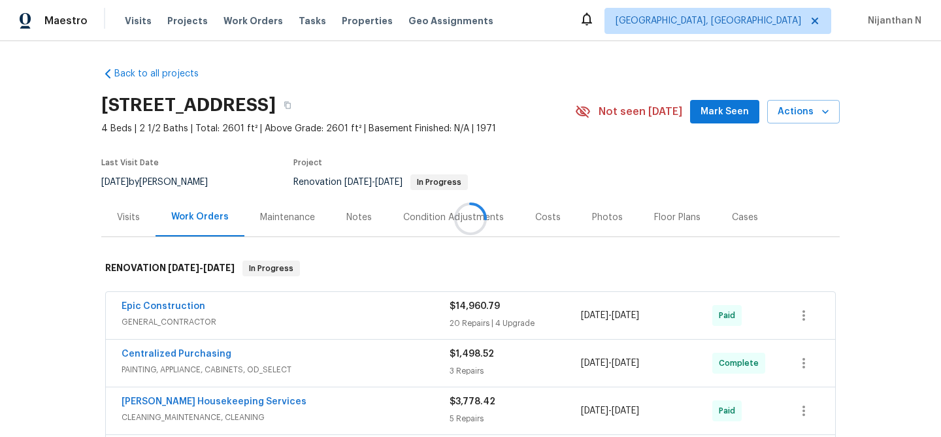
click at [279, 223] on div at bounding box center [470, 218] width 941 height 437
click at [315, 216] on div "Maintenance" at bounding box center [288, 217] width 86 height 39
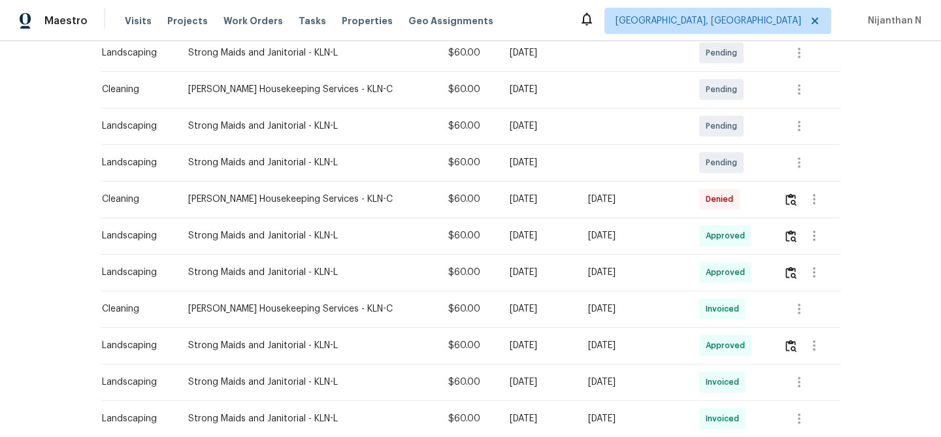
scroll to position [251, 0]
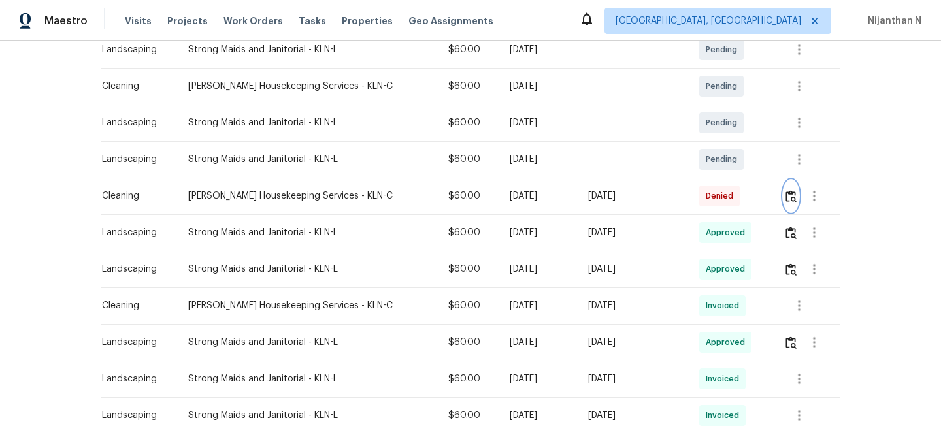
click at [787, 197] on img "button" at bounding box center [791, 196] width 11 height 12
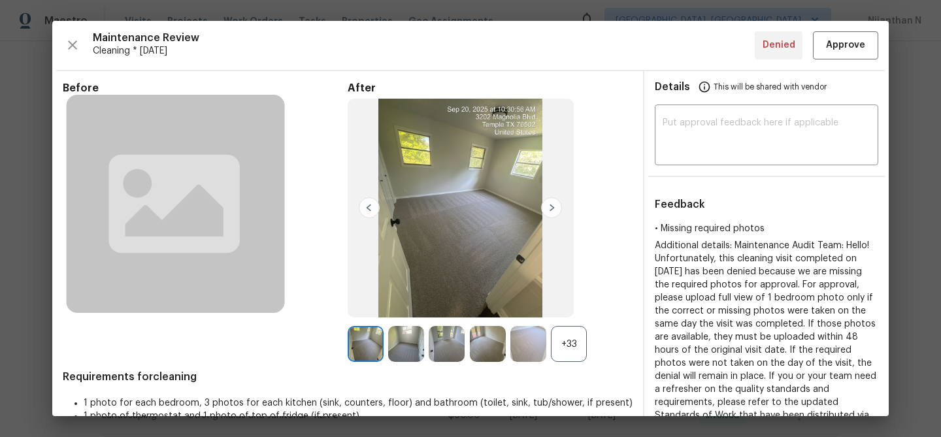
click at [572, 346] on div "+33" at bounding box center [569, 344] width 36 height 36
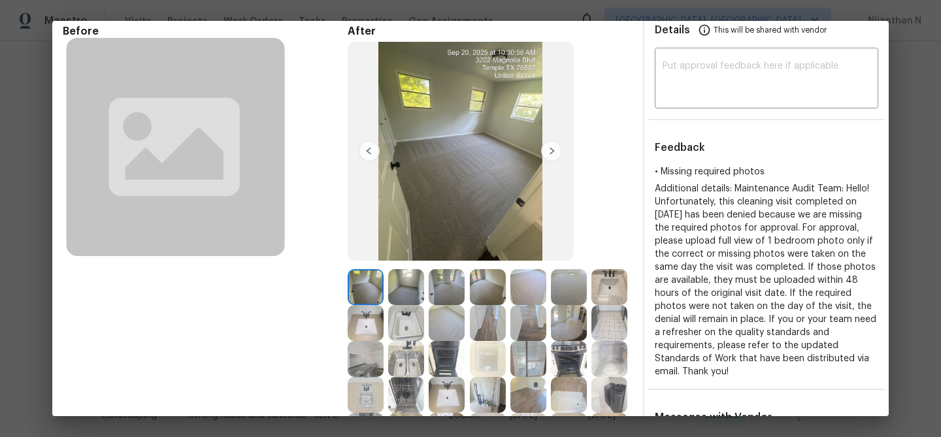
scroll to position [183, 0]
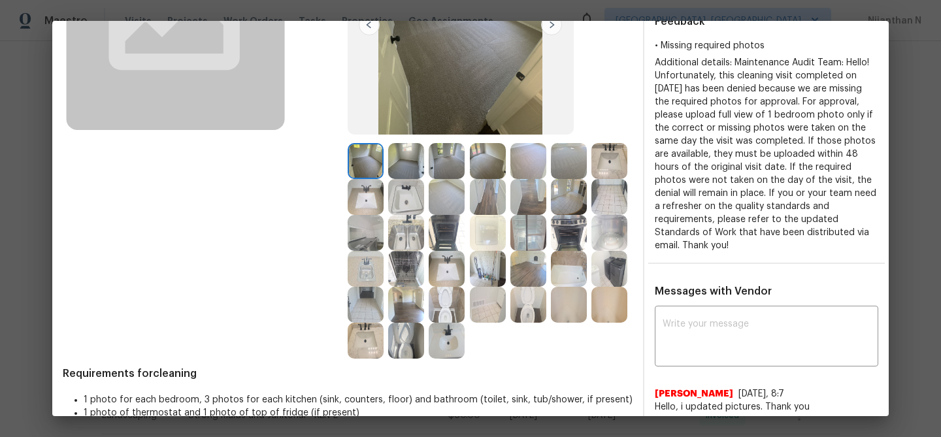
click at [449, 328] on img at bounding box center [447, 341] width 36 height 36
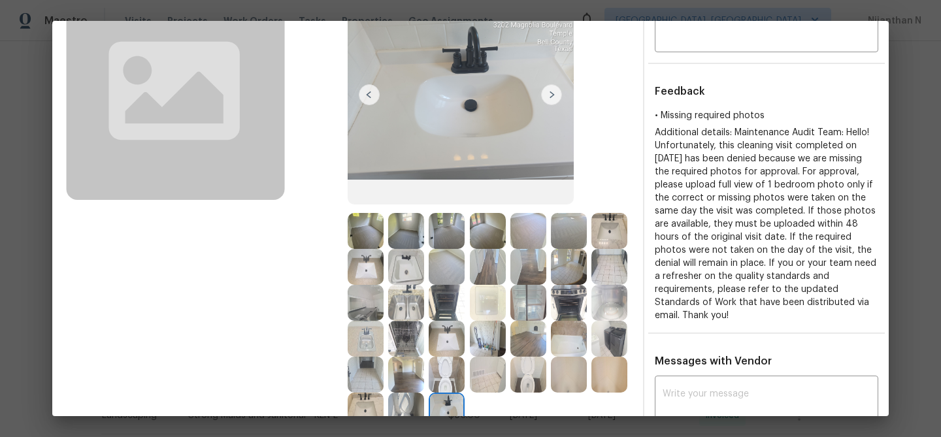
scroll to position [143, 0]
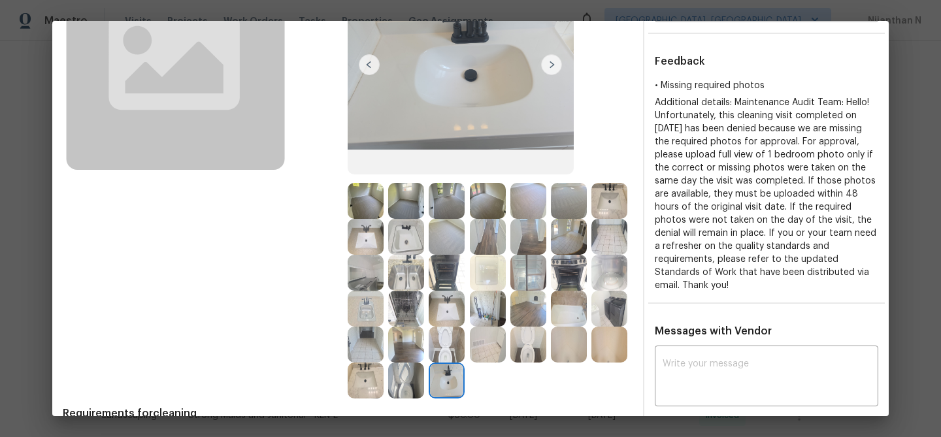
click at [368, 199] on img at bounding box center [366, 201] width 36 height 36
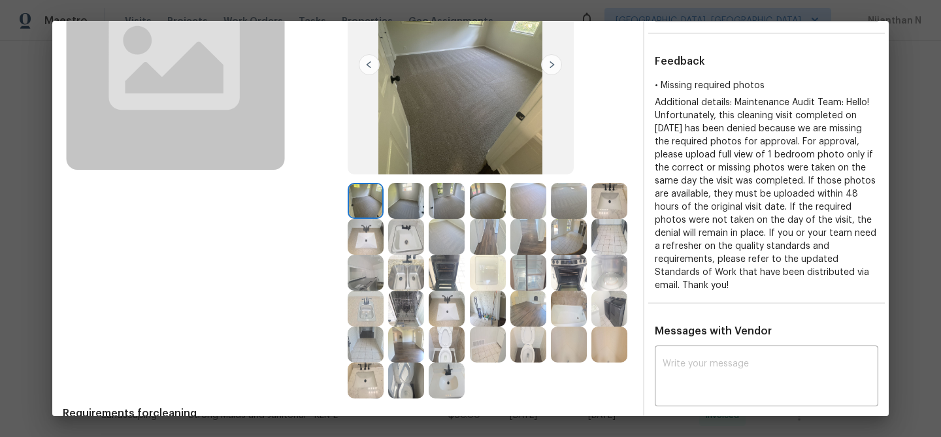
click at [407, 268] on img at bounding box center [406, 273] width 36 height 36
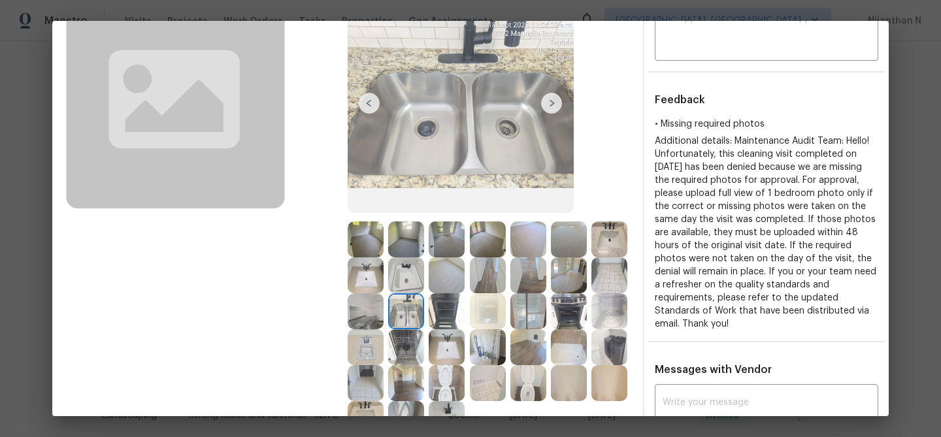
scroll to position [51, 0]
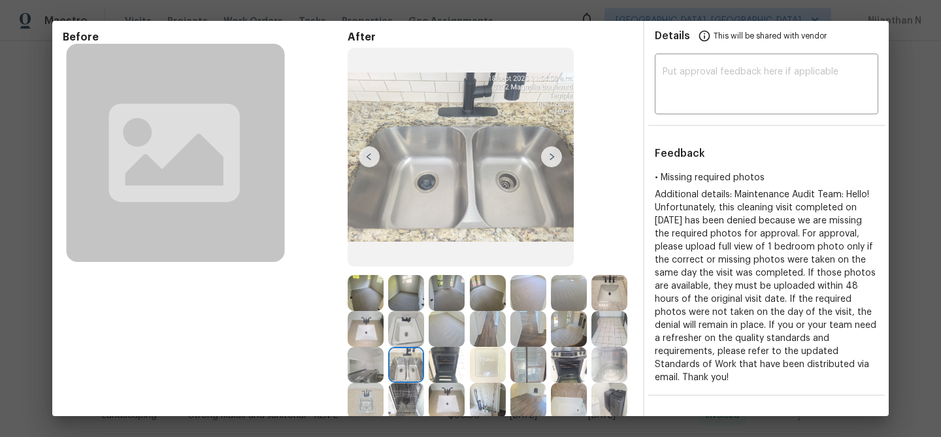
click at [371, 290] on img at bounding box center [366, 293] width 36 height 36
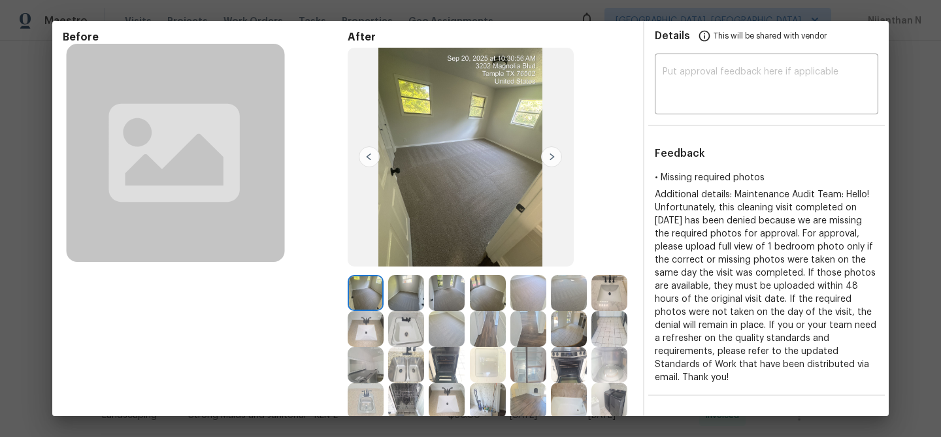
click at [404, 294] on img at bounding box center [406, 293] width 36 height 36
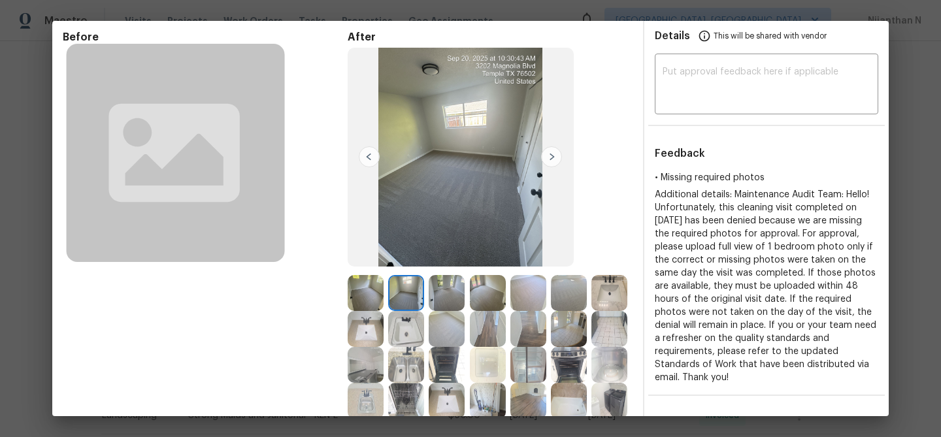
click at [441, 297] on img at bounding box center [447, 293] width 36 height 36
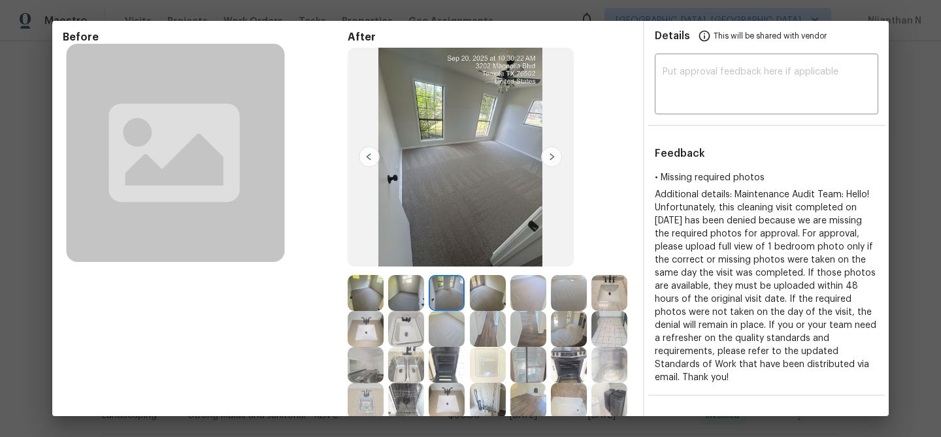
click at [492, 296] on img at bounding box center [488, 293] width 36 height 36
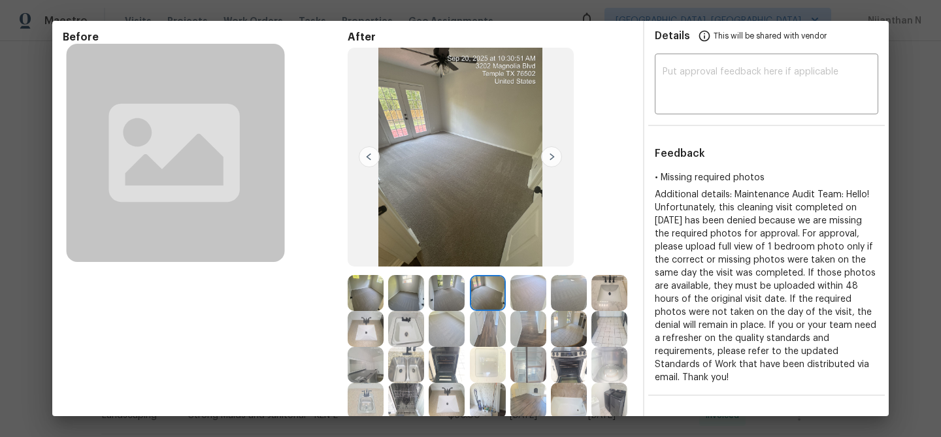
click at [521, 298] on img at bounding box center [529, 293] width 36 height 36
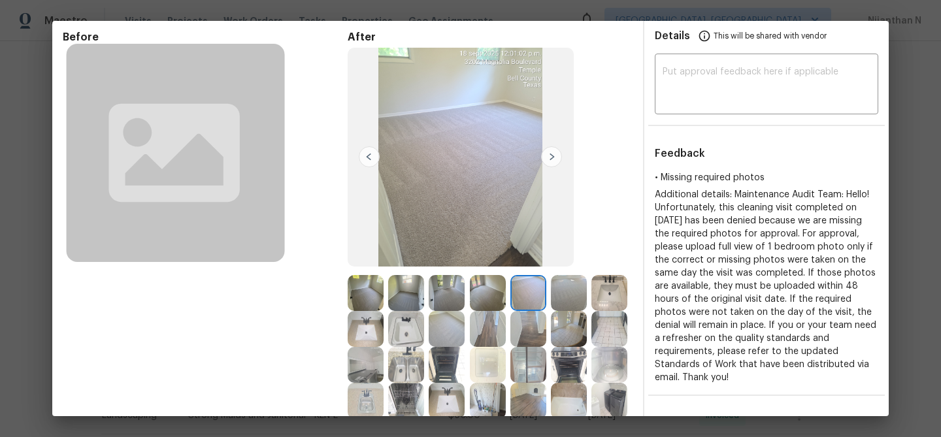
click at [557, 297] on img at bounding box center [569, 293] width 36 height 36
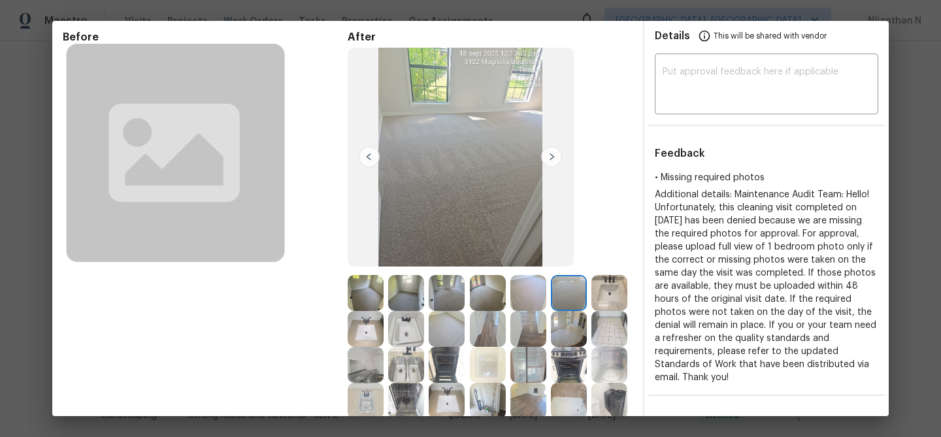
scroll to position [159, 0]
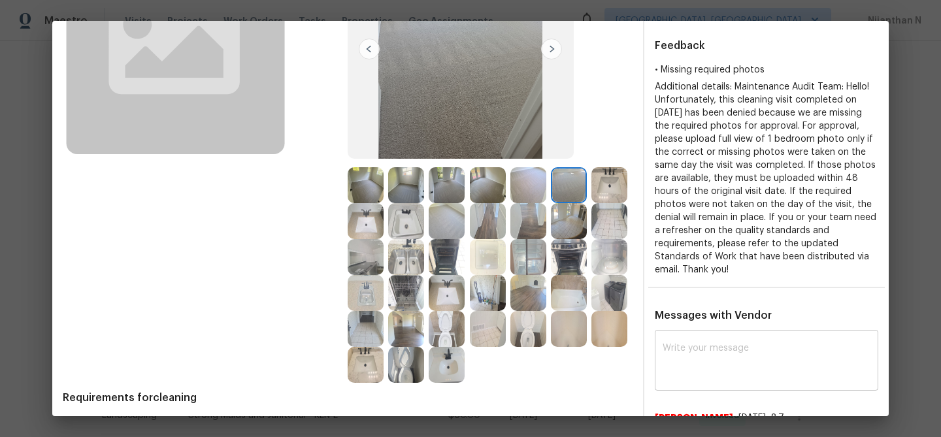
click at [741, 368] on textarea at bounding box center [767, 362] width 208 height 37
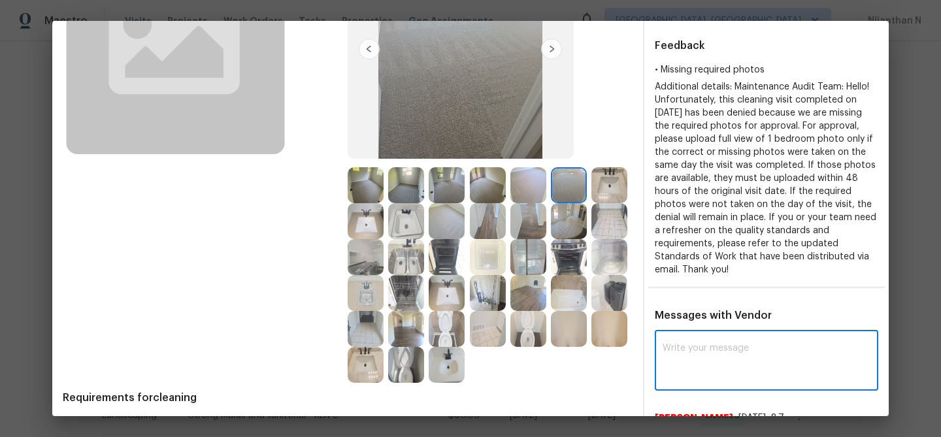
paste textarea "Maintenance Audit Team: Hello! As per our updated SWO the photos must be upload…"
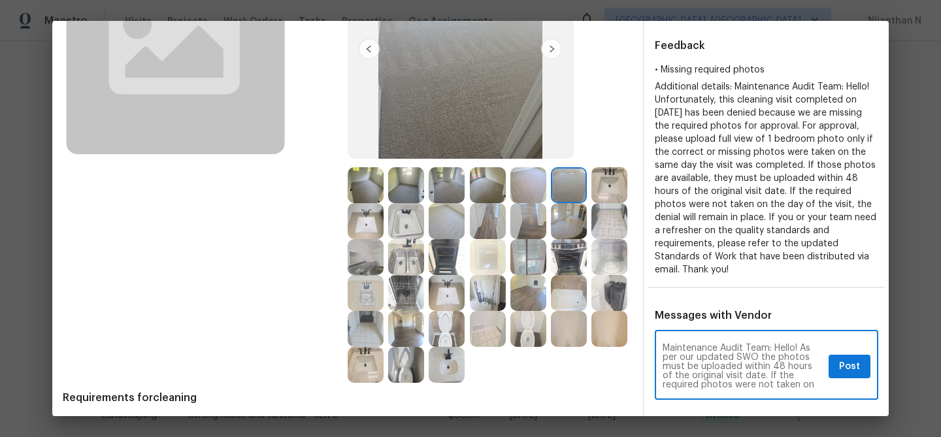
scroll to position [0, 0]
type textarea "Maintenance Audit Team: Hello! As per our updated SWO the photos must be upload…"
click at [852, 369] on span "Post" at bounding box center [849, 367] width 21 height 16
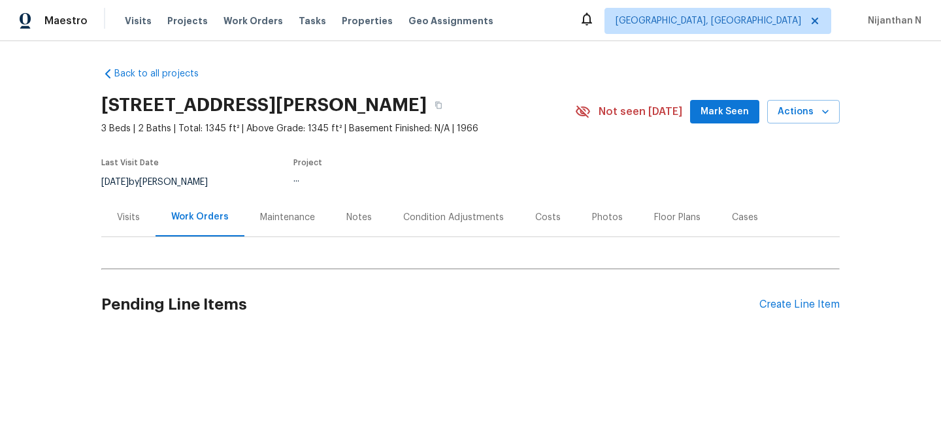
click at [288, 216] on div "Maintenance" at bounding box center [287, 217] width 55 height 13
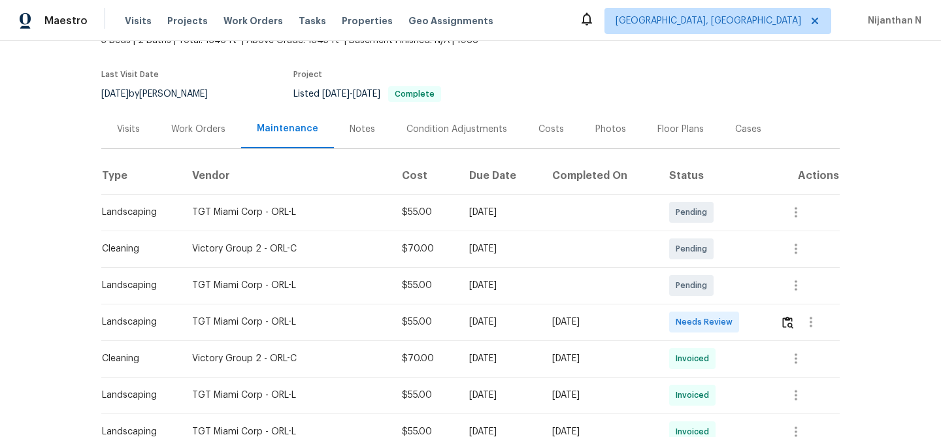
scroll to position [144, 0]
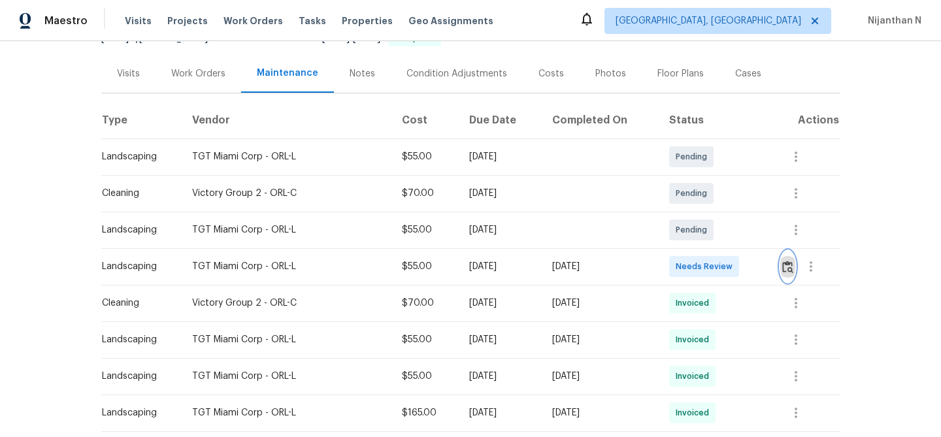
click at [794, 269] on img "button" at bounding box center [788, 267] width 11 height 12
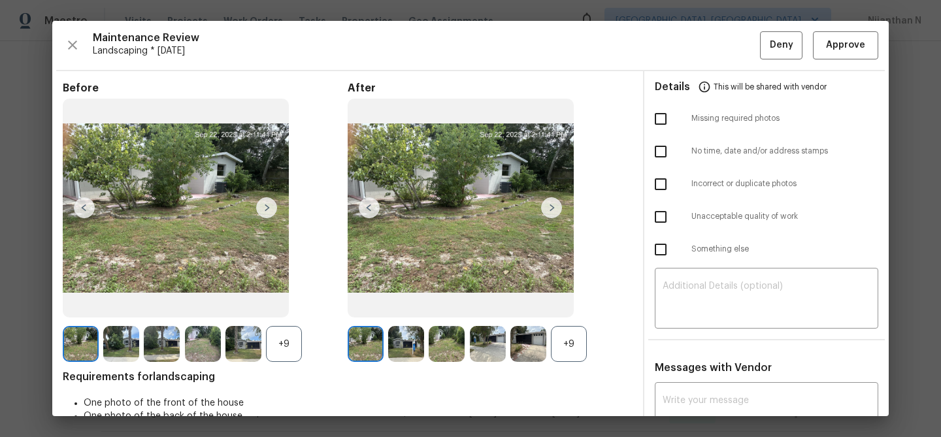
click at [579, 325] on div "After +9" at bounding box center [490, 222] width 285 height 281
click at [577, 333] on div "+9" at bounding box center [569, 344] width 36 height 36
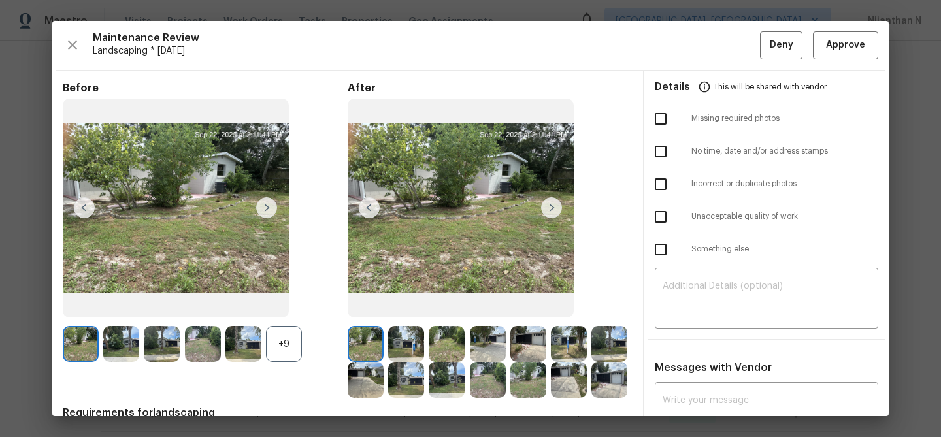
click at [286, 328] on div "+9" at bounding box center [284, 344] width 36 height 36
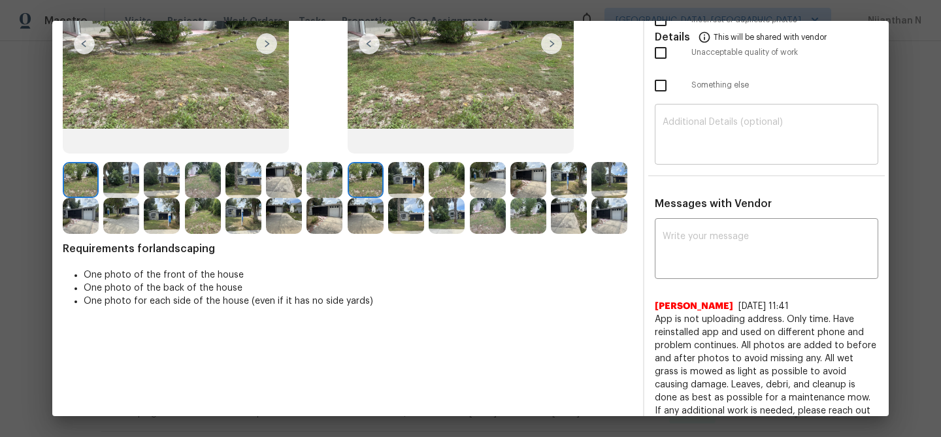
scroll to position [109, 0]
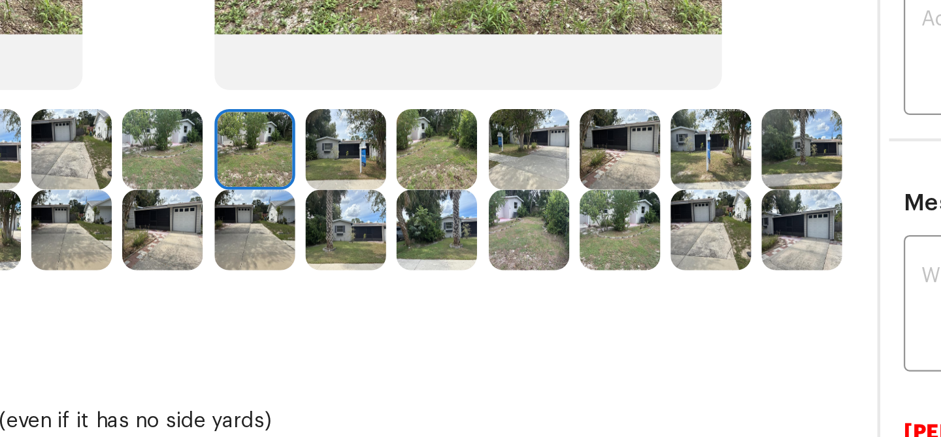
click at [493, 228] on img at bounding box center [488, 235] width 36 height 36
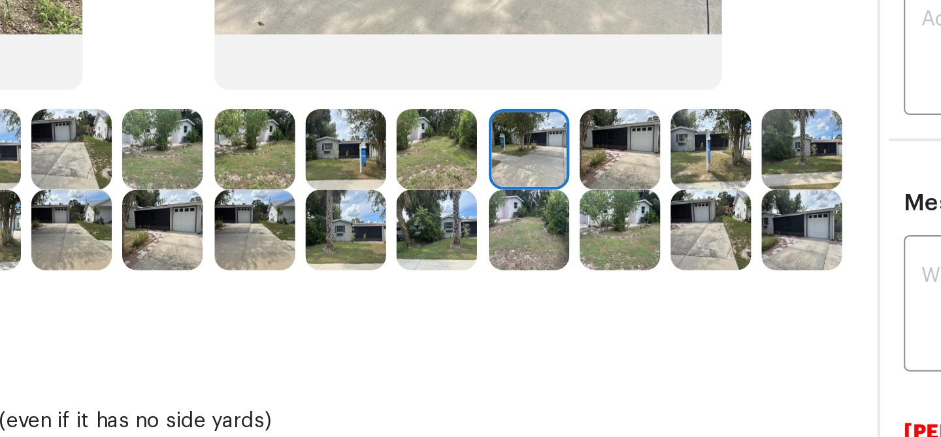
click at [452, 267] on img at bounding box center [447, 271] width 36 height 36
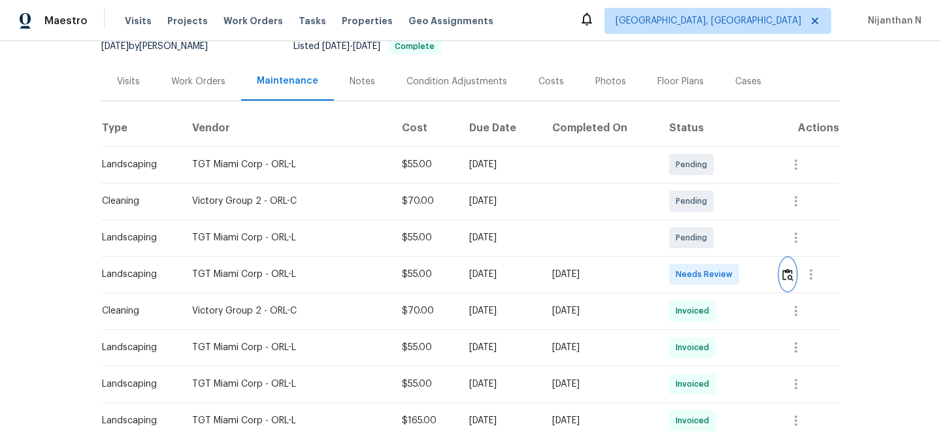
scroll to position [0, 0]
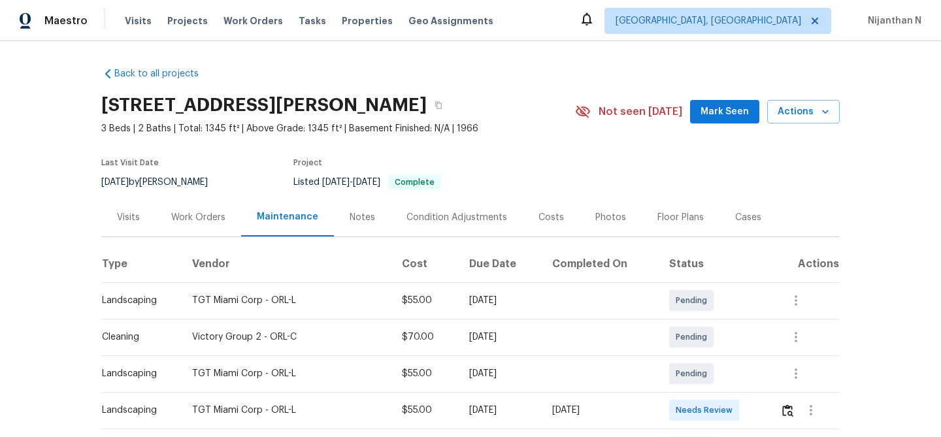
click at [450, 173] on div "Project" at bounding box center [419, 167] width 251 height 16
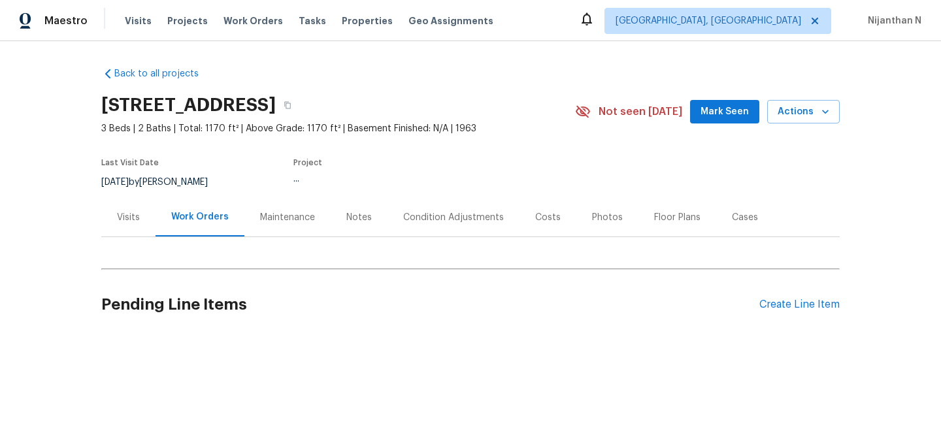
click at [279, 222] on div "Maintenance" at bounding box center [287, 217] width 55 height 13
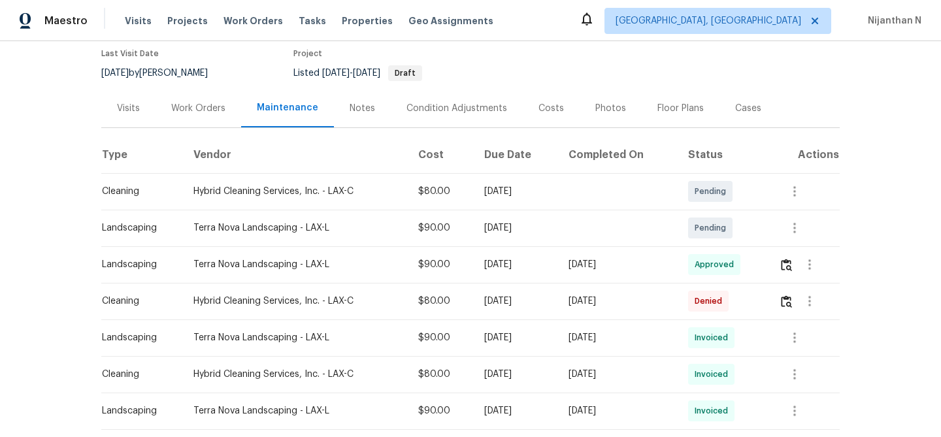
scroll to position [126, 0]
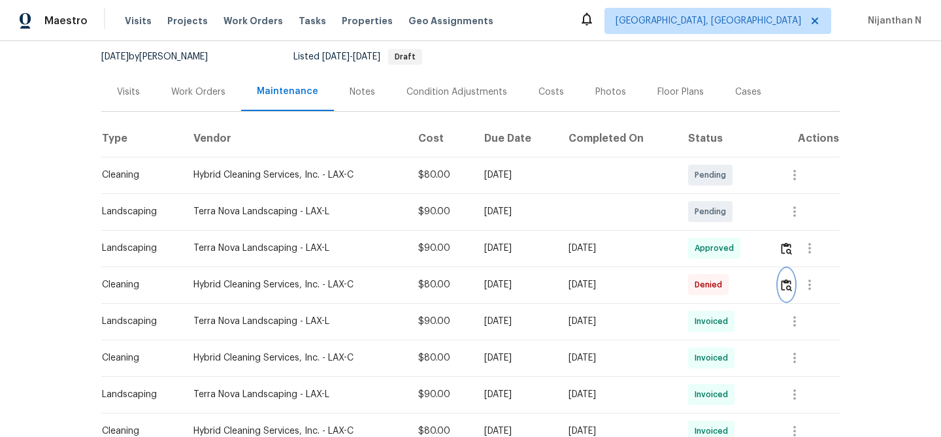
click at [785, 284] on img "button" at bounding box center [786, 285] width 11 height 12
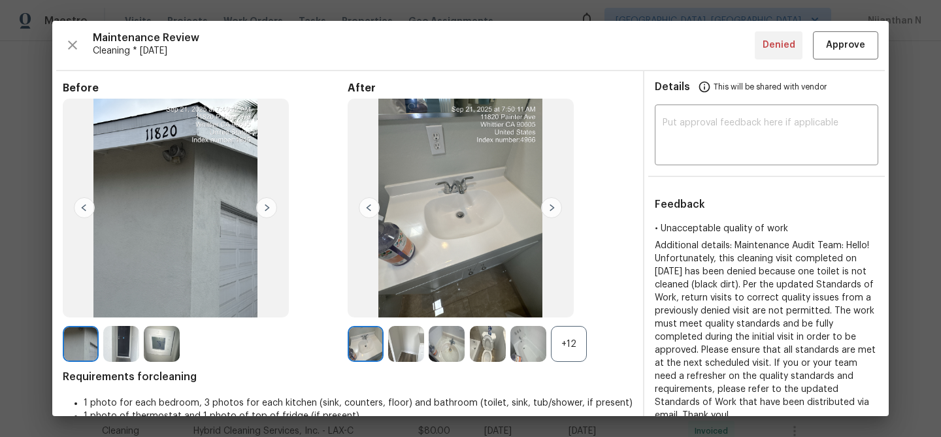
click at [572, 354] on div "+12" at bounding box center [569, 344] width 36 height 36
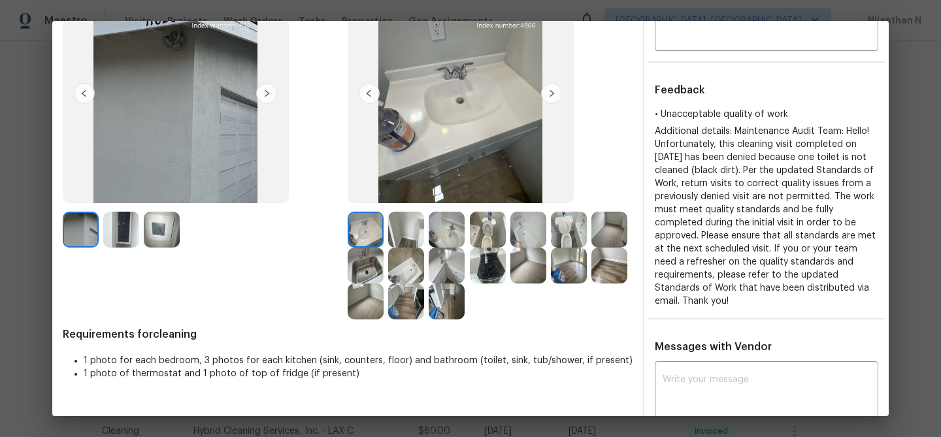
scroll to position [109, 0]
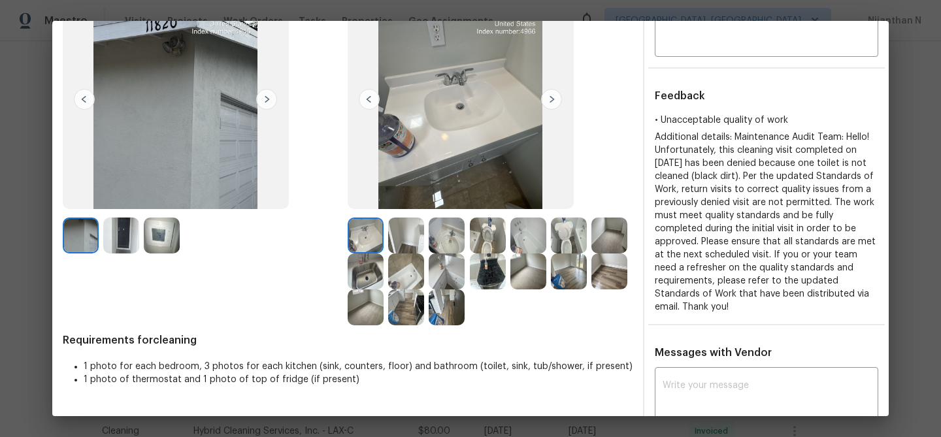
click at [491, 235] on img at bounding box center [488, 236] width 36 height 36
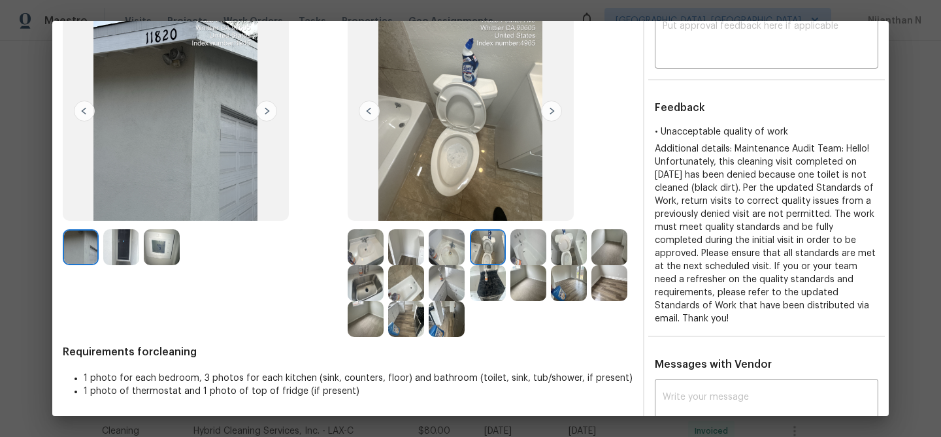
scroll to position [88, 0]
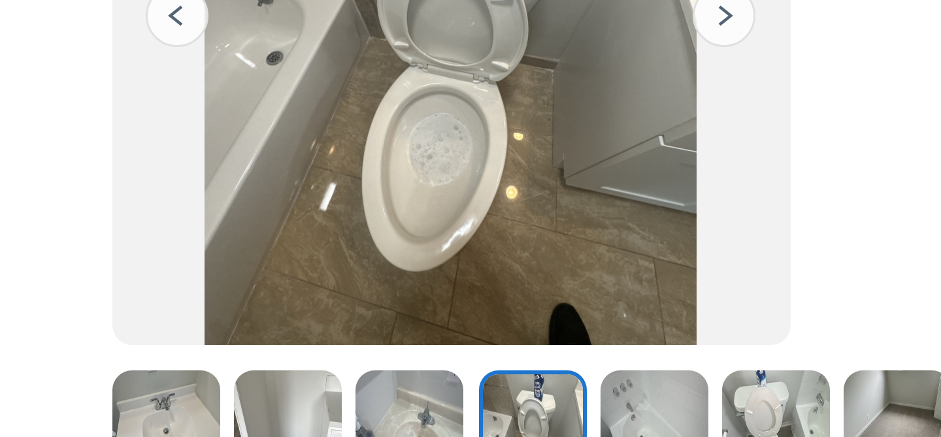
click at [564, 241] on img at bounding box center [569, 257] width 36 height 36
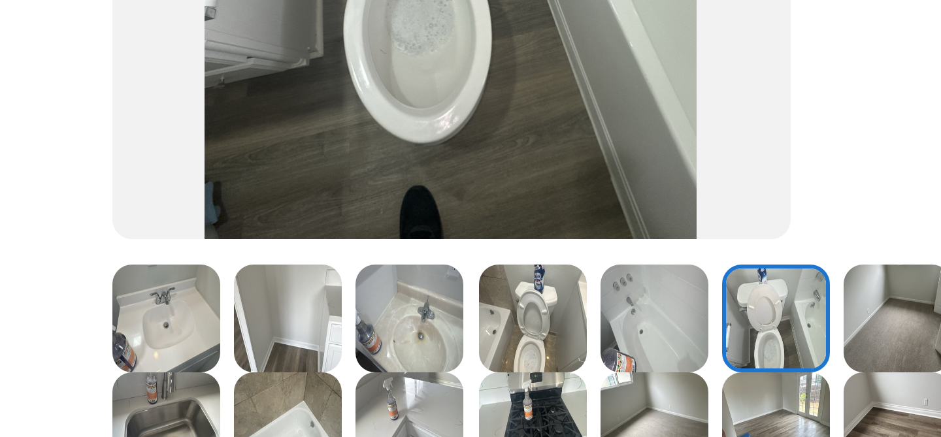
scroll to position [122, 0]
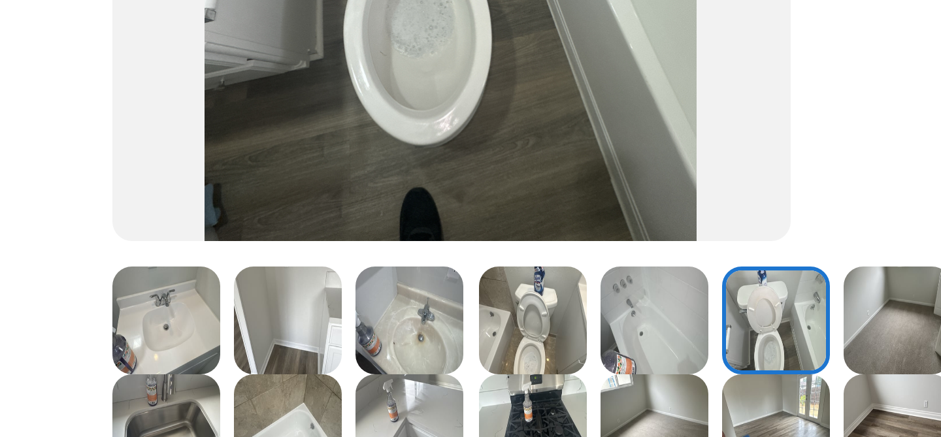
click at [568, 231] on img at bounding box center [569, 222] width 36 height 36
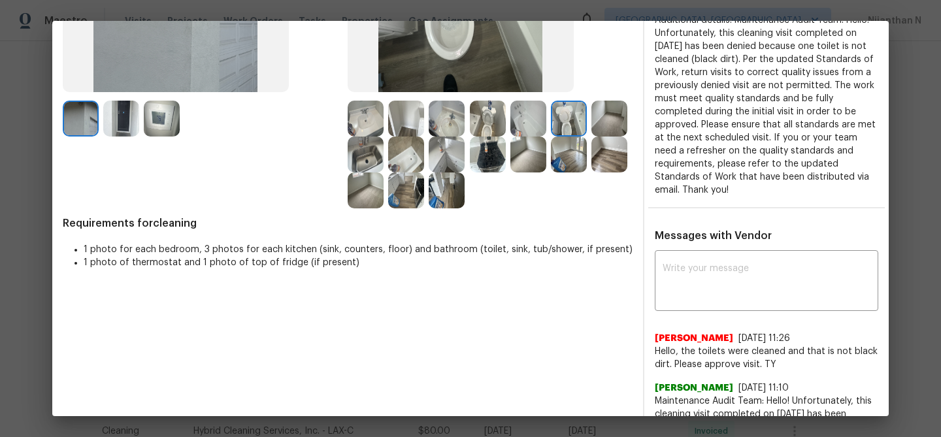
scroll to position [256, 0]
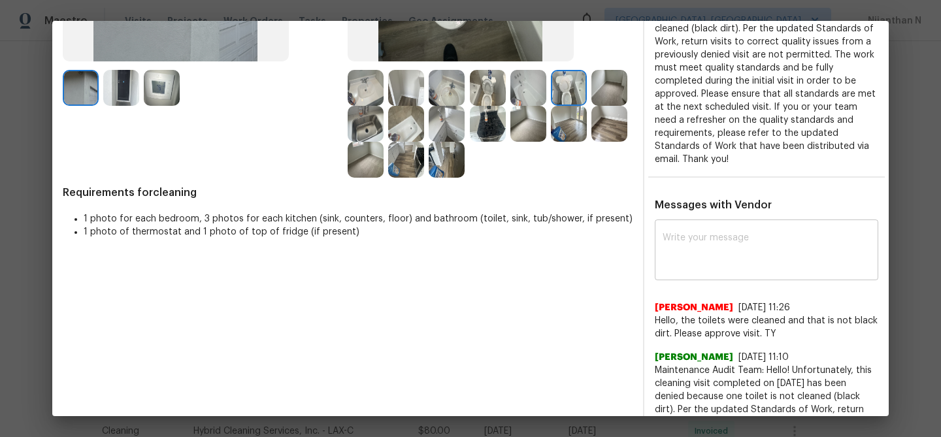
click at [691, 246] on textarea at bounding box center [767, 251] width 208 height 37
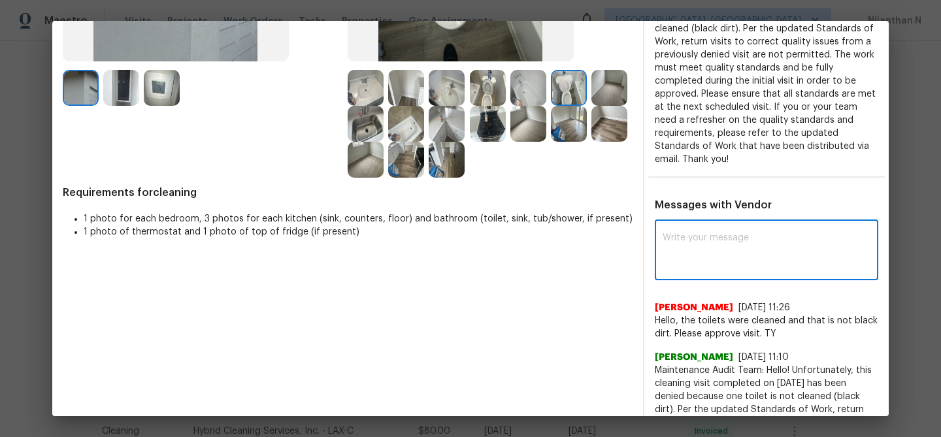
paste textarea "Maintenance Audit Team: Hello! Thank you for the feedback after further review …"
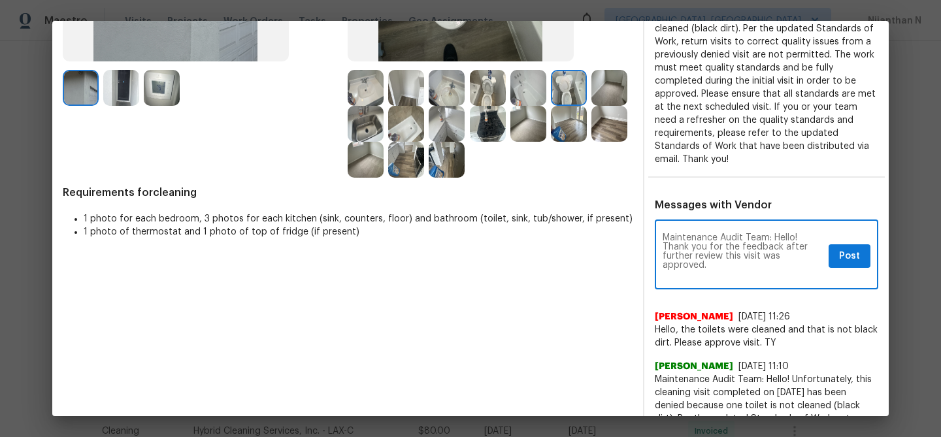
scroll to position [0, 0]
type textarea "Maintenance Audit Team: Hello! Thank you for the feedback after further review …"
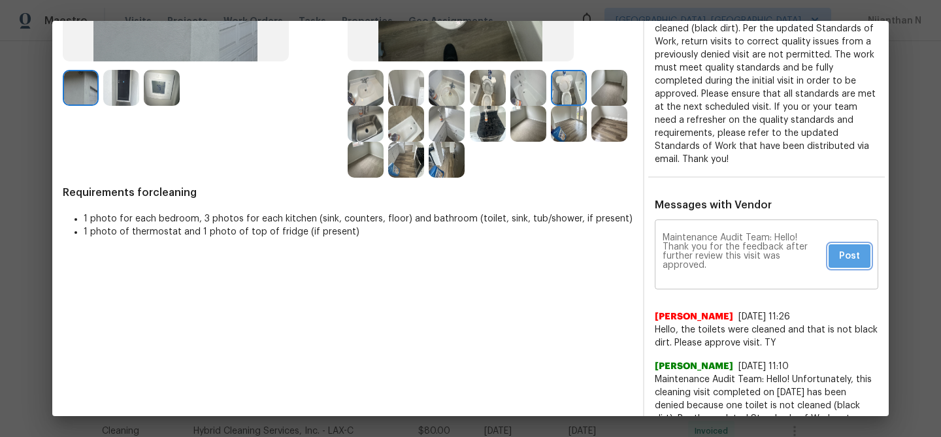
click at [858, 248] on span "Post" at bounding box center [849, 256] width 21 height 16
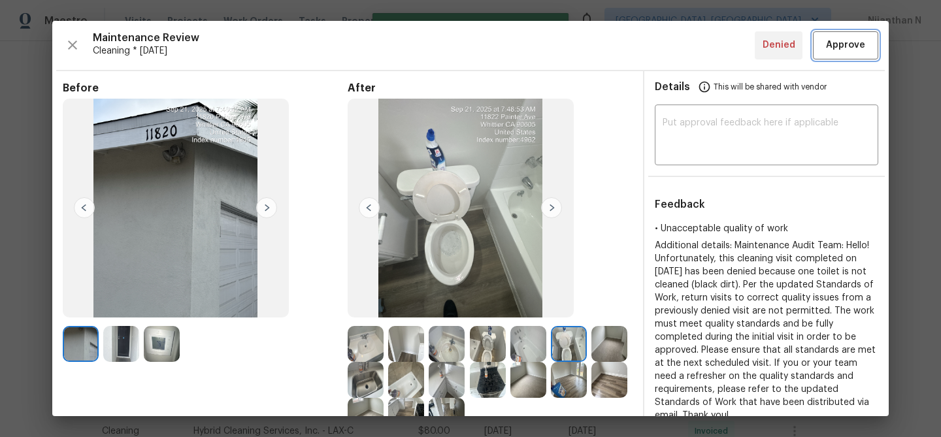
click at [832, 41] on span "Approve" at bounding box center [845, 45] width 39 height 16
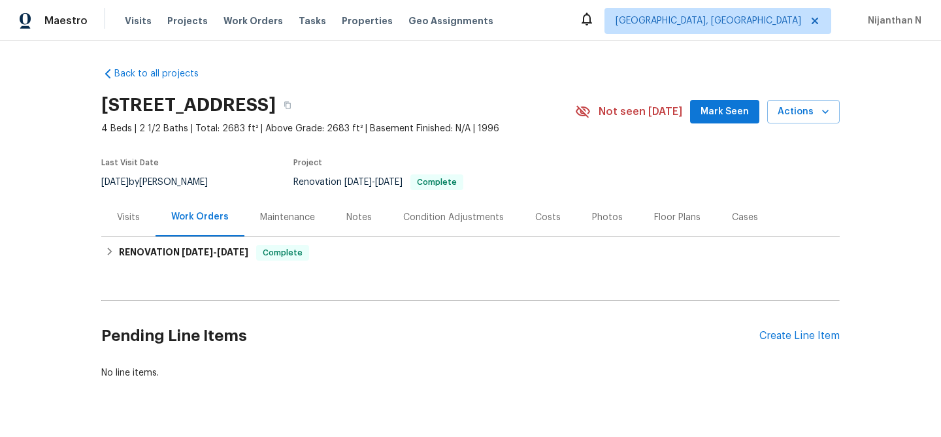
click at [269, 218] on div "Maintenance" at bounding box center [287, 217] width 55 height 13
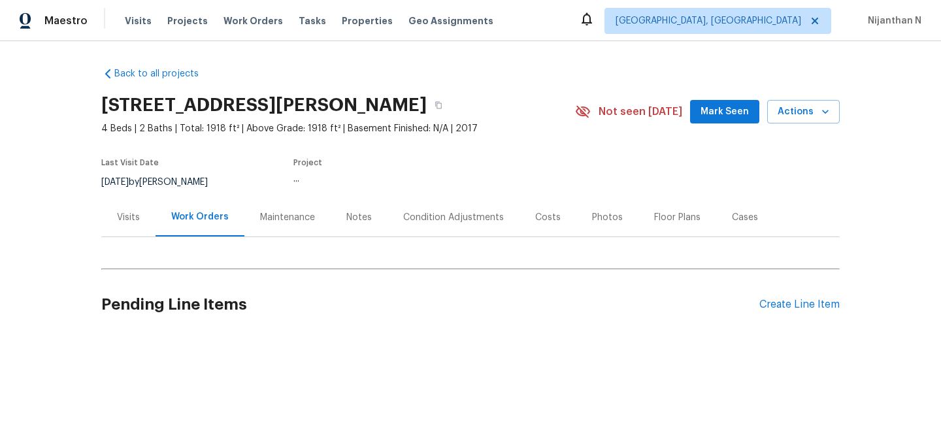
click at [279, 217] on div "Maintenance" at bounding box center [287, 217] width 55 height 13
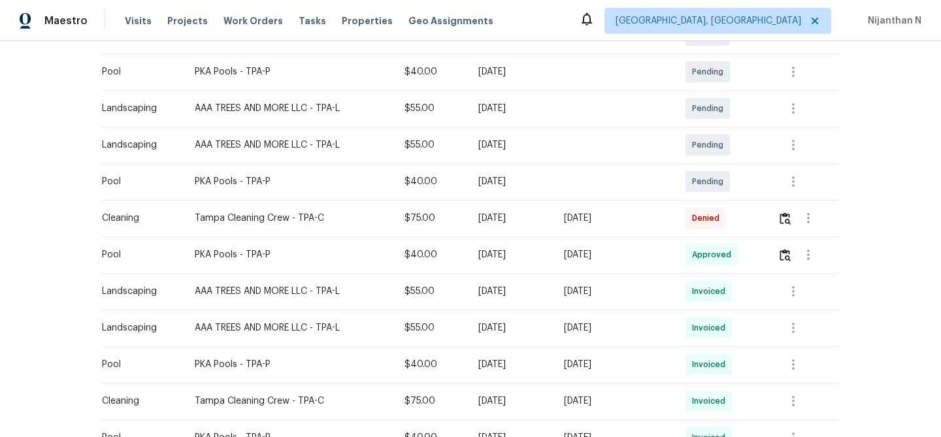
scroll to position [369, 0]
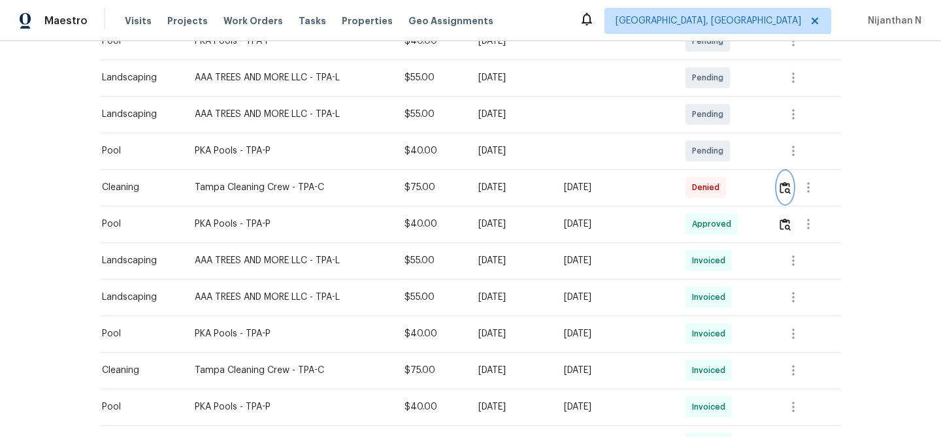
click at [787, 186] on img "button" at bounding box center [785, 188] width 11 height 12
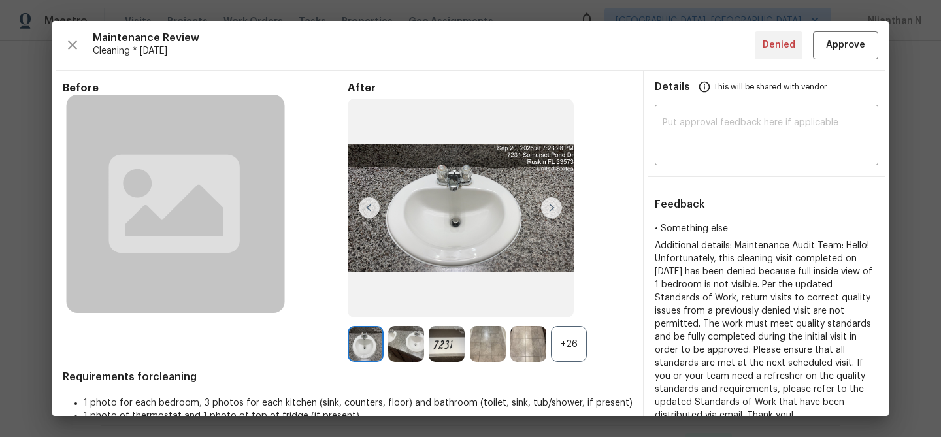
click at [569, 350] on div "+26" at bounding box center [569, 344] width 36 height 36
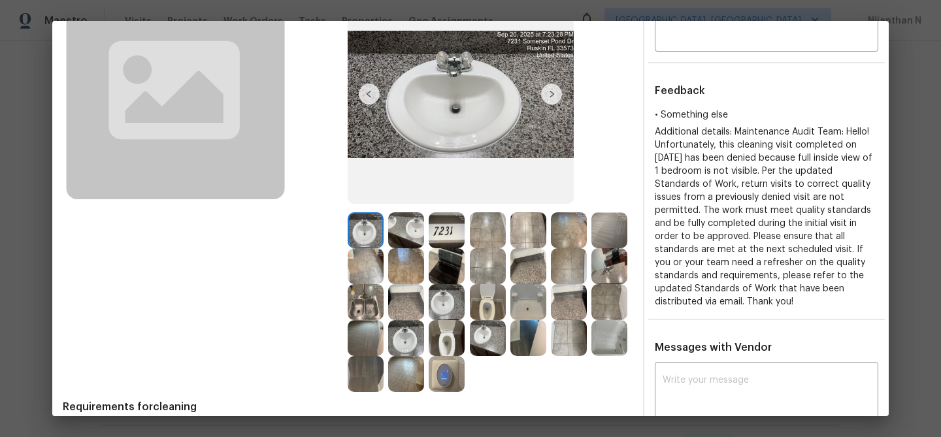
scroll to position [0, 0]
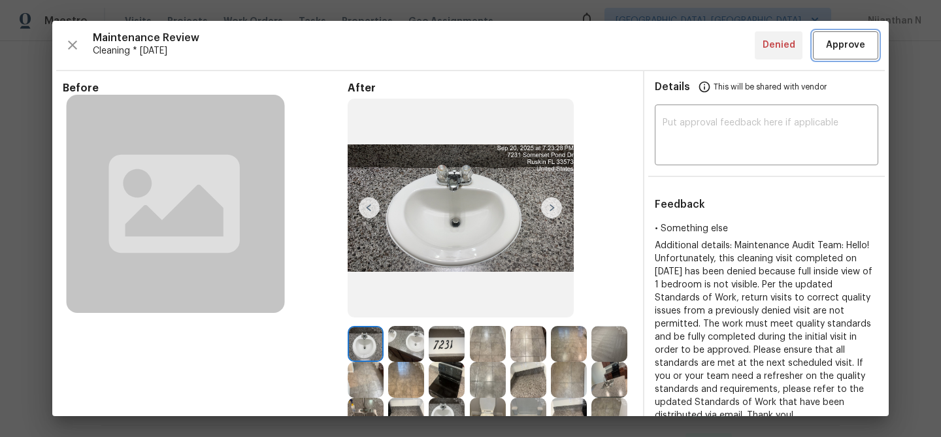
click at [864, 46] on span "Approve" at bounding box center [846, 45] width 44 height 16
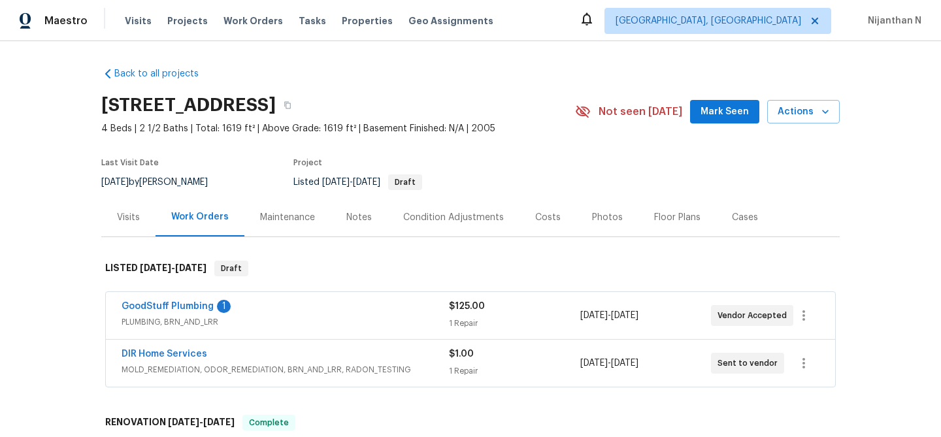
click at [282, 213] on div "Maintenance" at bounding box center [287, 217] width 55 height 13
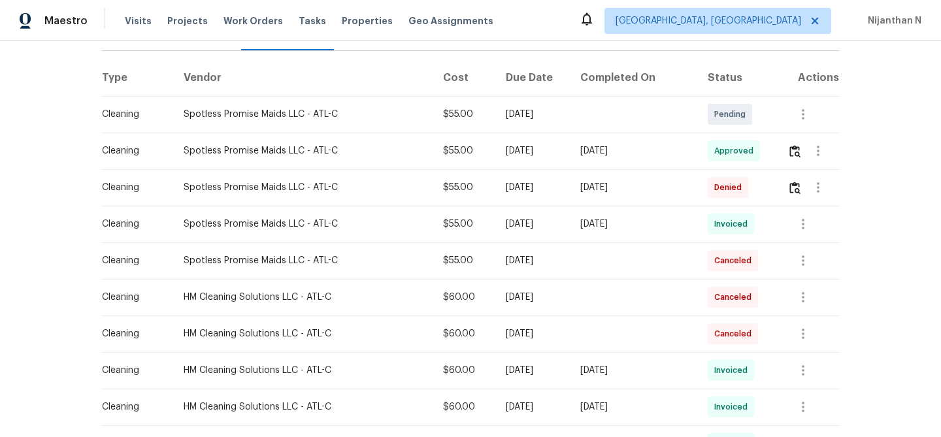
scroll to position [189, 0]
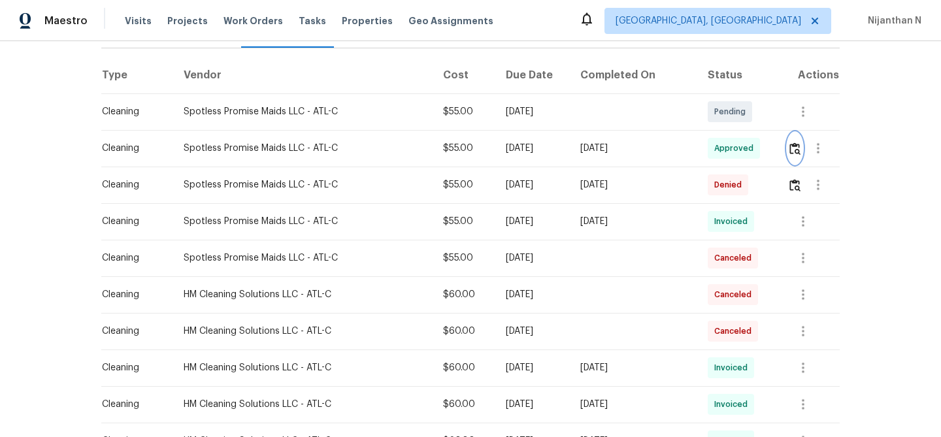
click at [791, 143] on img "button" at bounding box center [795, 149] width 11 height 12
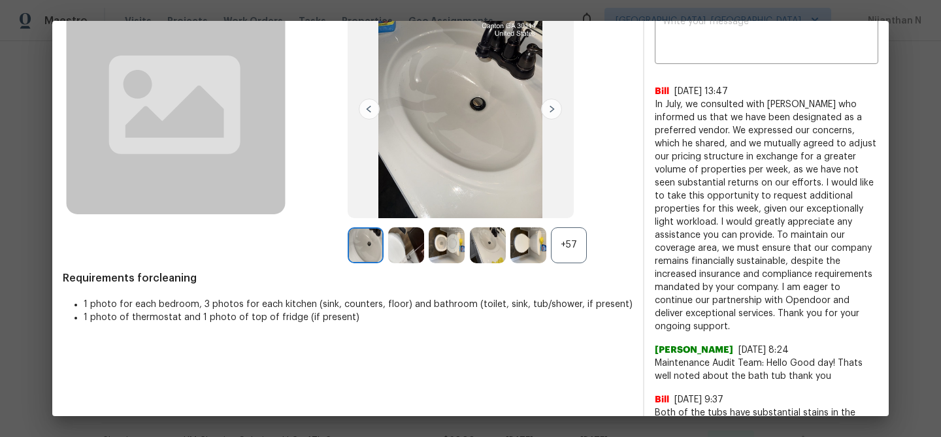
scroll to position [109, 0]
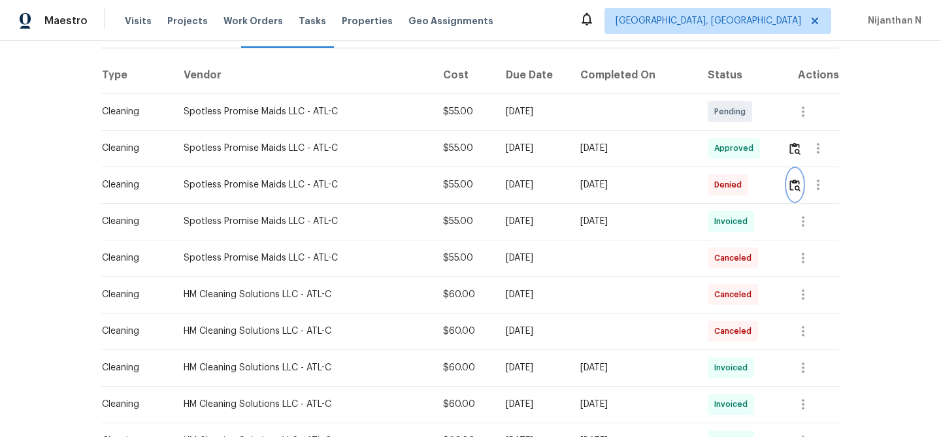
click at [791, 200] on button "button" at bounding box center [795, 184] width 15 height 31
click at [590, 170] on td "[DATE]" at bounding box center [633, 185] width 127 height 37
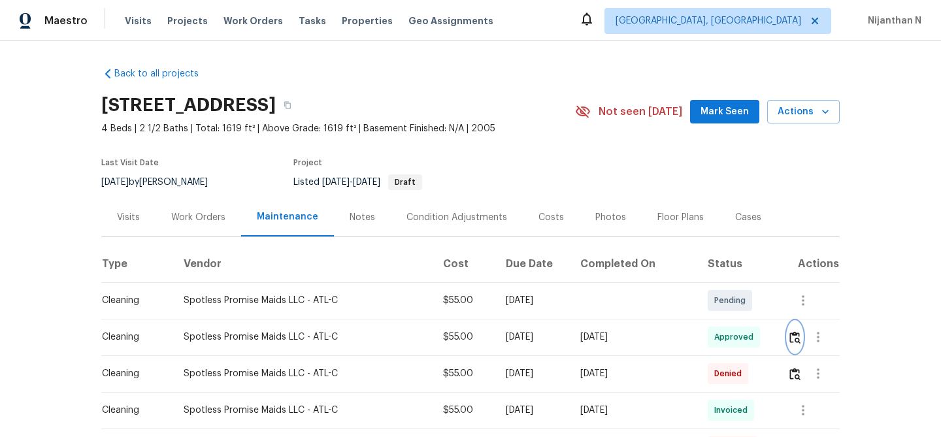
click at [790, 332] on img "button" at bounding box center [795, 337] width 11 height 12
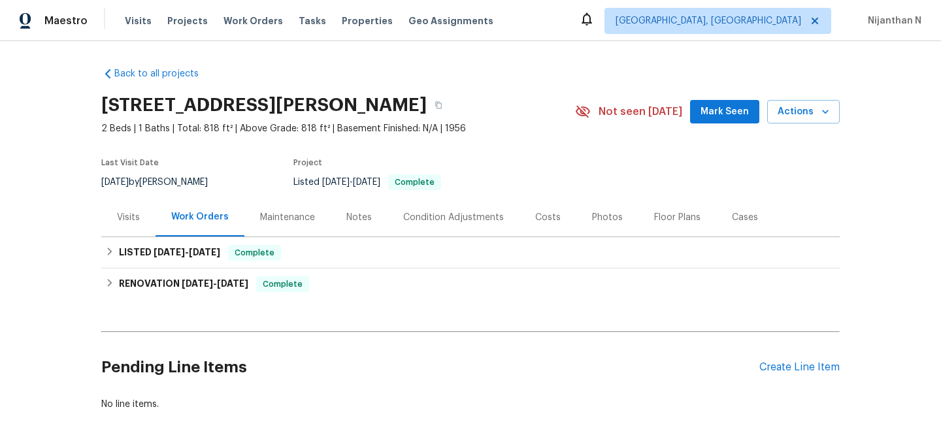
click at [296, 220] on div "Maintenance" at bounding box center [287, 217] width 55 height 13
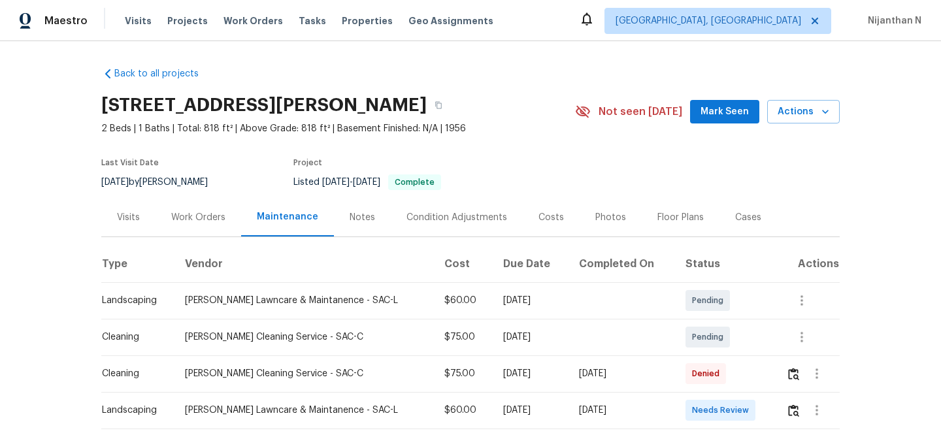
scroll to position [67, 0]
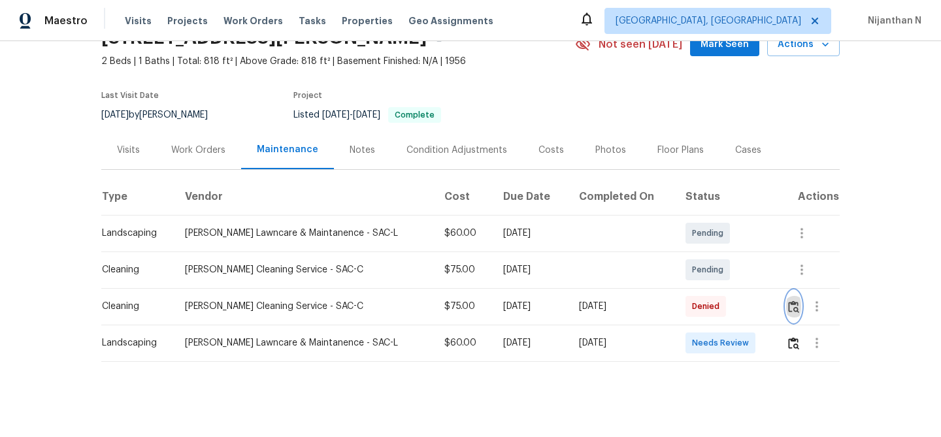
click at [789, 296] on button "button" at bounding box center [794, 306] width 15 height 31
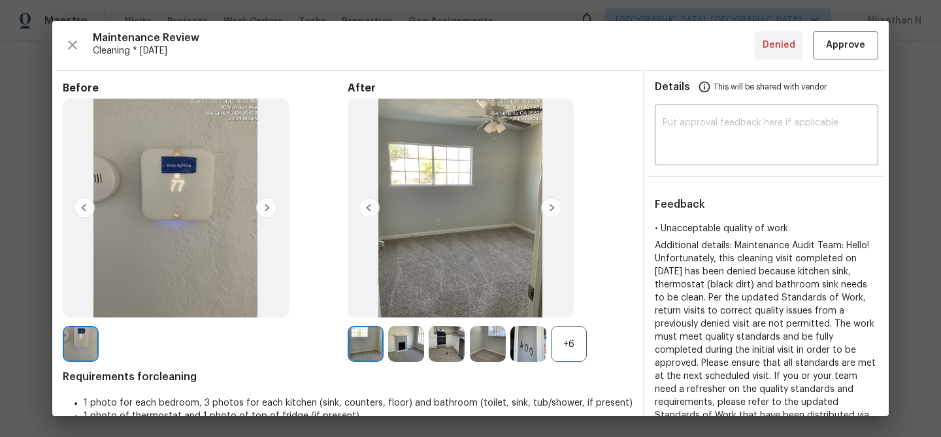
click at [573, 347] on div "+6" at bounding box center [569, 344] width 36 height 36
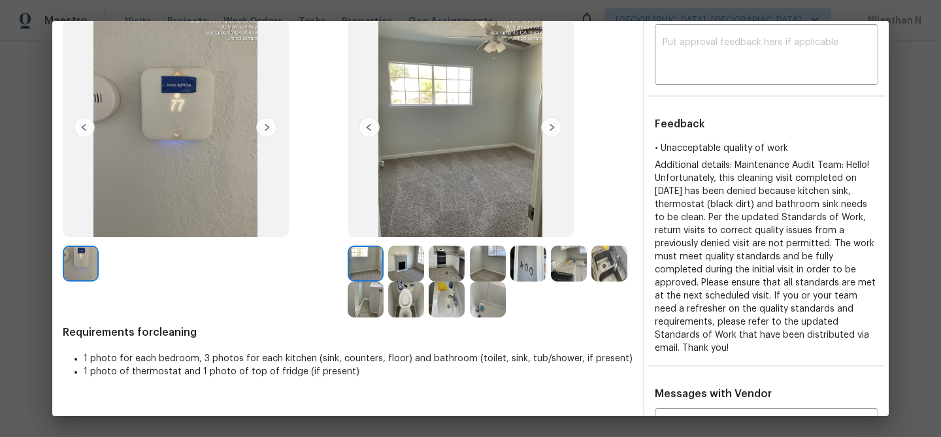
scroll to position [59, 0]
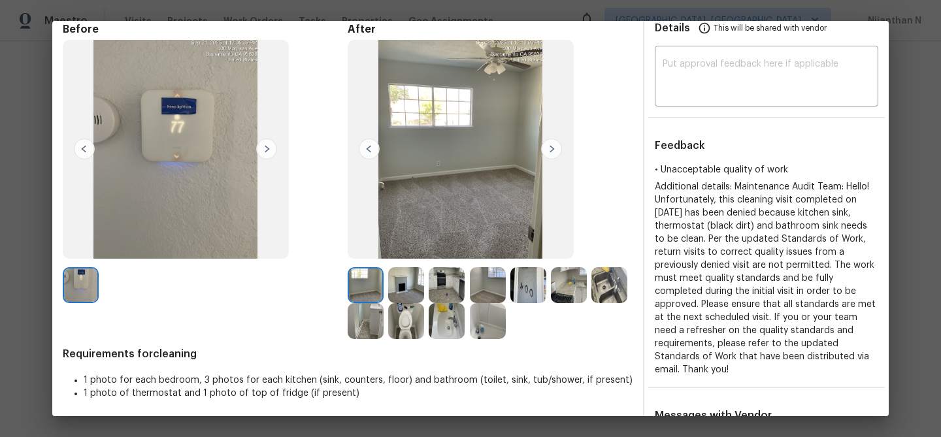
click at [611, 296] on img at bounding box center [610, 285] width 36 height 36
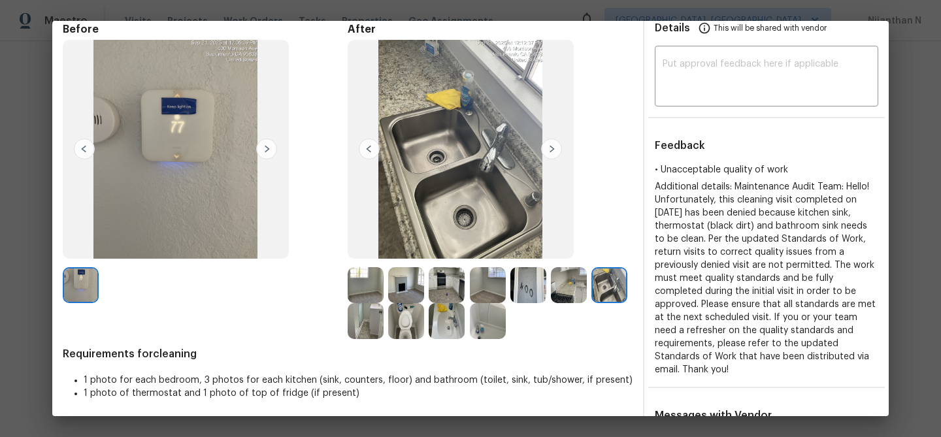
click at [436, 318] on img at bounding box center [447, 321] width 36 height 36
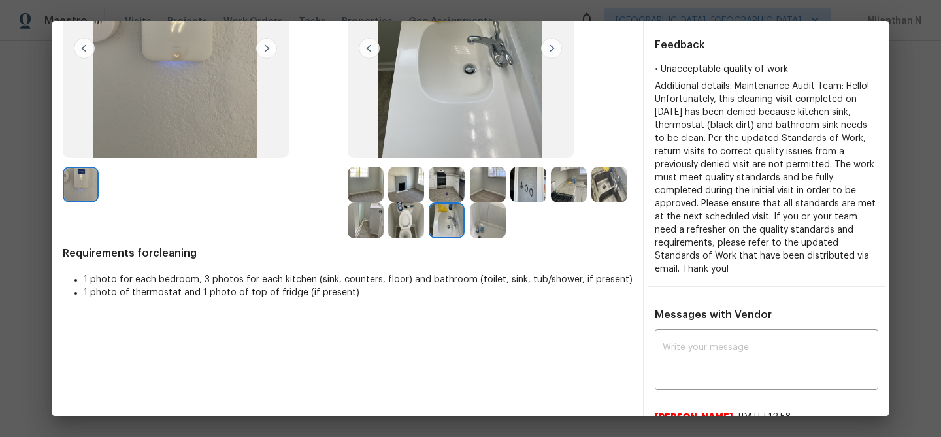
scroll to position [242, 0]
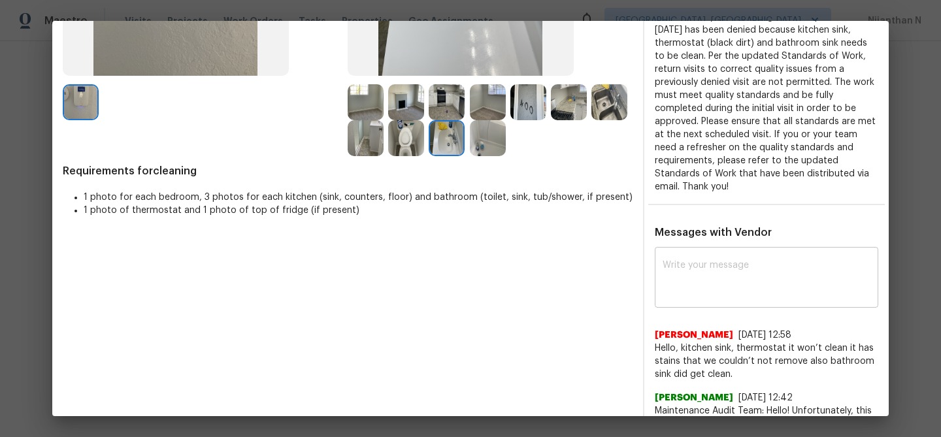
click at [721, 250] on div "x ​" at bounding box center [767, 279] width 224 height 58
paste textarea "Maintenance Audit Team: Hello! Thank you for the feedback after further review …"
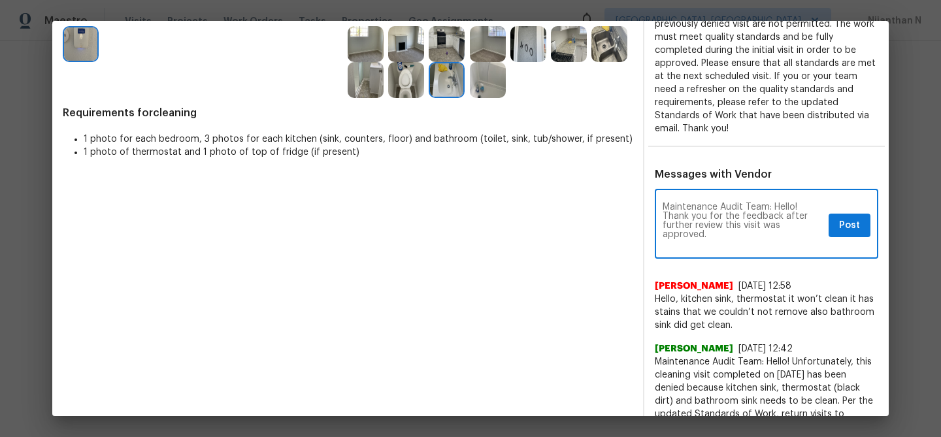
scroll to position [0, 0]
type textarea "Maintenance Audit Team: Hello! Thank you for the feedback after further review …"
click at [854, 218] on span "Post" at bounding box center [849, 226] width 21 height 16
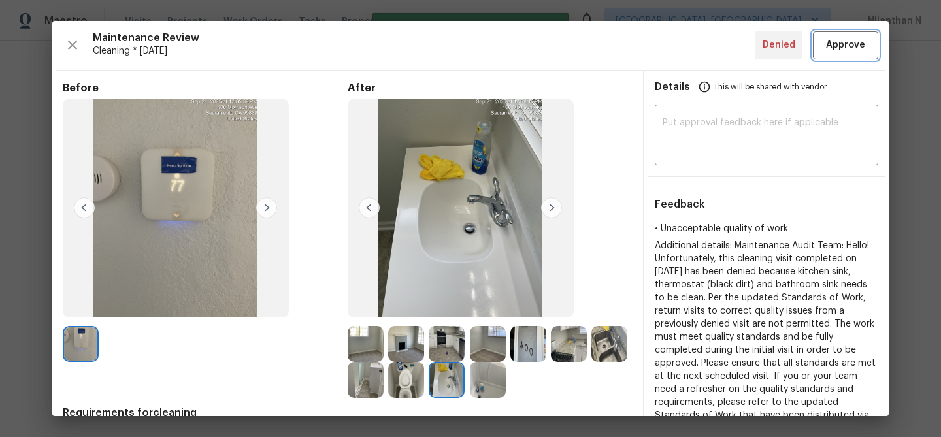
click at [837, 52] on span "Approve" at bounding box center [845, 45] width 39 height 16
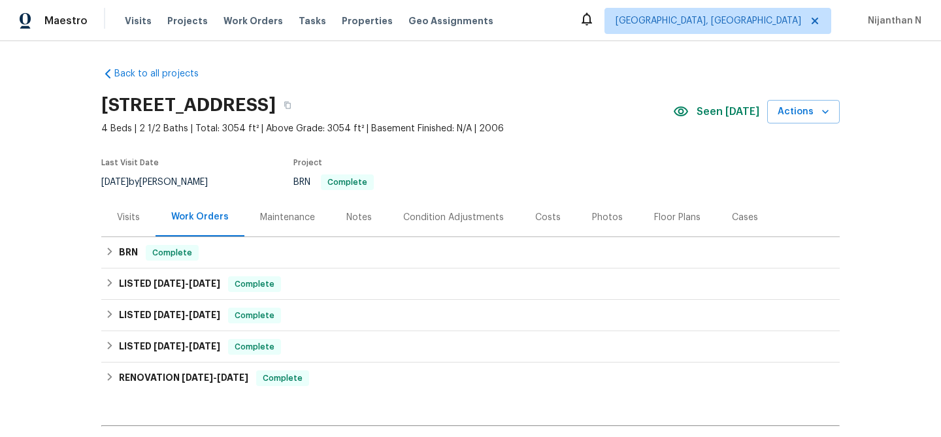
click at [287, 214] on div "Maintenance" at bounding box center [287, 217] width 55 height 13
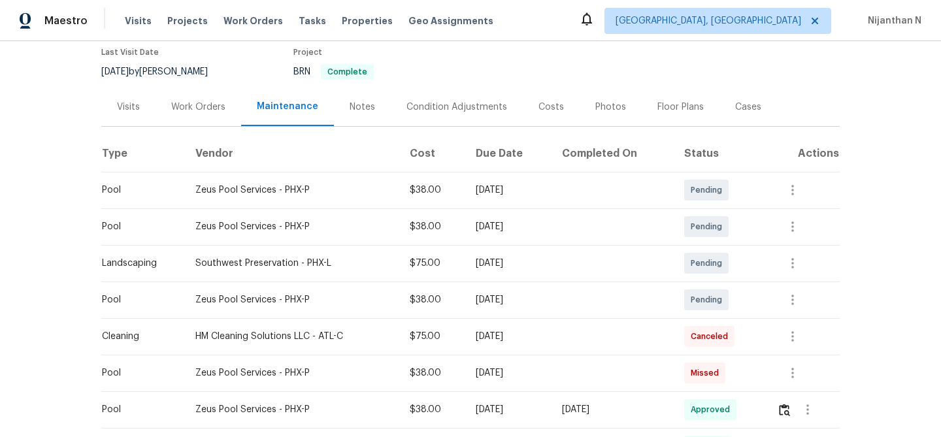
scroll to position [52, 0]
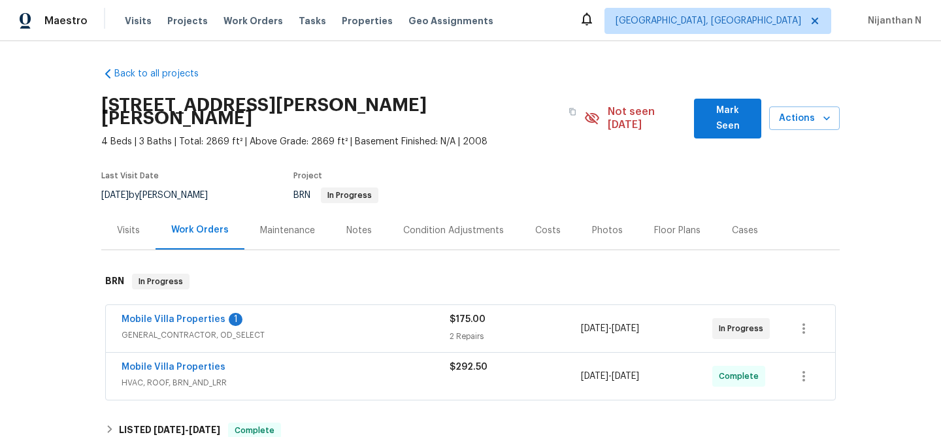
click at [279, 224] on div "Maintenance" at bounding box center [287, 230] width 55 height 13
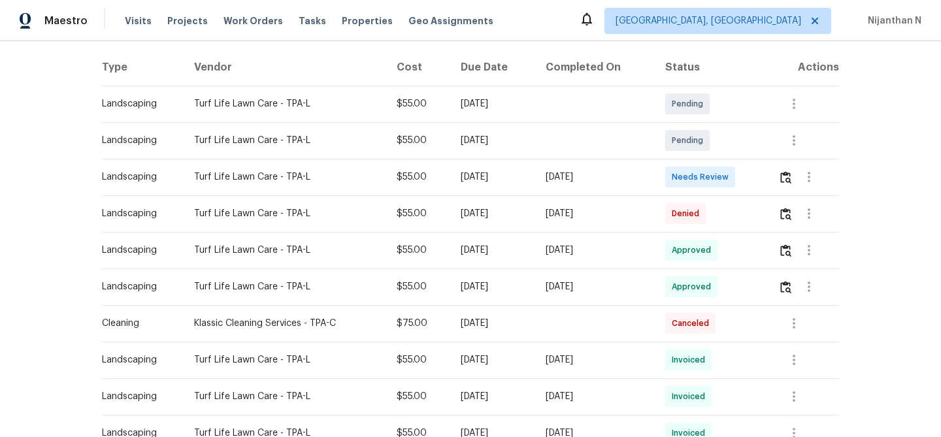
scroll to position [207, 0]
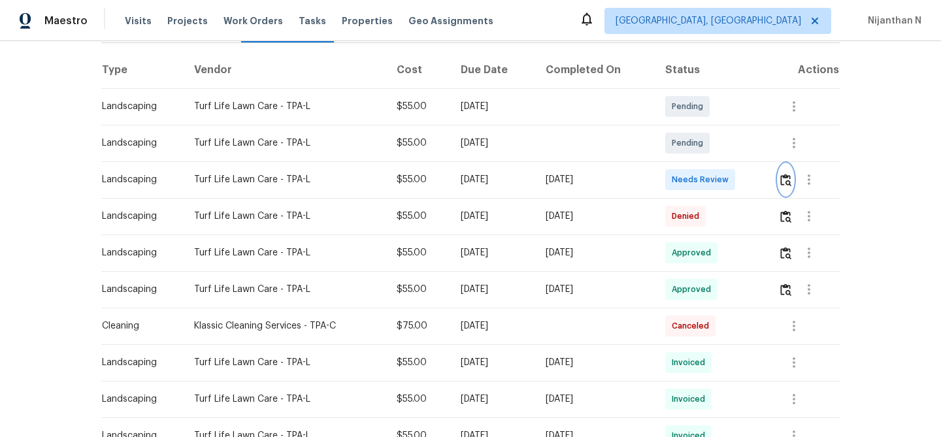
click at [791, 174] on img "button" at bounding box center [786, 180] width 11 height 12
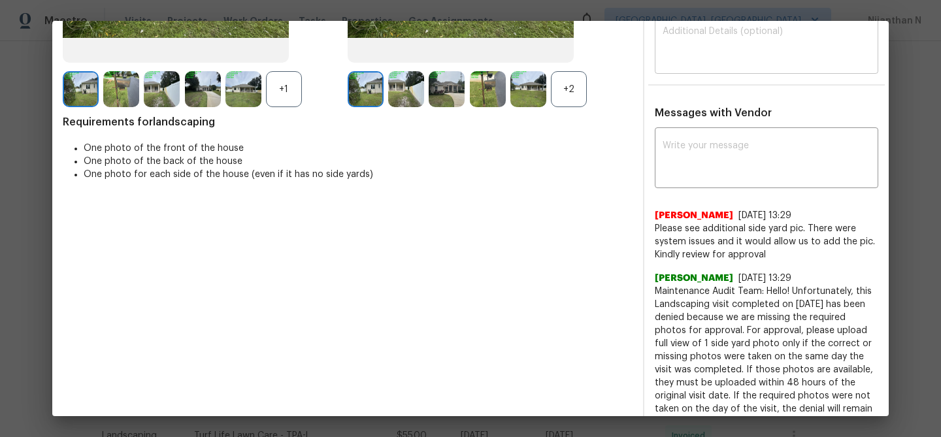
scroll to position [309, 0]
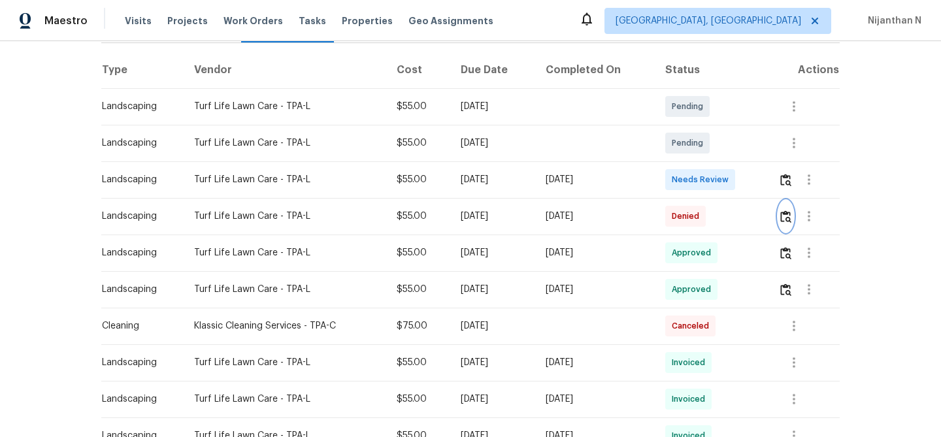
click at [787, 211] on img "button" at bounding box center [786, 217] width 11 height 12
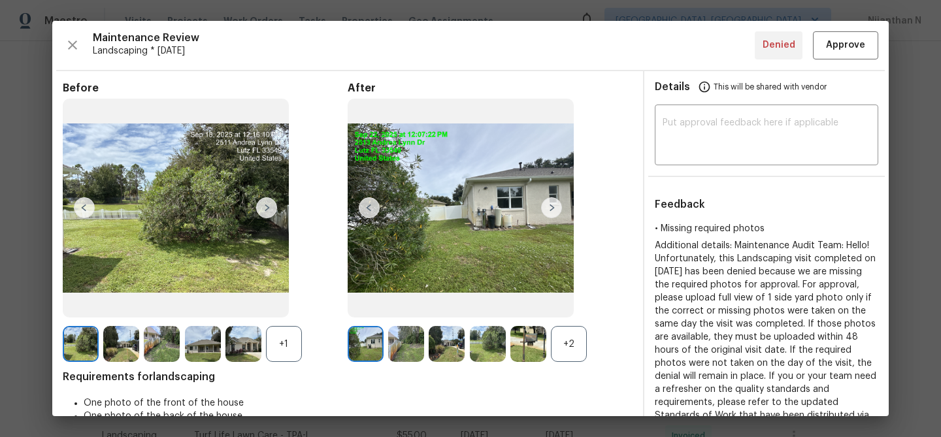
click at [577, 339] on div "+2" at bounding box center [569, 344] width 36 height 36
click at [280, 337] on div "+1" at bounding box center [284, 344] width 36 height 36
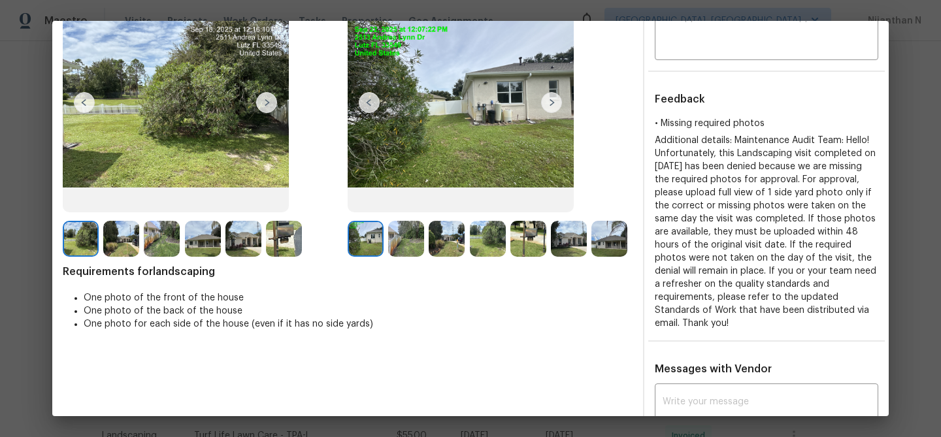
scroll to position [208, 0]
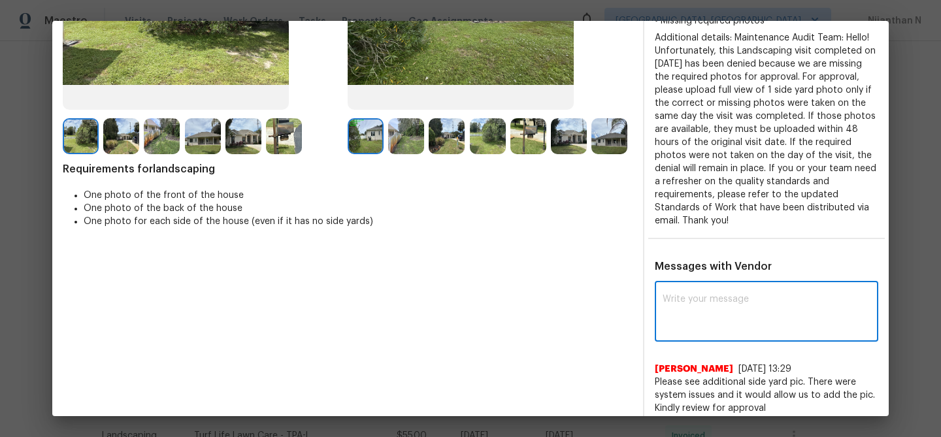
click at [730, 296] on textarea at bounding box center [767, 313] width 208 height 37
paste textarea "Maintenance Audit Team: Hello! Thank you for uploading the photo, after further…"
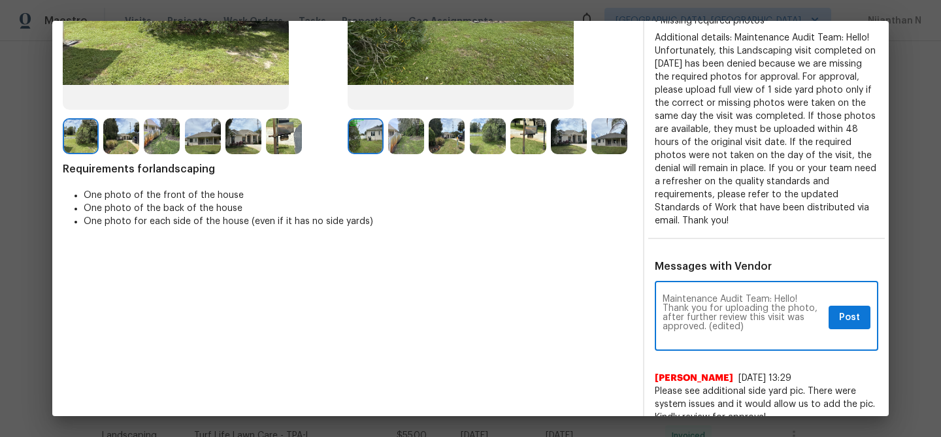
scroll to position [0, 0]
drag, startPoint x: 707, startPoint y: 326, endPoint x: 745, endPoint y: 326, distance: 37.9
click at [745, 326] on textarea "Maintenance Audit Team: Hello! Thank you for uploading the photo, after further…" at bounding box center [743, 318] width 161 height 46
drag, startPoint x: 708, startPoint y: 322, endPoint x: 745, endPoint y: 322, distance: 37.3
click at [745, 322] on textarea "Maintenance Audit Team: Hello! Thank you for uploading the photo, after further…" at bounding box center [743, 318] width 161 height 46
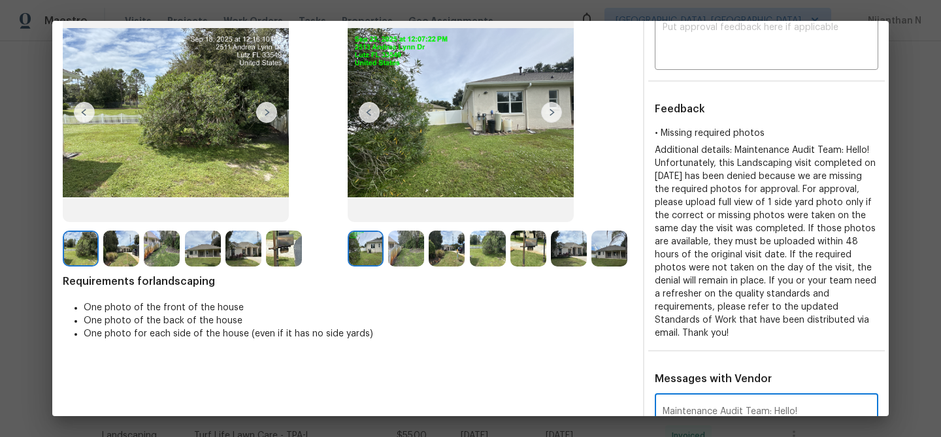
scroll to position [277, 0]
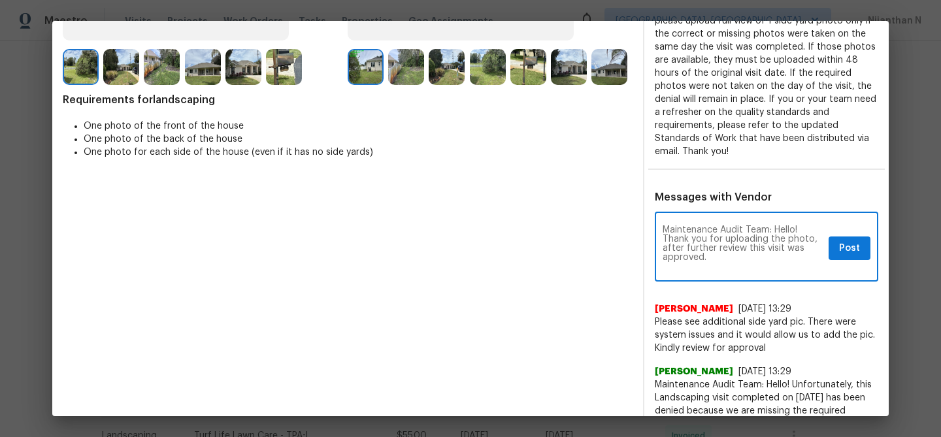
click at [688, 247] on textarea "Maintenance Audit Team: Hello! Thank you for uploading the photo, after further…" at bounding box center [743, 249] width 161 height 46
paste textarea "As per our updated SWO the photos must be uploaded within 48 hours of the origi…"
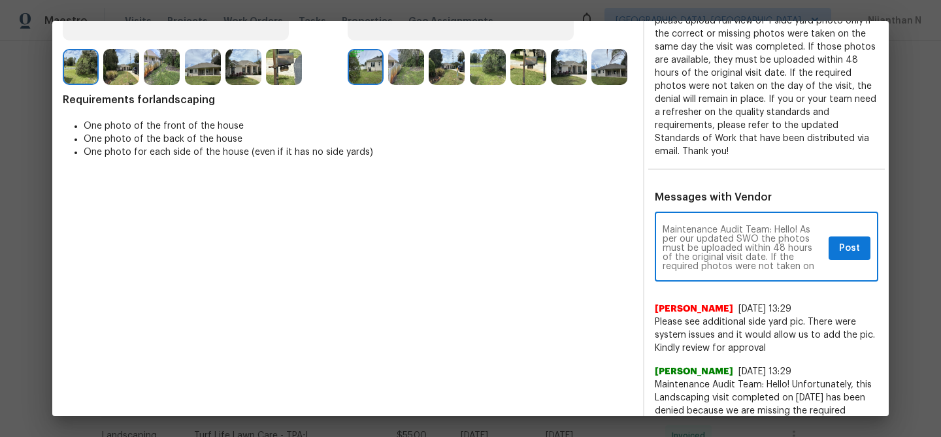
type textarea "Maintenance Audit Team: Hello! As per our updated SWO the photos must be upload…"
click at [852, 243] on span "Post" at bounding box center [849, 249] width 21 height 16
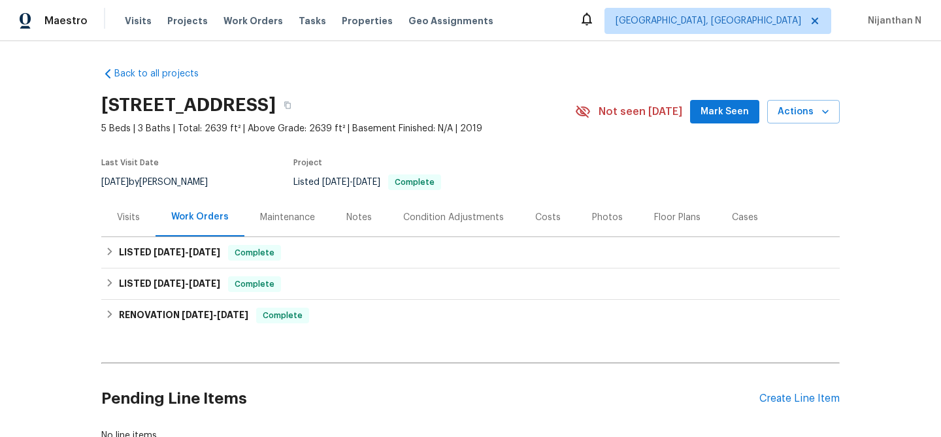
click at [292, 222] on div "Maintenance" at bounding box center [287, 217] width 55 height 13
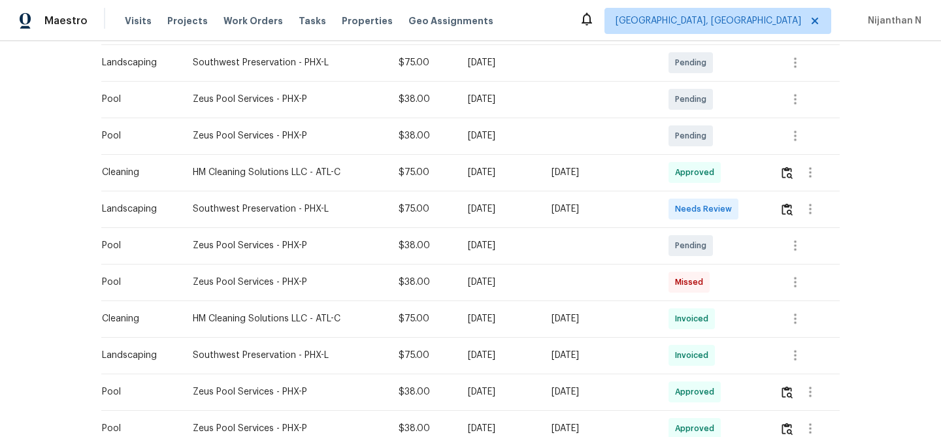
scroll to position [288, 0]
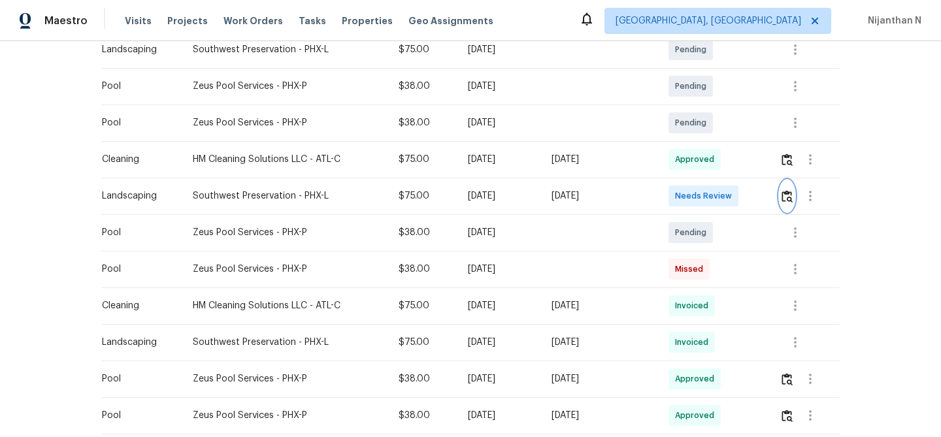
click at [795, 199] on button "button" at bounding box center [787, 195] width 15 height 31
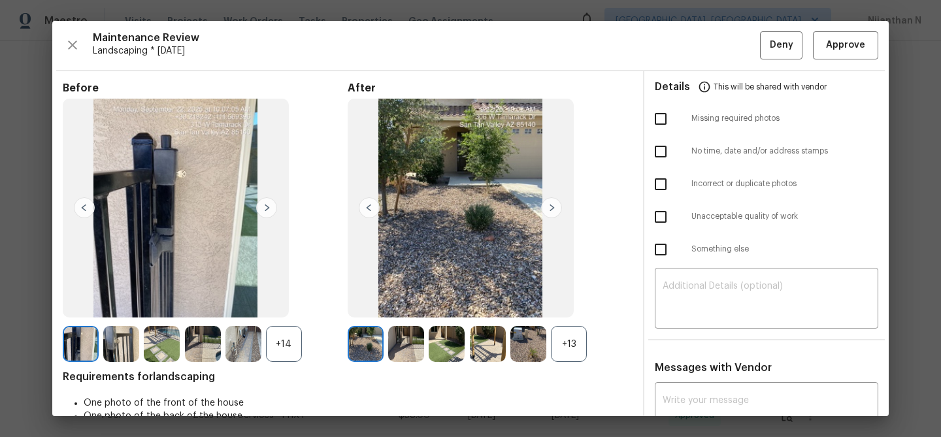
click at [592, 339] on div "+13" at bounding box center [490, 344] width 285 height 36
click at [567, 347] on div "+13" at bounding box center [569, 344] width 36 height 36
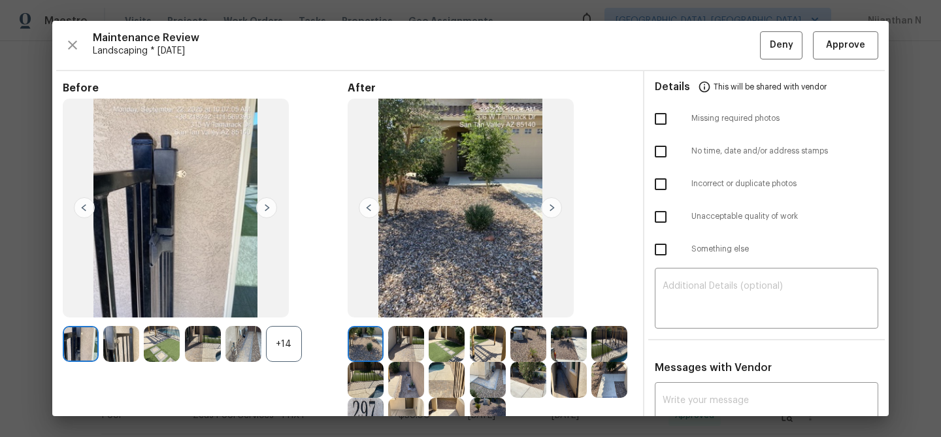
click at [288, 339] on div "+14" at bounding box center [284, 344] width 36 height 36
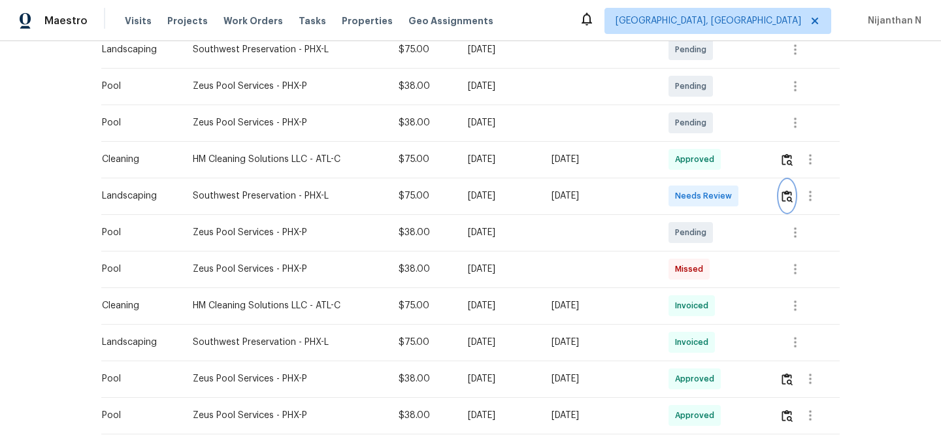
scroll to position [0, 0]
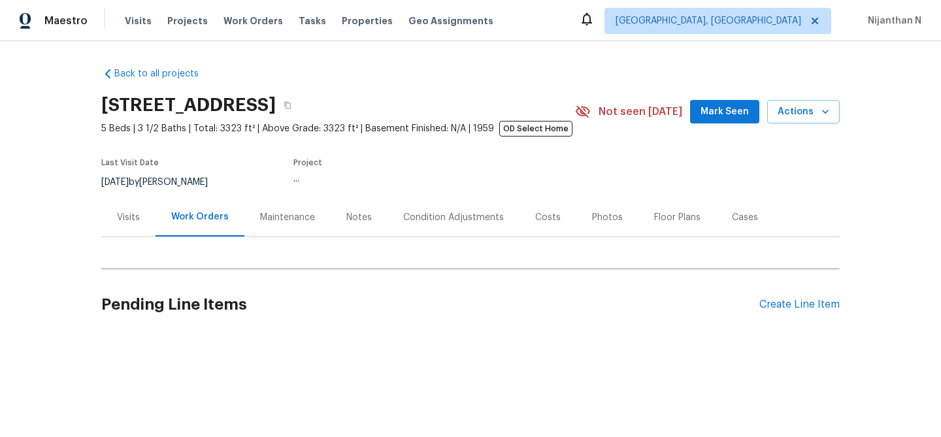
click at [290, 220] on div "Maintenance" at bounding box center [287, 217] width 55 height 13
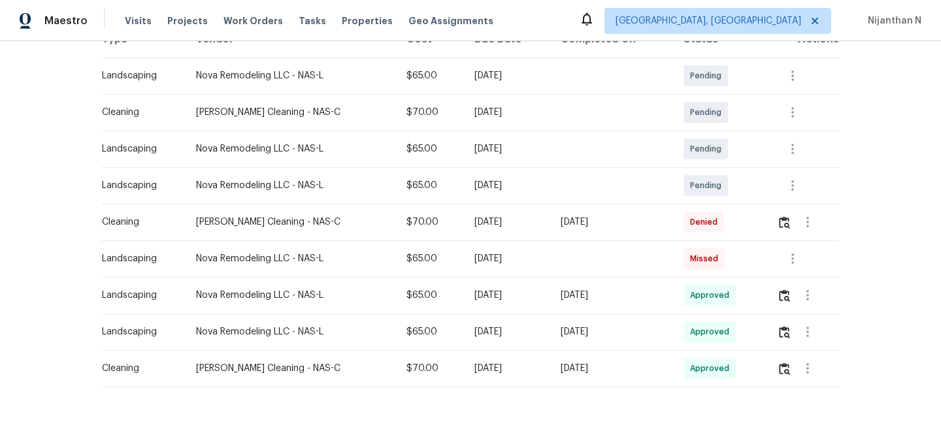
scroll to position [239, 0]
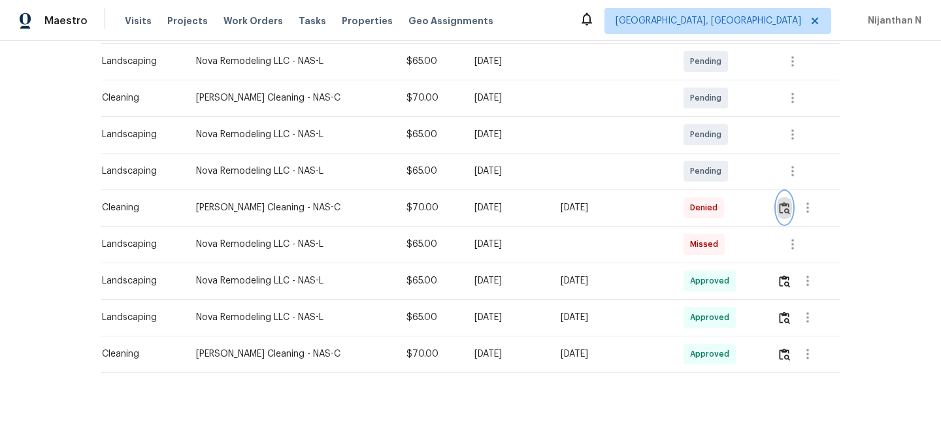
click at [783, 211] on img "button" at bounding box center [784, 208] width 11 height 12
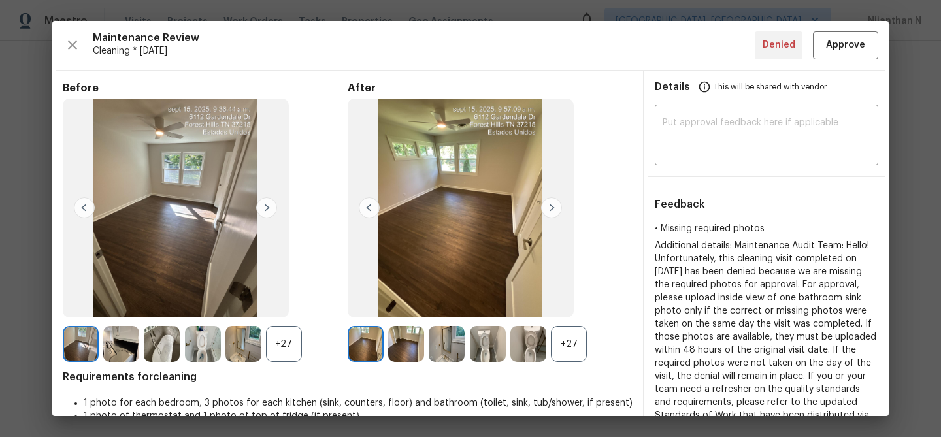
click at [579, 338] on div "+27" at bounding box center [569, 344] width 36 height 36
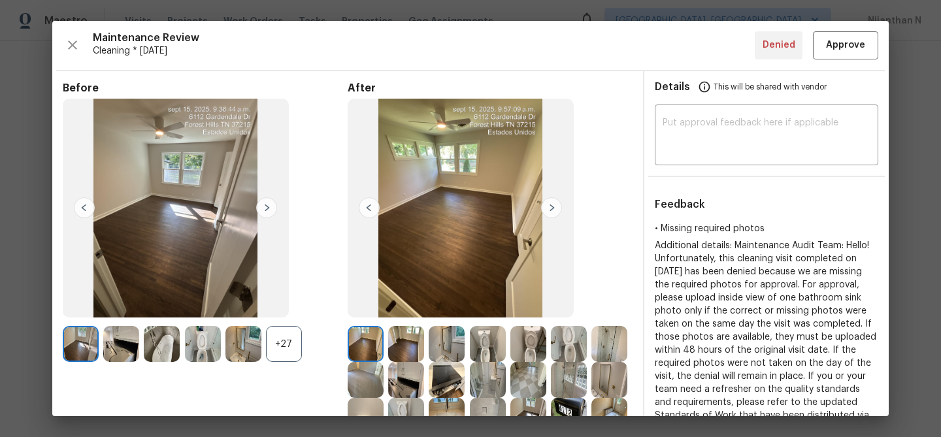
click at [294, 350] on div "+27" at bounding box center [284, 344] width 36 height 36
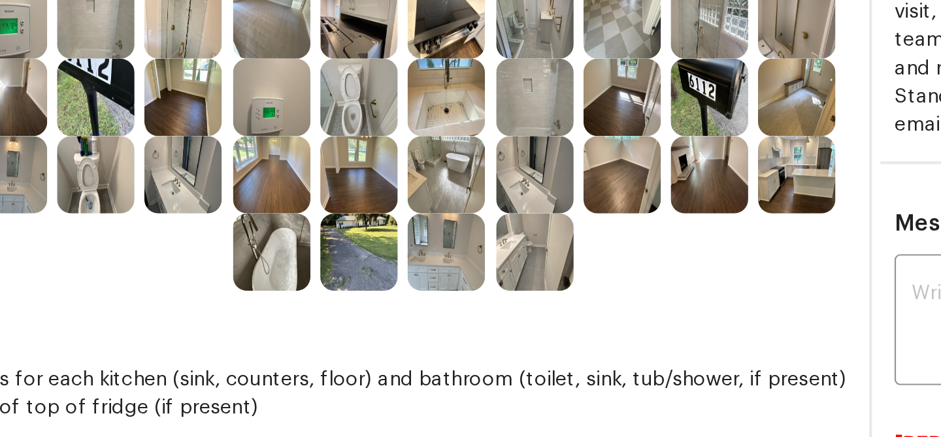
scroll to position [248, 0]
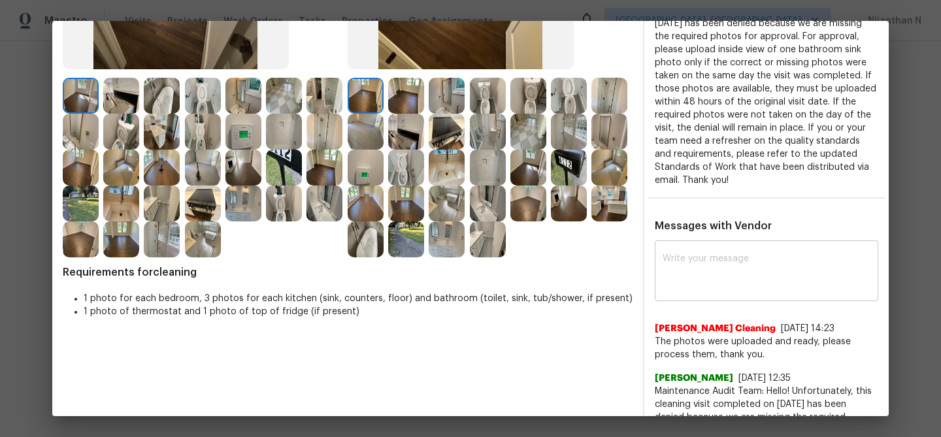
click at [711, 294] on div "x ​" at bounding box center [767, 273] width 224 height 58
paste textarea "The requested photos are uploaded, So approved the audit."
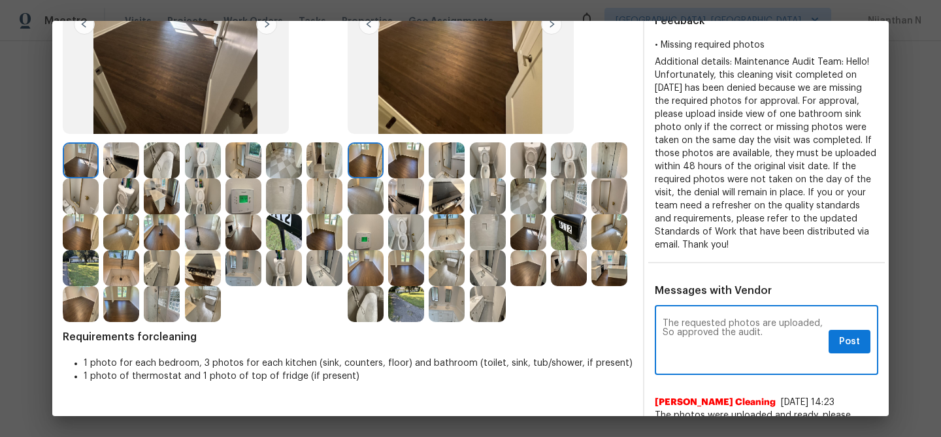
scroll to position [209, 0]
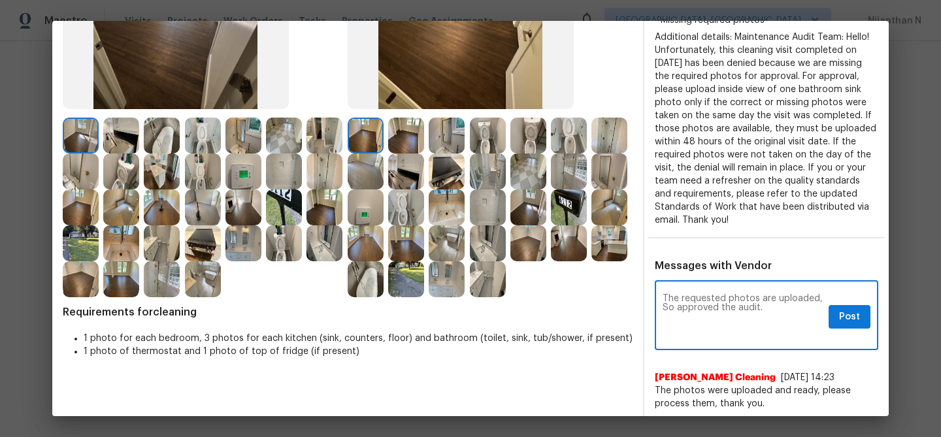
click at [699, 313] on textarea "The requested photos are uploaded, So approved the audit." at bounding box center [743, 317] width 161 height 46
paste textarea "Maintenance Audit Team: Hello! Thank you for uploading the photo, after further…"
type textarea "Maintenance Audit Team: Hello! Thank you for uploading the photo, after further…"
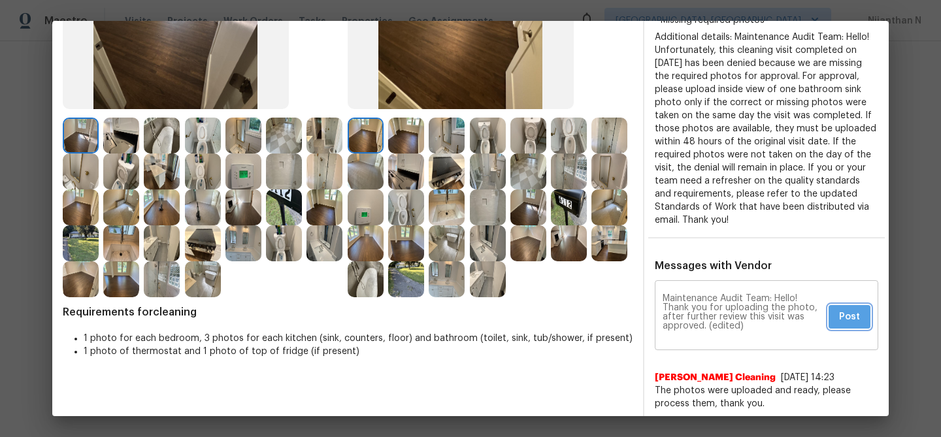
click at [851, 316] on span "Post" at bounding box center [849, 317] width 21 height 16
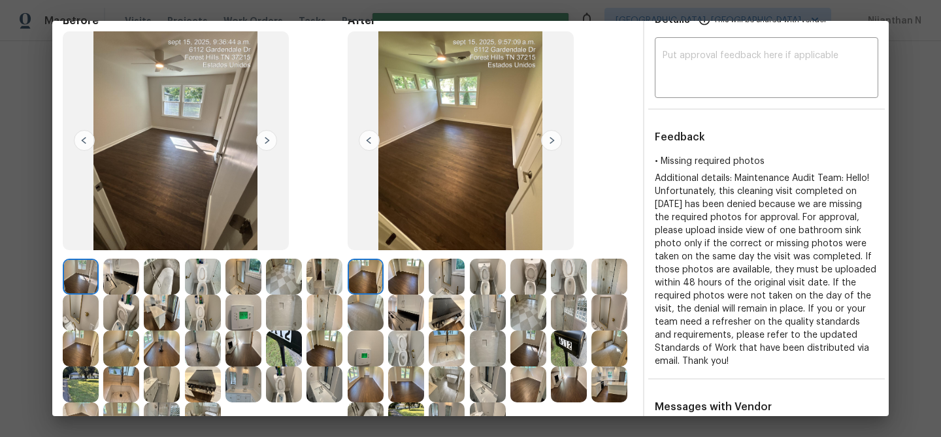
scroll to position [0, 0]
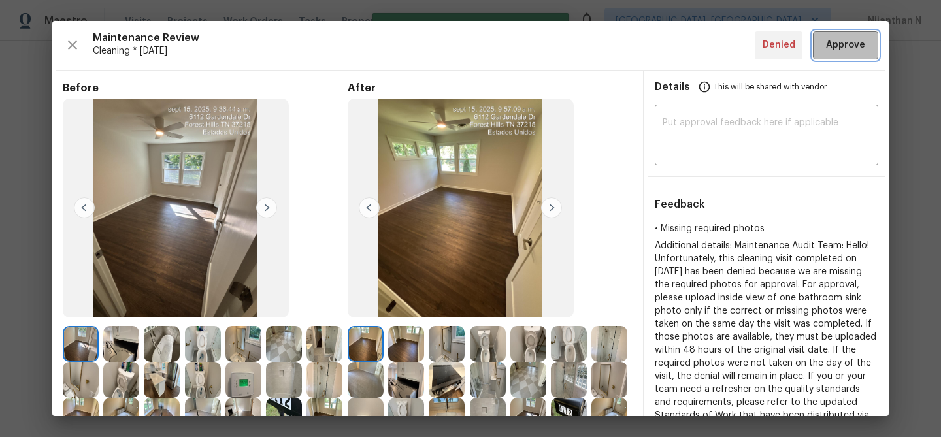
click at [833, 54] on button "Approve" at bounding box center [845, 45] width 65 height 28
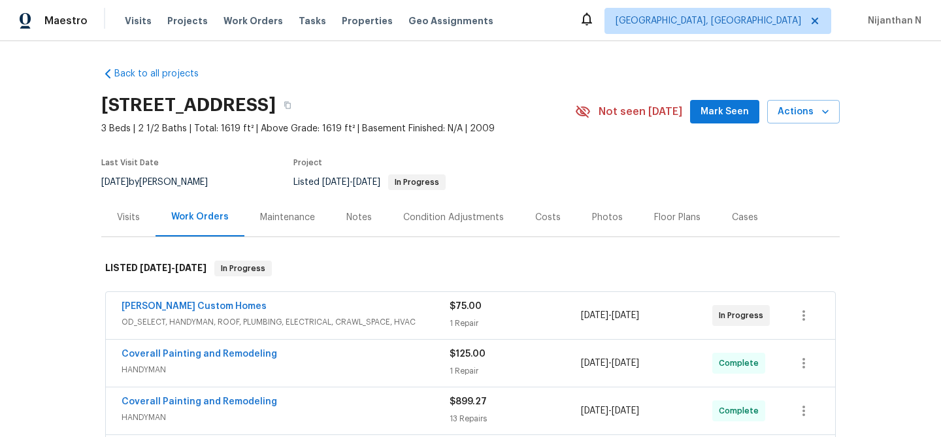
click at [273, 216] on div "Maintenance" at bounding box center [287, 217] width 55 height 13
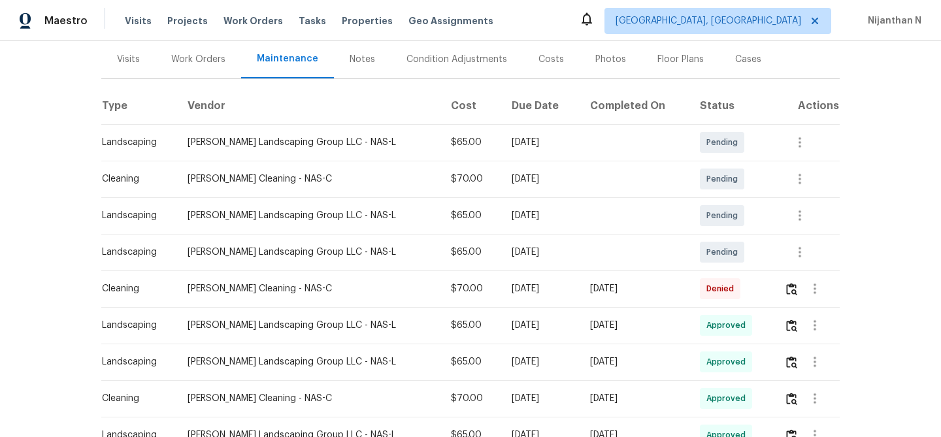
scroll to position [161, 0]
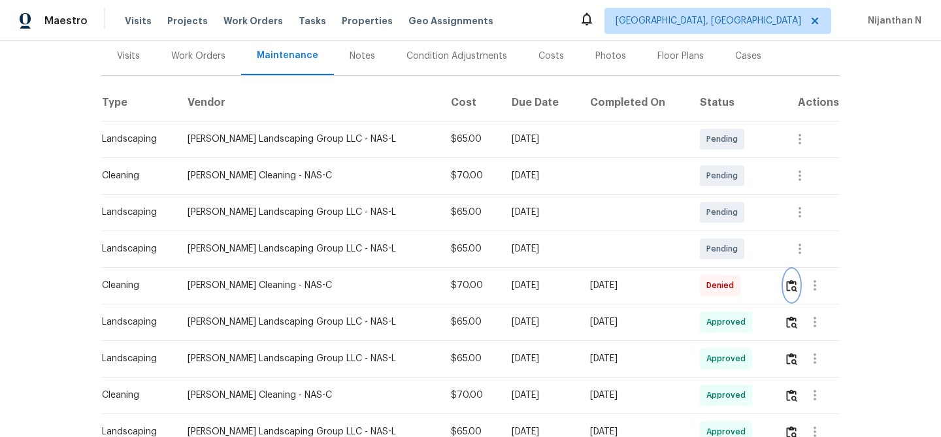
click at [790, 289] on img "button" at bounding box center [792, 286] width 11 height 12
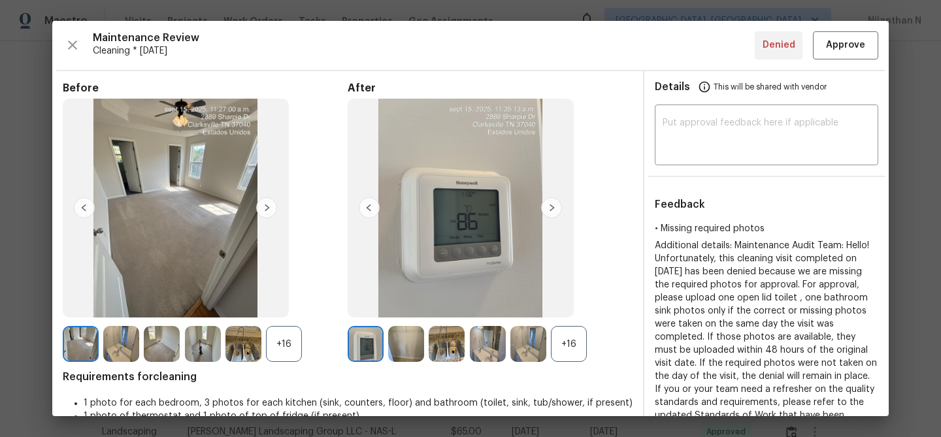
click at [586, 350] on div "+16" at bounding box center [569, 344] width 36 height 36
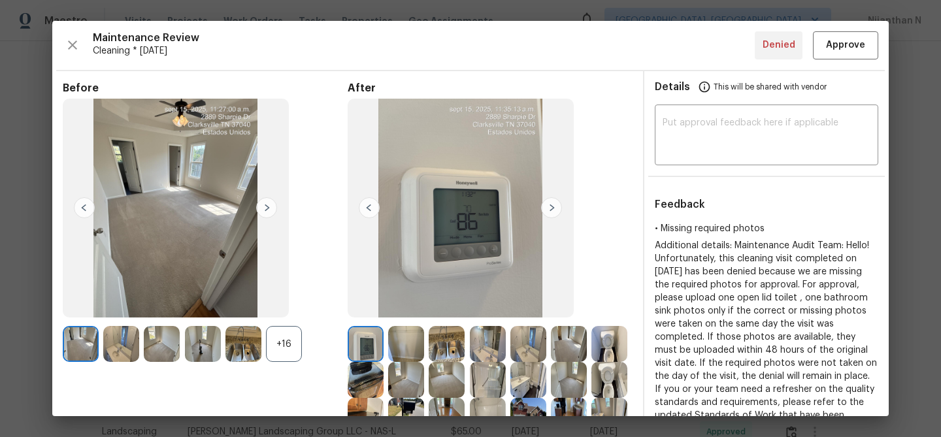
click at [272, 341] on div "+16" at bounding box center [284, 344] width 36 height 36
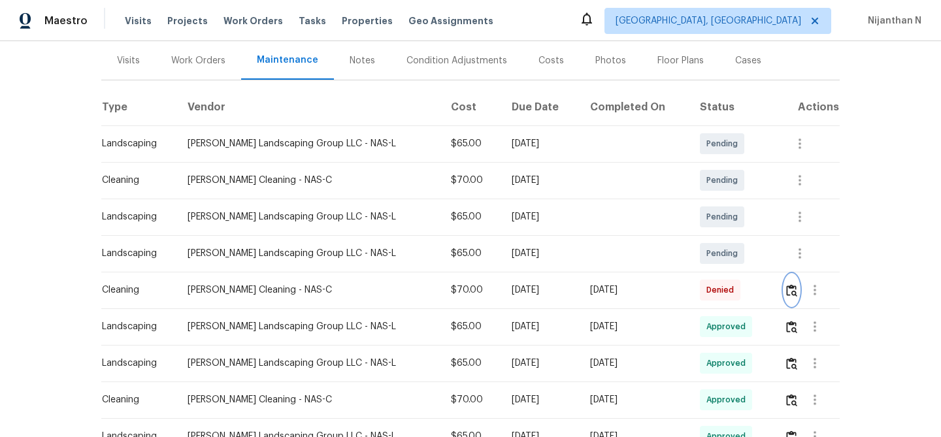
scroll to position [218, 0]
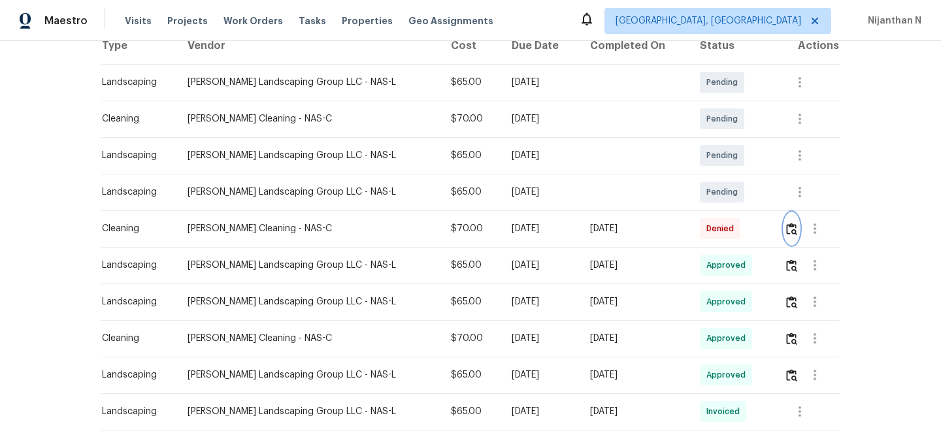
click at [790, 233] on img "button" at bounding box center [792, 229] width 11 height 12
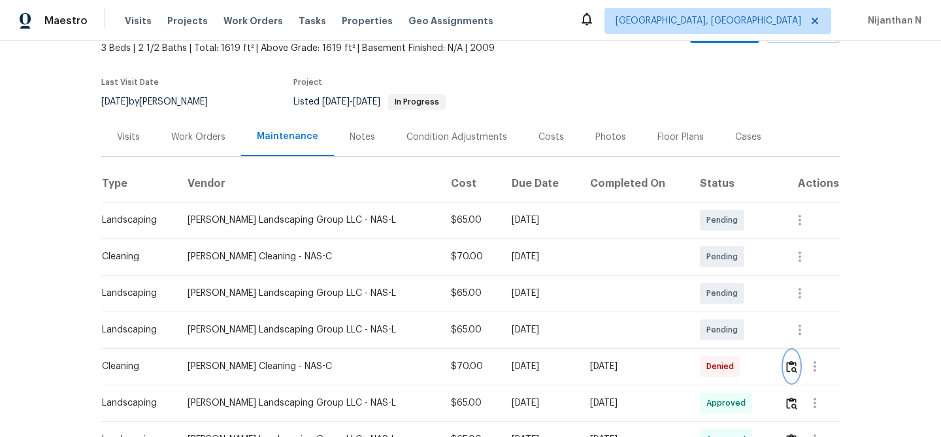
scroll to position [137, 0]
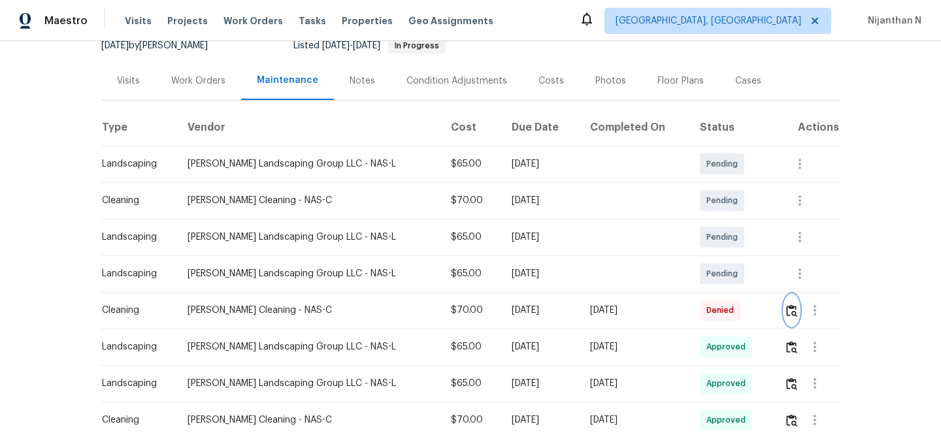
click at [794, 315] on img "button" at bounding box center [792, 311] width 11 height 12
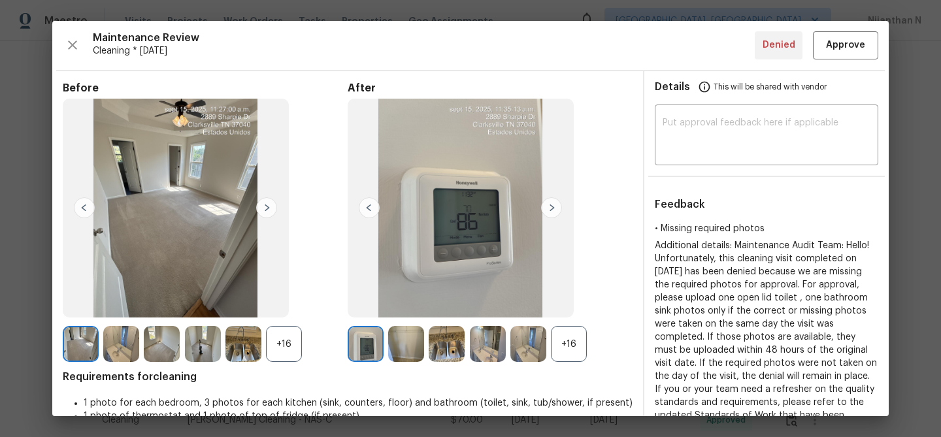
click at [569, 356] on div "+16" at bounding box center [569, 344] width 36 height 36
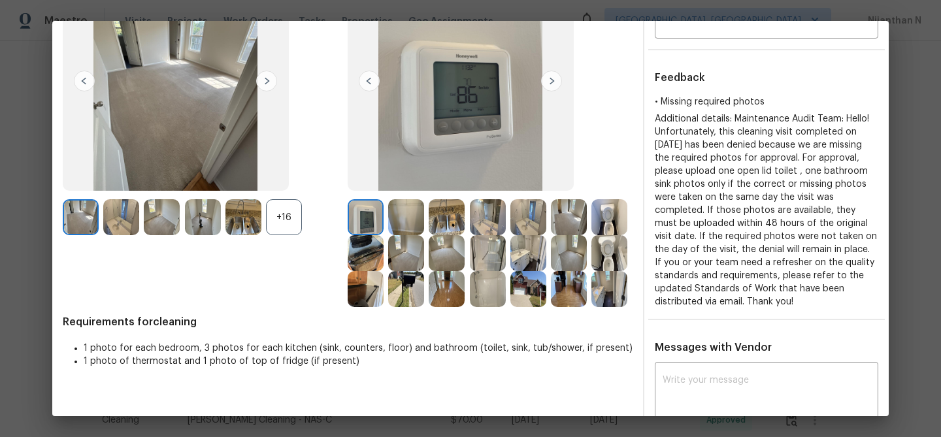
scroll to position [199, 0]
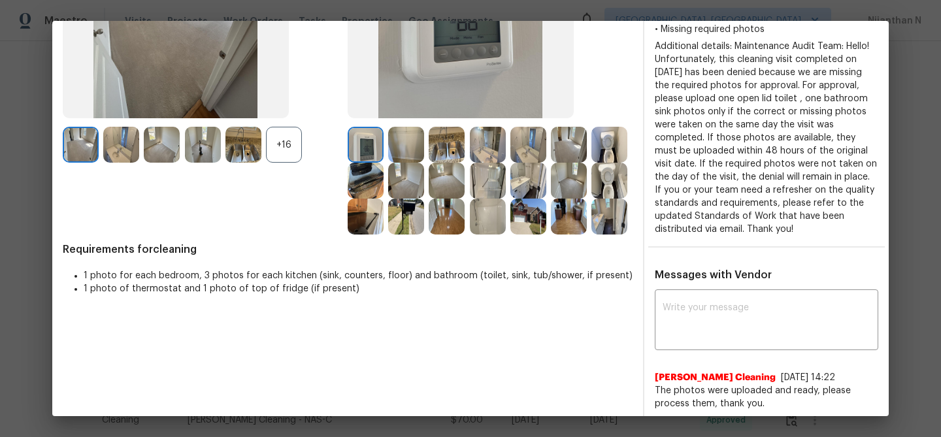
click at [286, 141] on div "+16" at bounding box center [284, 145] width 36 height 36
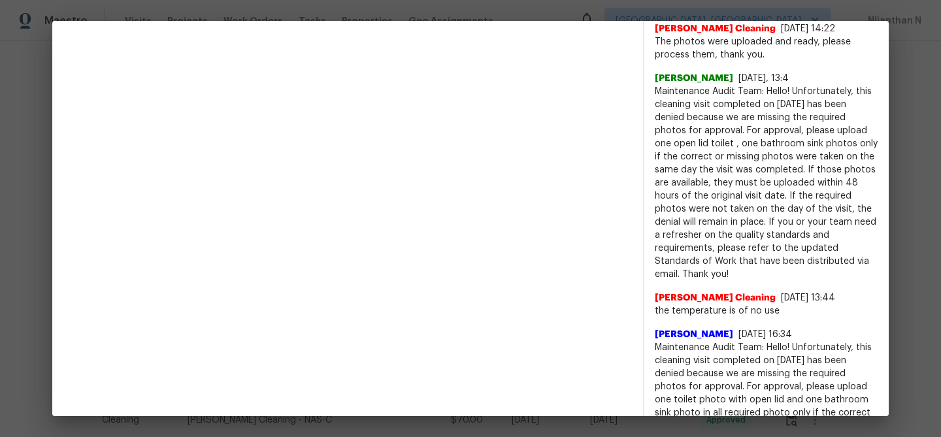
scroll to position [477, 0]
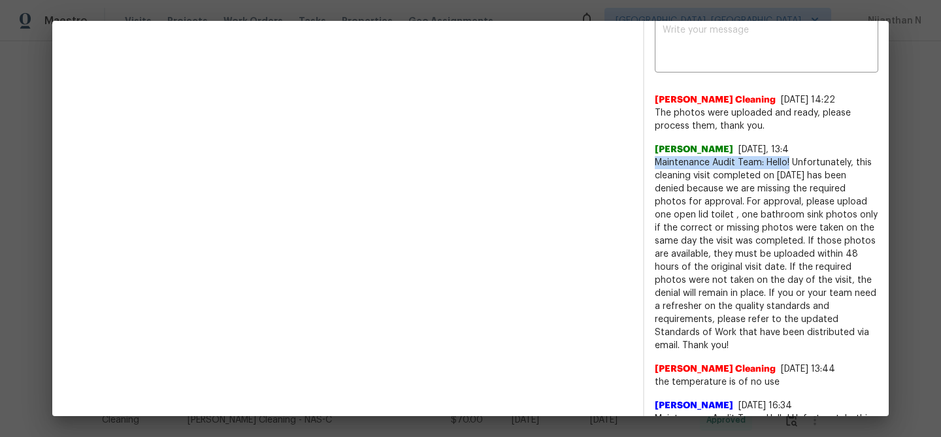
drag, startPoint x: 655, startPoint y: 161, endPoint x: 790, endPoint y: 163, distance: 134.7
click at [790, 163] on span "Maintenance Audit Team: Hello! Unfortunately, this cleaning visit completed on …" at bounding box center [767, 254] width 224 height 196
copy span "Maintenance Audit Team: Hello!"
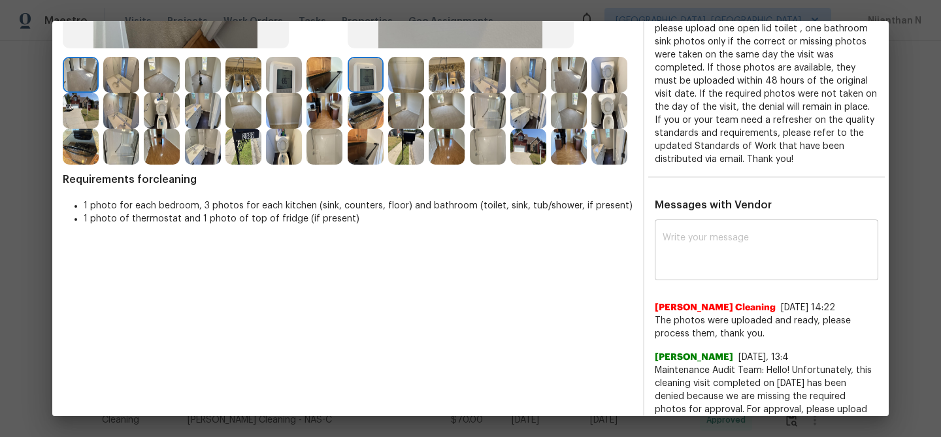
click at [785, 229] on div "x ​" at bounding box center [767, 252] width 224 height 58
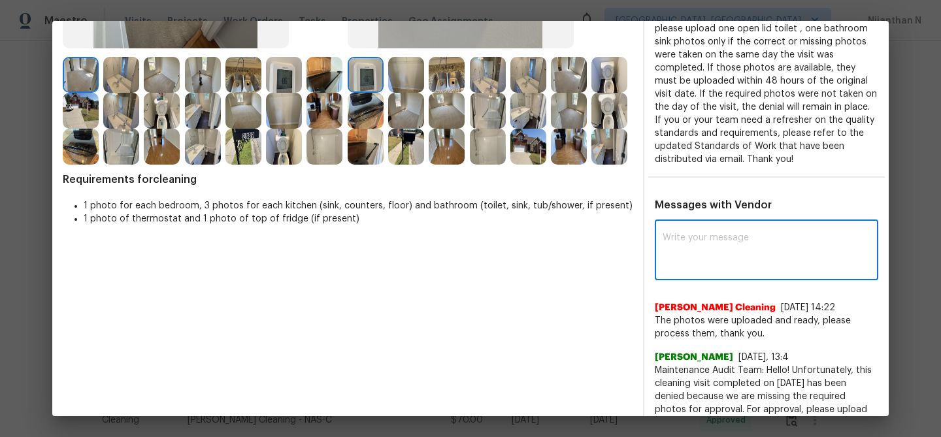
paste textarea "Maintenance Audit Team: Hello!"
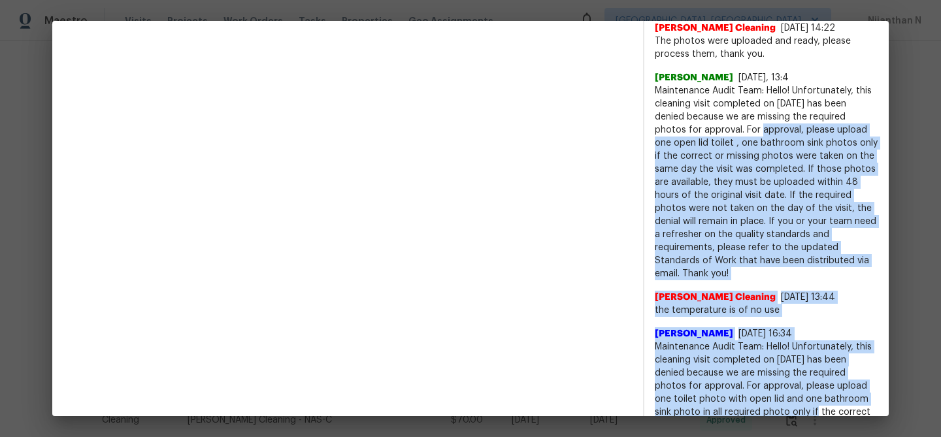
scroll to position [556, 0]
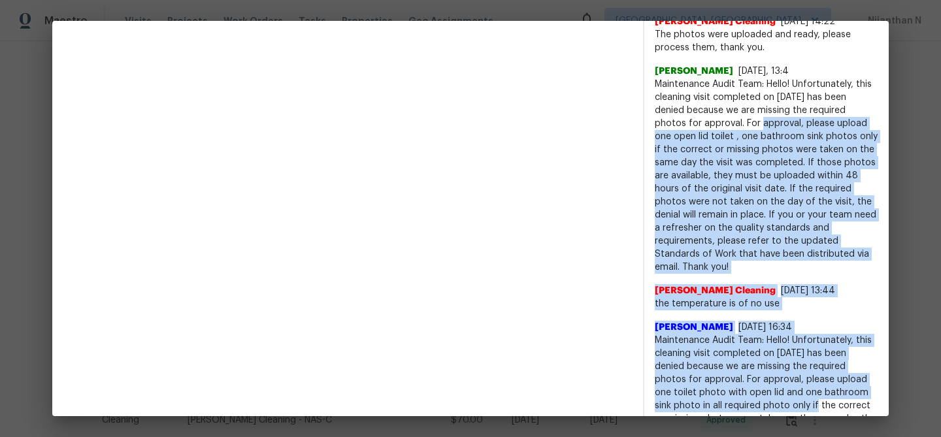
drag, startPoint x: 713, startPoint y: 333, endPoint x: 736, endPoint y: 262, distance: 74.8
click at [736, 262] on span "Maintenance Audit Team: Hello! Unfortunately, this cleaning visit completed on …" at bounding box center [767, 176] width 224 height 196
copy span "For approval, please upload one open lid toilet , one bathroom sink photos only…"
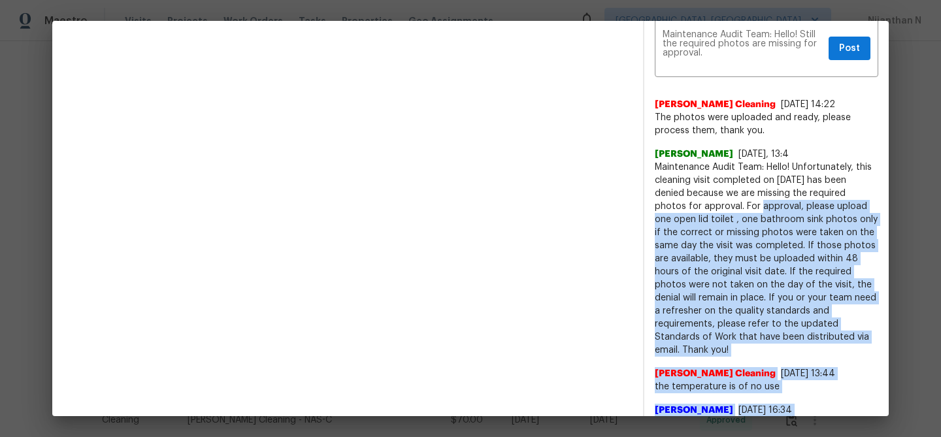
scroll to position [357, 0]
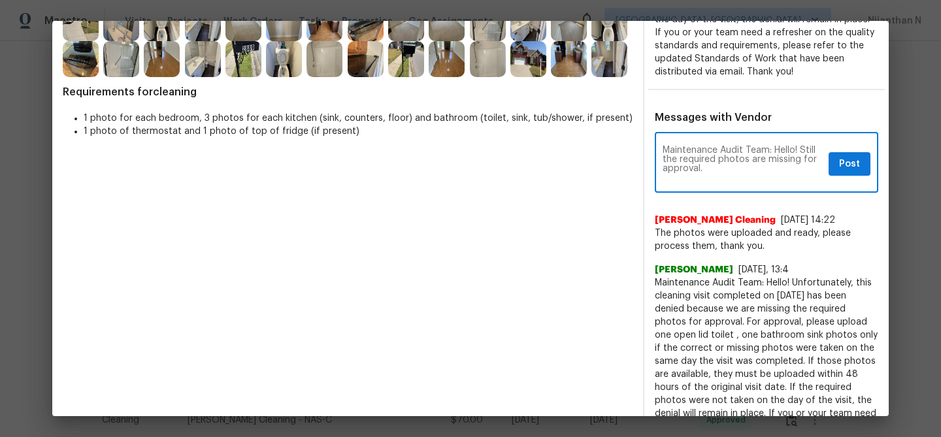
click at [728, 166] on textarea "Maintenance Audit Team: Hello! Still the required photos are missing for approv…" at bounding box center [743, 164] width 161 height 37
paste textarea "For approval, please upload one open lid toilet , one bathroom sink photos only…"
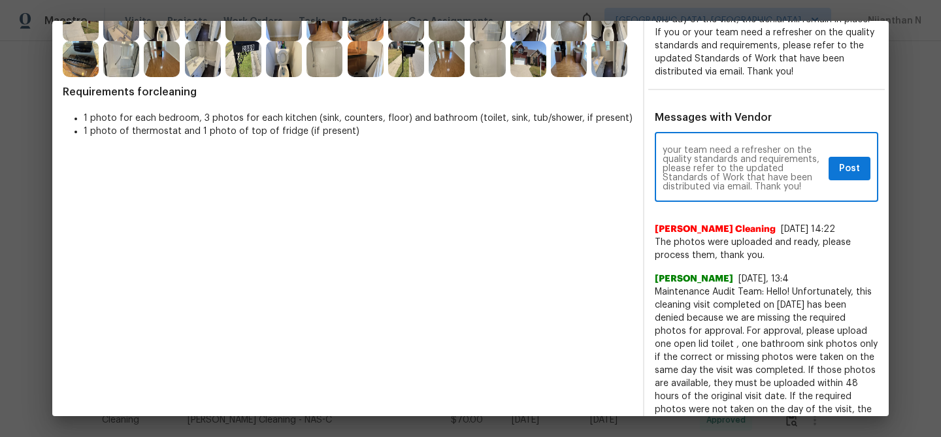
type textarea "Maintenance Audit Team: Hello! Still the required photos are missing for approv…"
click at [856, 159] on button "Post" at bounding box center [850, 169] width 42 height 24
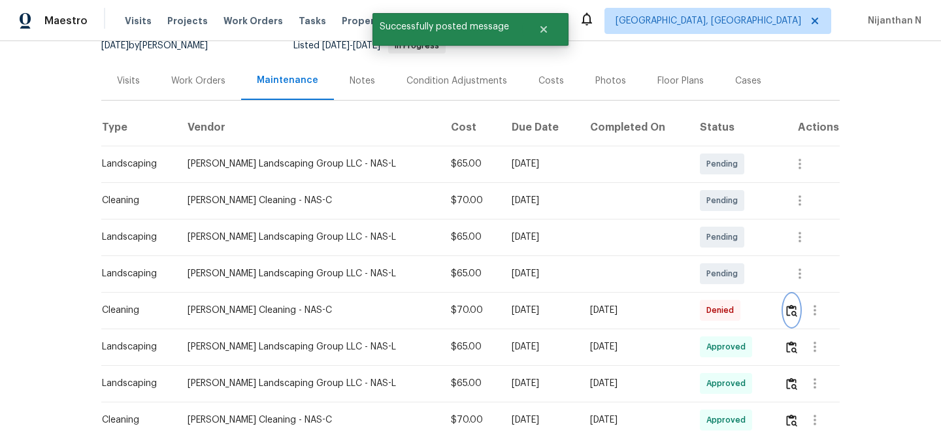
scroll to position [0, 0]
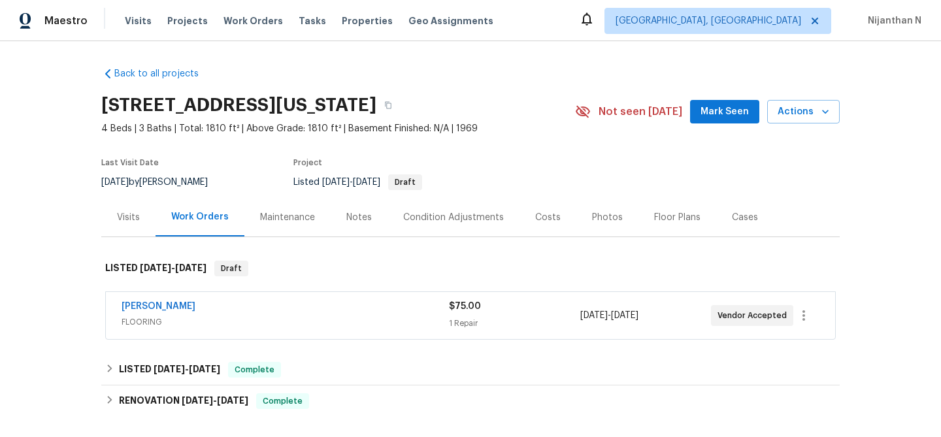
click at [303, 228] on div "Maintenance" at bounding box center [288, 217] width 86 height 39
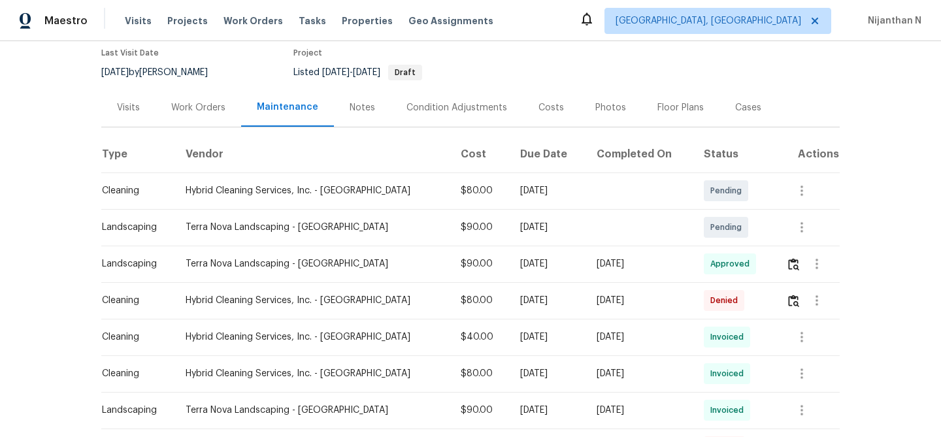
scroll to position [175, 0]
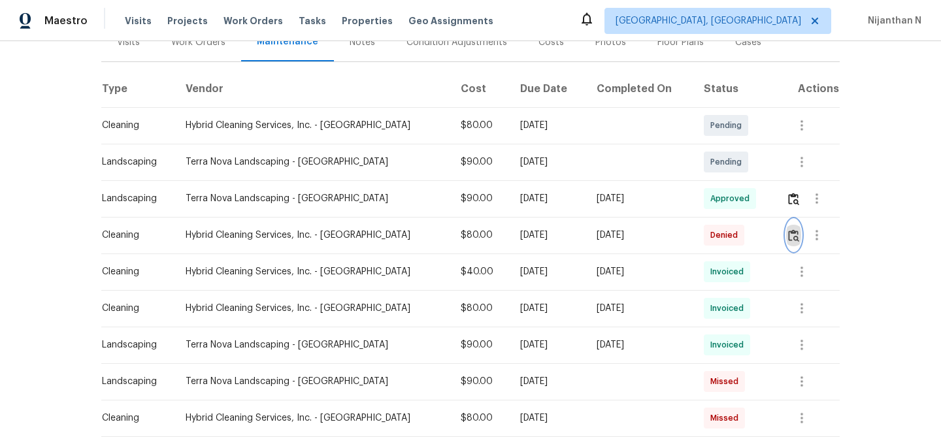
click at [788, 239] on img "button" at bounding box center [793, 235] width 11 height 12
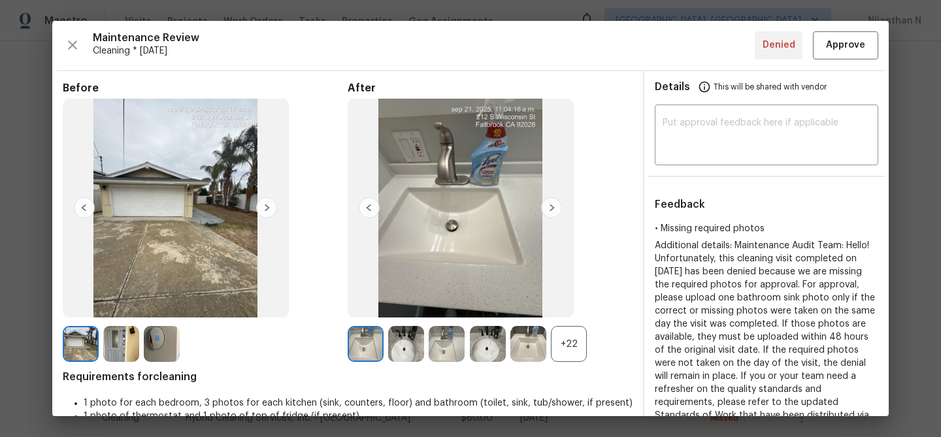
click at [566, 348] on div "+22" at bounding box center [569, 344] width 36 height 36
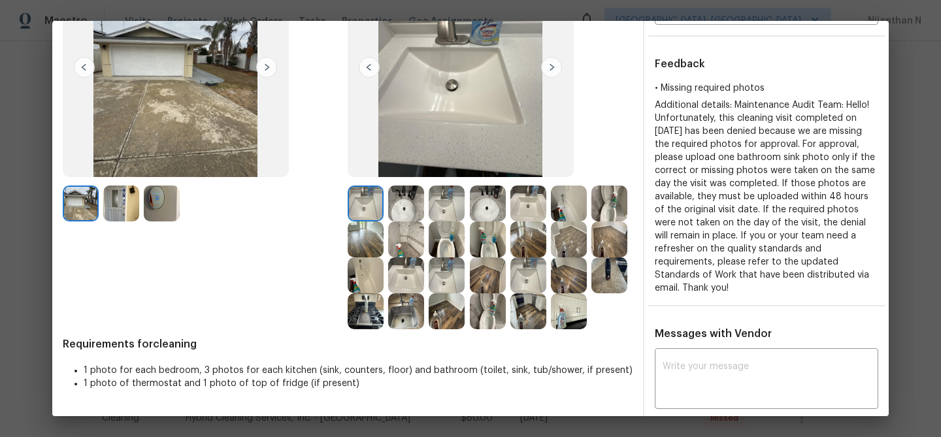
scroll to position [208, 0]
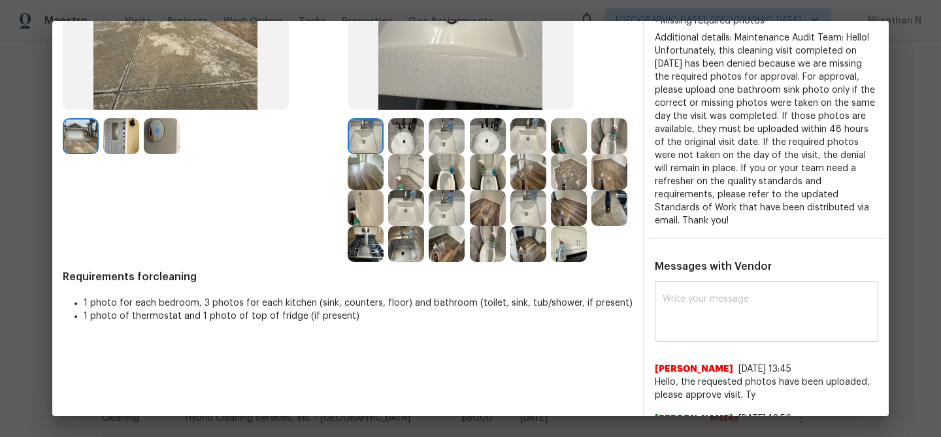
click at [720, 309] on textarea at bounding box center [767, 313] width 208 height 37
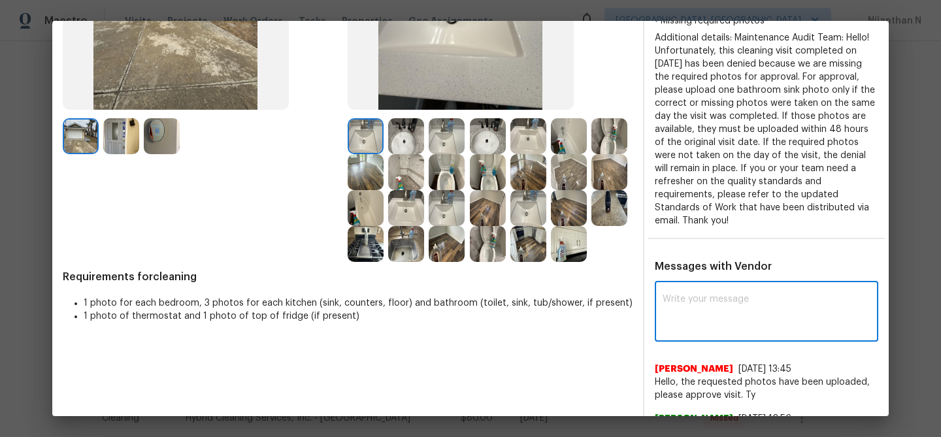
paste textarea "Maintenance Audit Team: Hello! Thank you for uploading the photo, after further…"
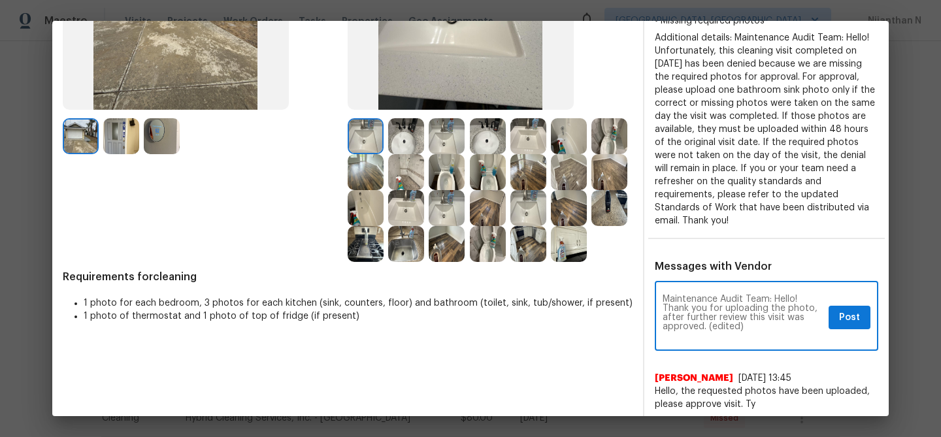
scroll to position [0, 0]
drag, startPoint x: 707, startPoint y: 327, endPoint x: 780, endPoint y: 327, distance: 72.6
click at [780, 327] on textarea "Maintenance Audit Team: Hello! Thank you for uploading the photo, after further…" at bounding box center [743, 318] width 161 height 46
type textarea "Maintenance Audit Team: Hello! Thank you for uploading the photo, after further…"
click at [843, 323] on span "Post" at bounding box center [849, 318] width 21 height 16
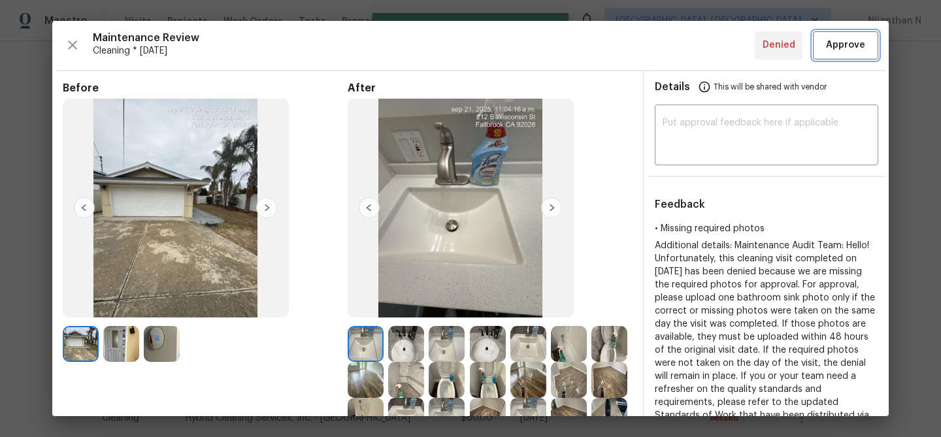
click at [838, 54] on button "Approve" at bounding box center [845, 45] width 65 height 28
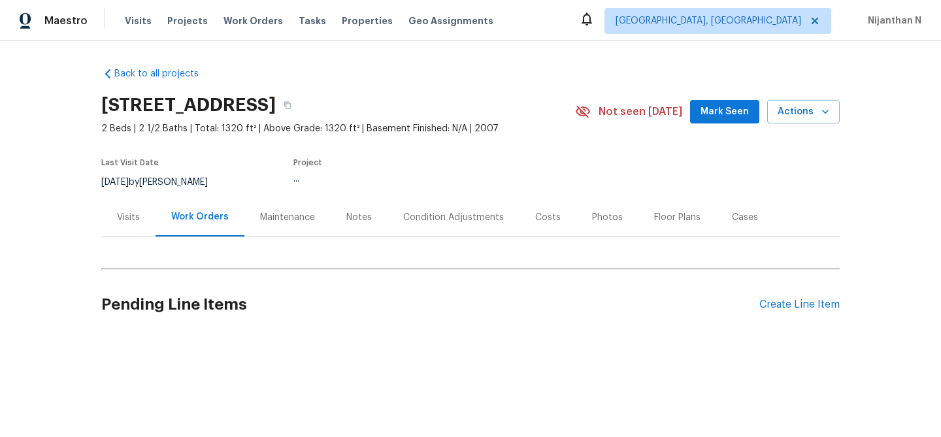
click at [280, 217] on div "Maintenance" at bounding box center [287, 217] width 55 height 13
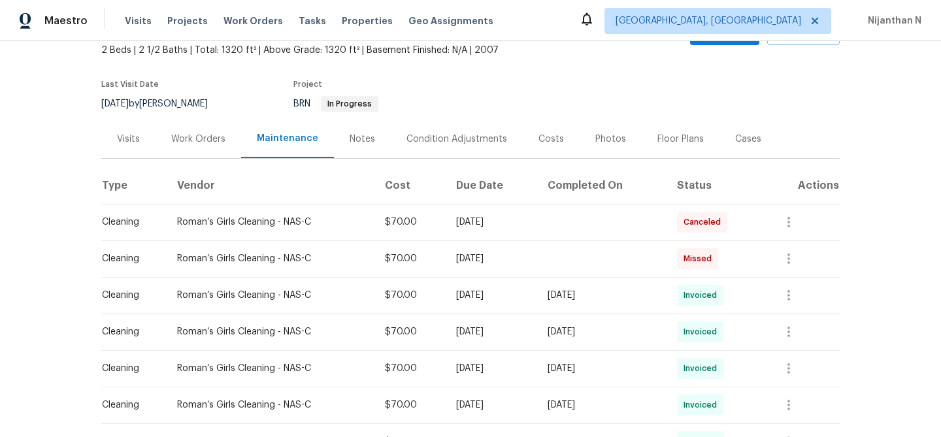
scroll to position [69, 0]
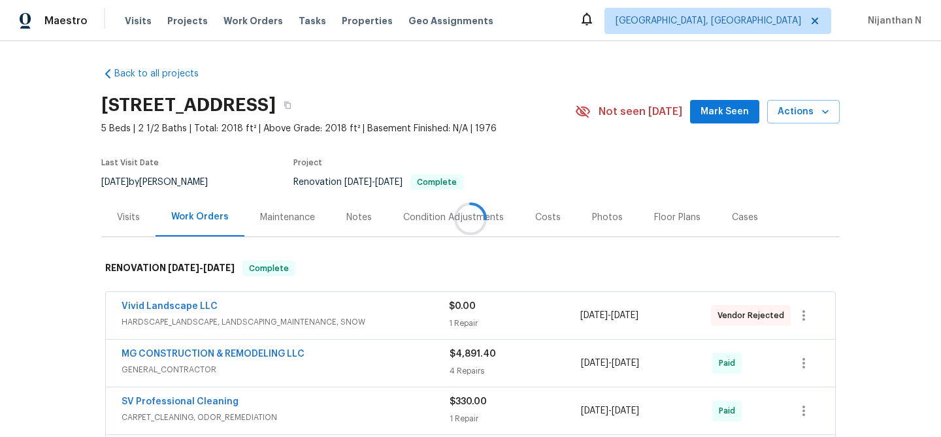
click at [302, 217] on div "Maintenance" at bounding box center [287, 217] width 55 height 13
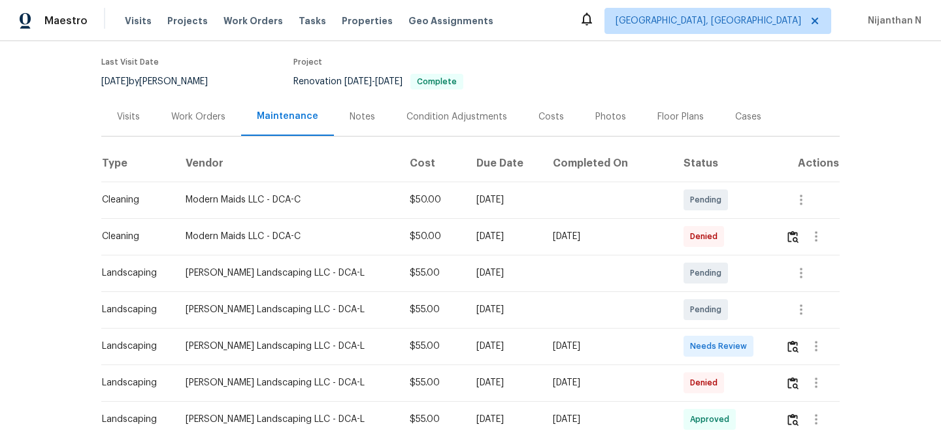
scroll to position [114, 0]
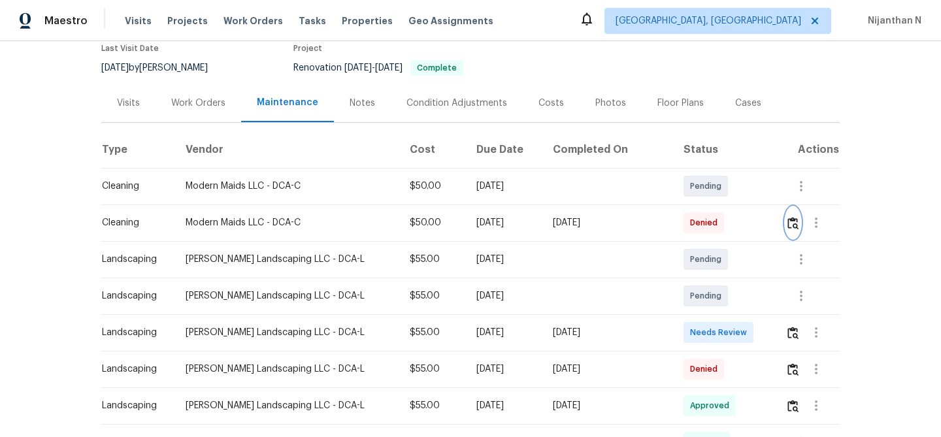
click at [791, 223] on img "button" at bounding box center [793, 223] width 11 height 12
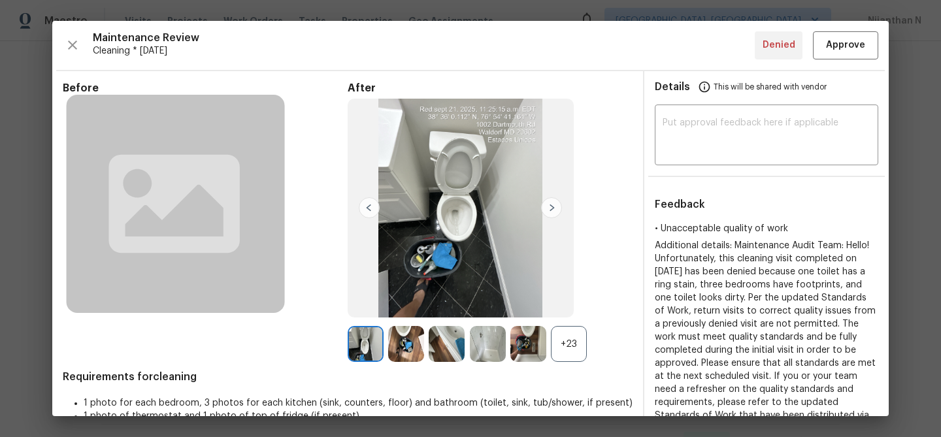
click at [573, 345] on div "+23" at bounding box center [569, 344] width 36 height 36
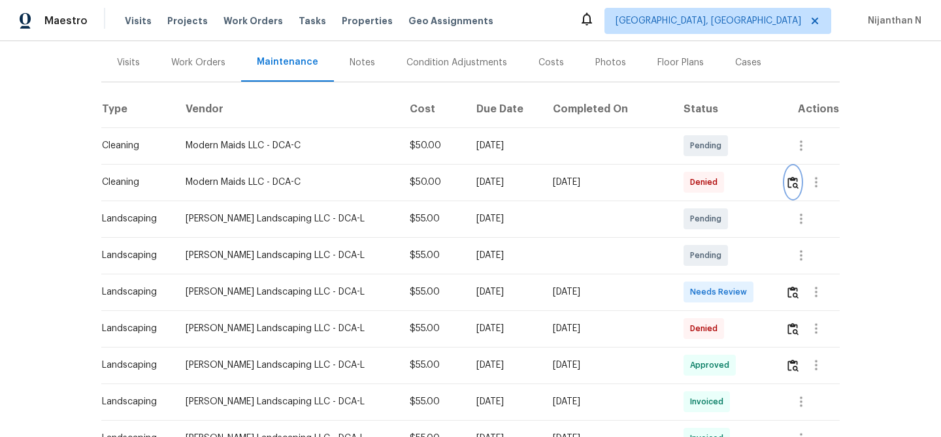
scroll to position [158, 0]
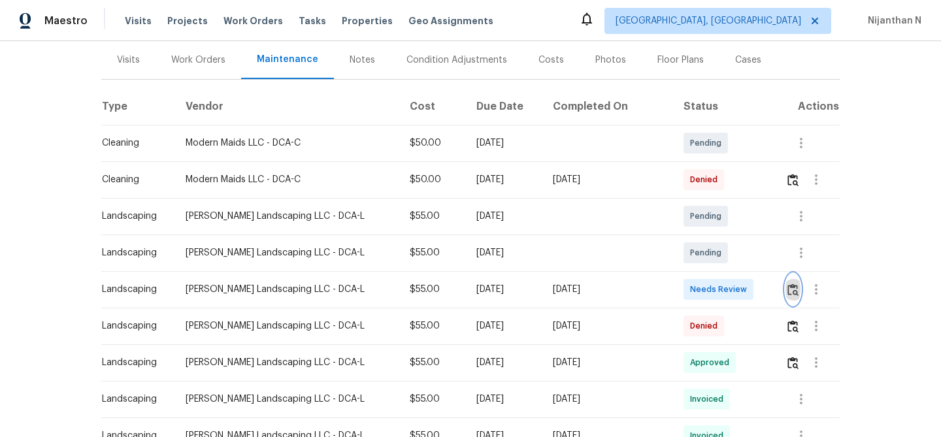
click at [793, 296] on img "button" at bounding box center [793, 290] width 11 height 12
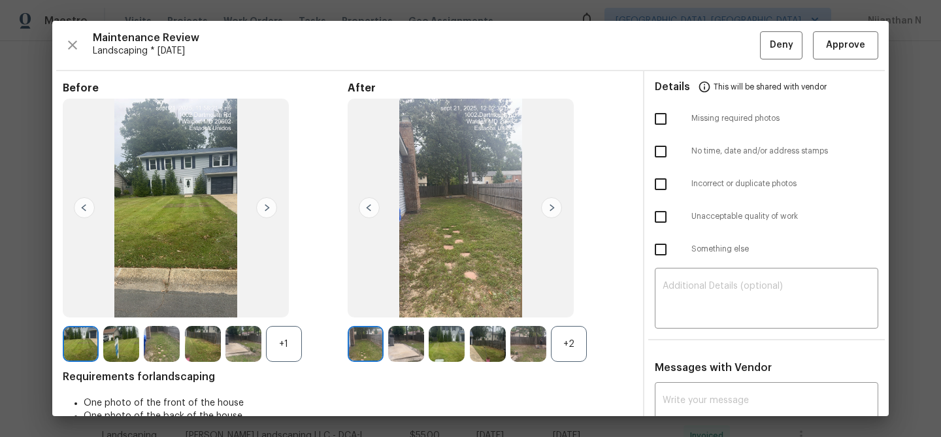
click at [554, 352] on div "+2" at bounding box center [569, 344] width 36 height 36
click at [285, 354] on div "+1" at bounding box center [284, 344] width 36 height 36
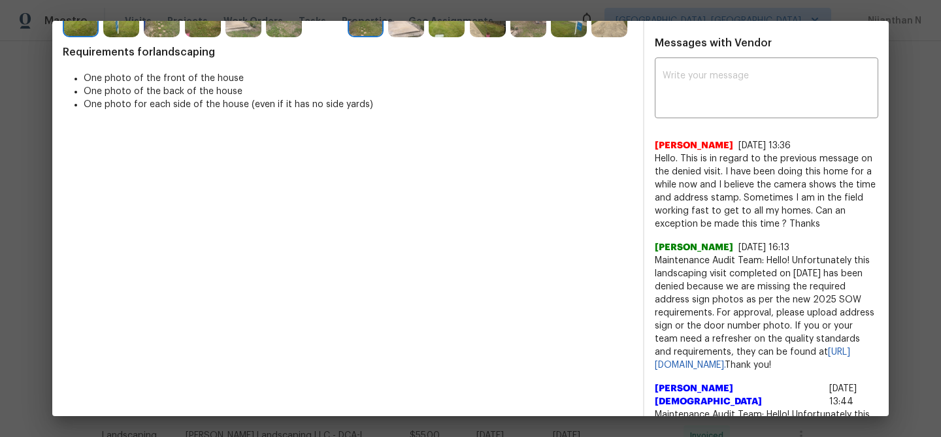
scroll to position [327, 0]
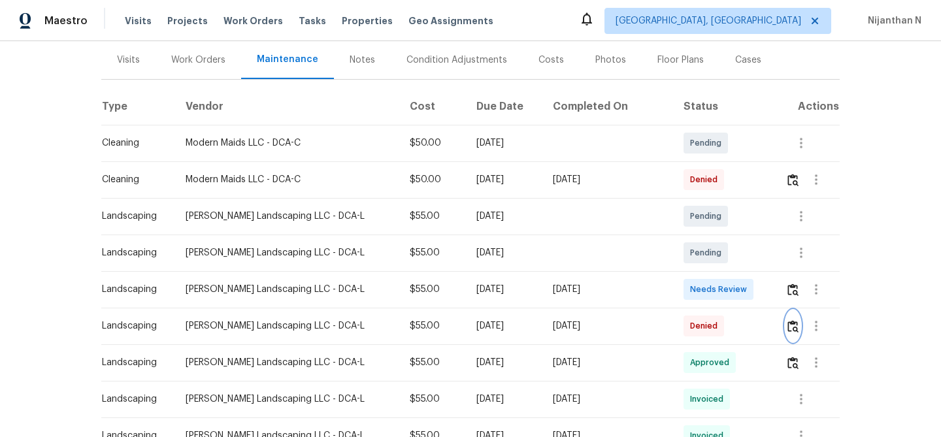
click at [788, 325] on img "button" at bounding box center [793, 326] width 11 height 12
click at [788, 288] on img "button" at bounding box center [793, 290] width 11 height 12
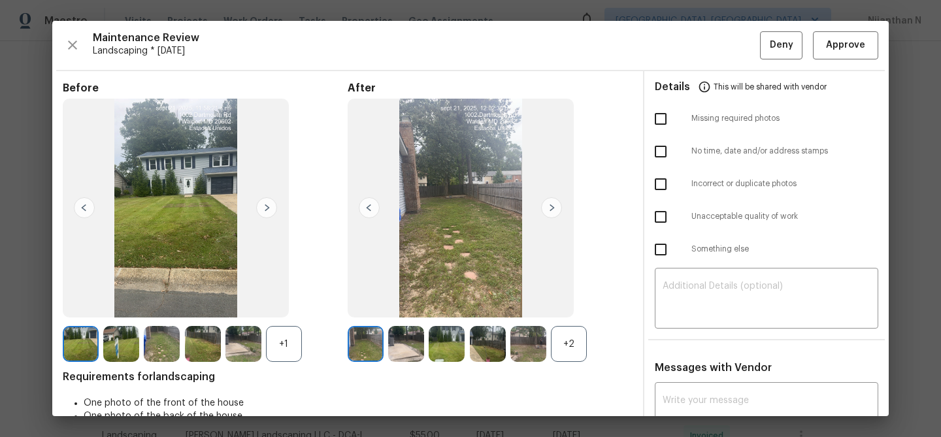
click at [567, 334] on div "+2" at bounding box center [569, 344] width 36 height 36
click at [273, 338] on div "+1" at bounding box center [284, 344] width 36 height 36
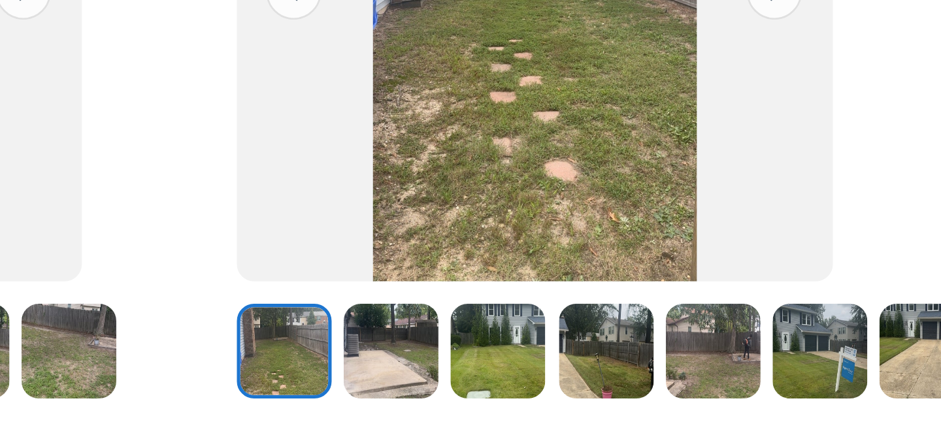
click at [603, 347] on img at bounding box center [610, 344] width 36 height 36
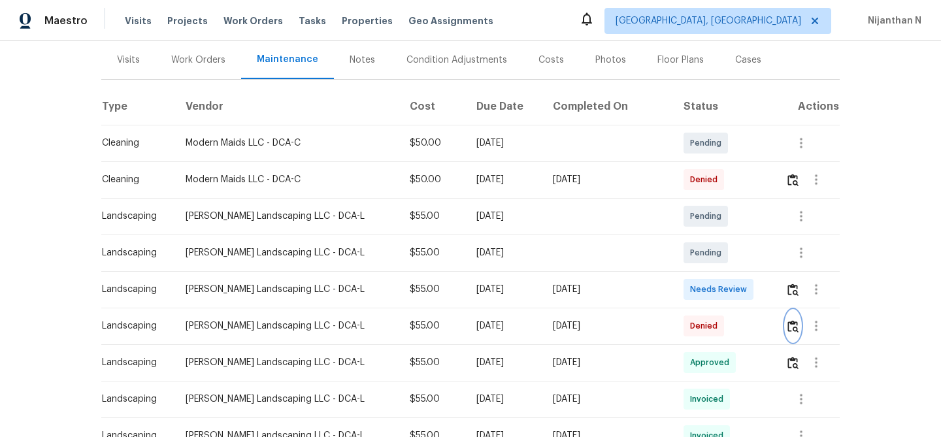
click at [791, 331] on img "button" at bounding box center [793, 326] width 11 height 12
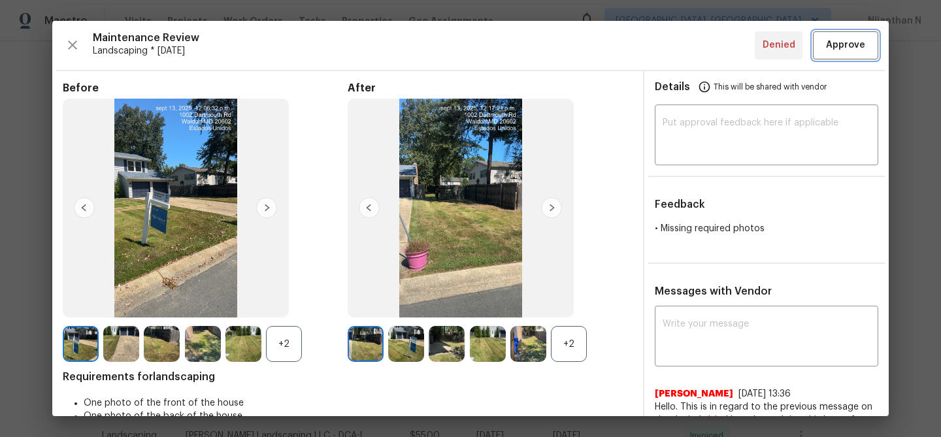
click at [835, 44] on span "Approve" at bounding box center [845, 45] width 39 height 16
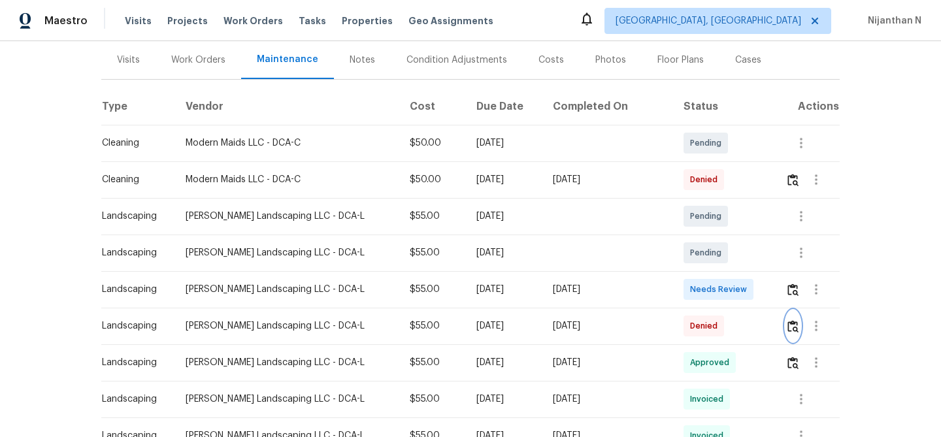
scroll to position [0, 0]
